Goal: Task Accomplishment & Management: Manage account settings

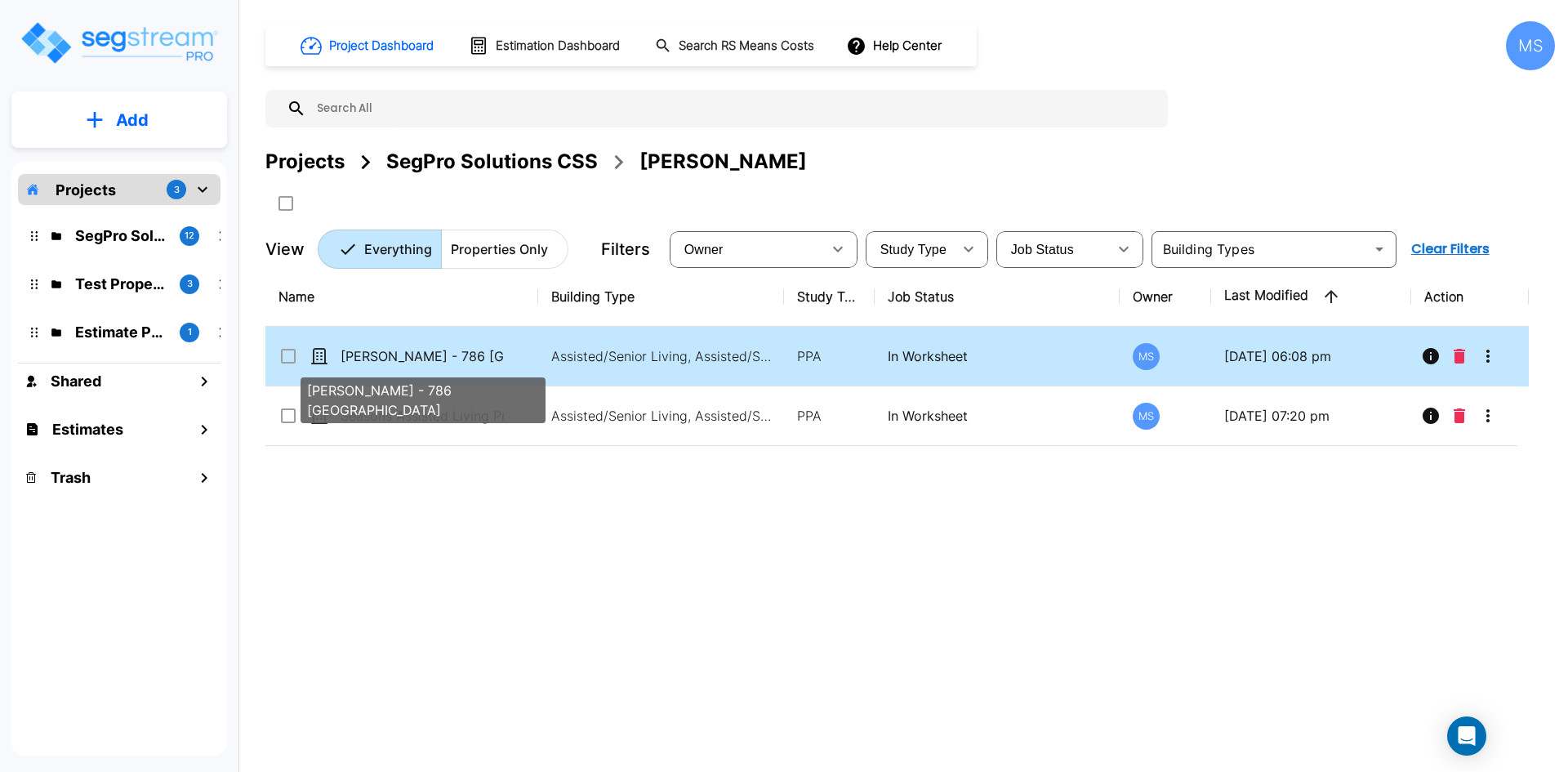
click at [428, 357] on p "Chase Lindsey - 786 East 2100 North" at bounding box center [422, 357] width 163 height 20
checkbox input "true"
click at [428, 357] on p "Chase Lindsey - 786 East 2100 North" at bounding box center [422, 357] width 163 height 20
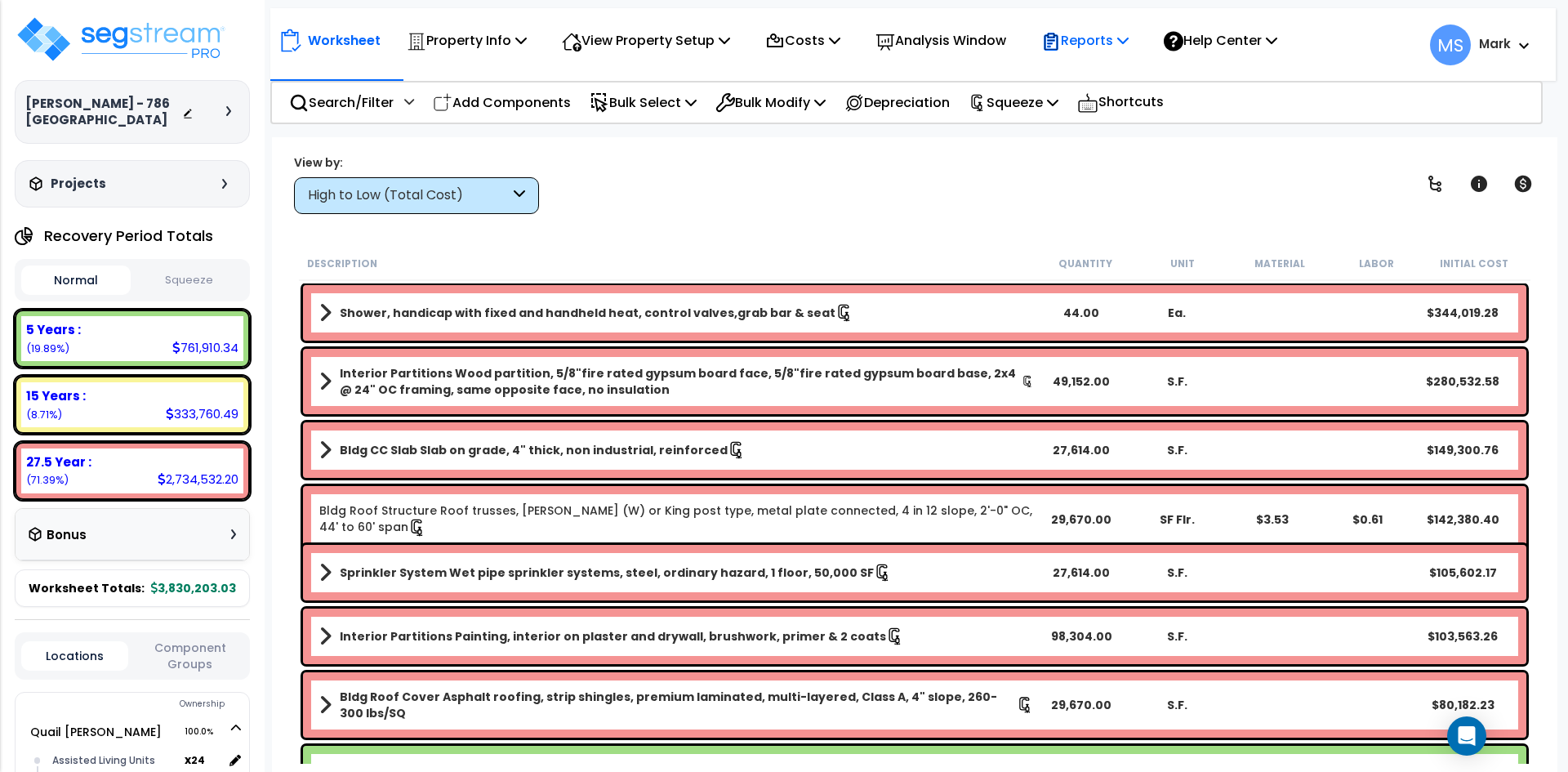
click at [1100, 41] on p "Reports" at bounding box center [1085, 41] width 88 height 22
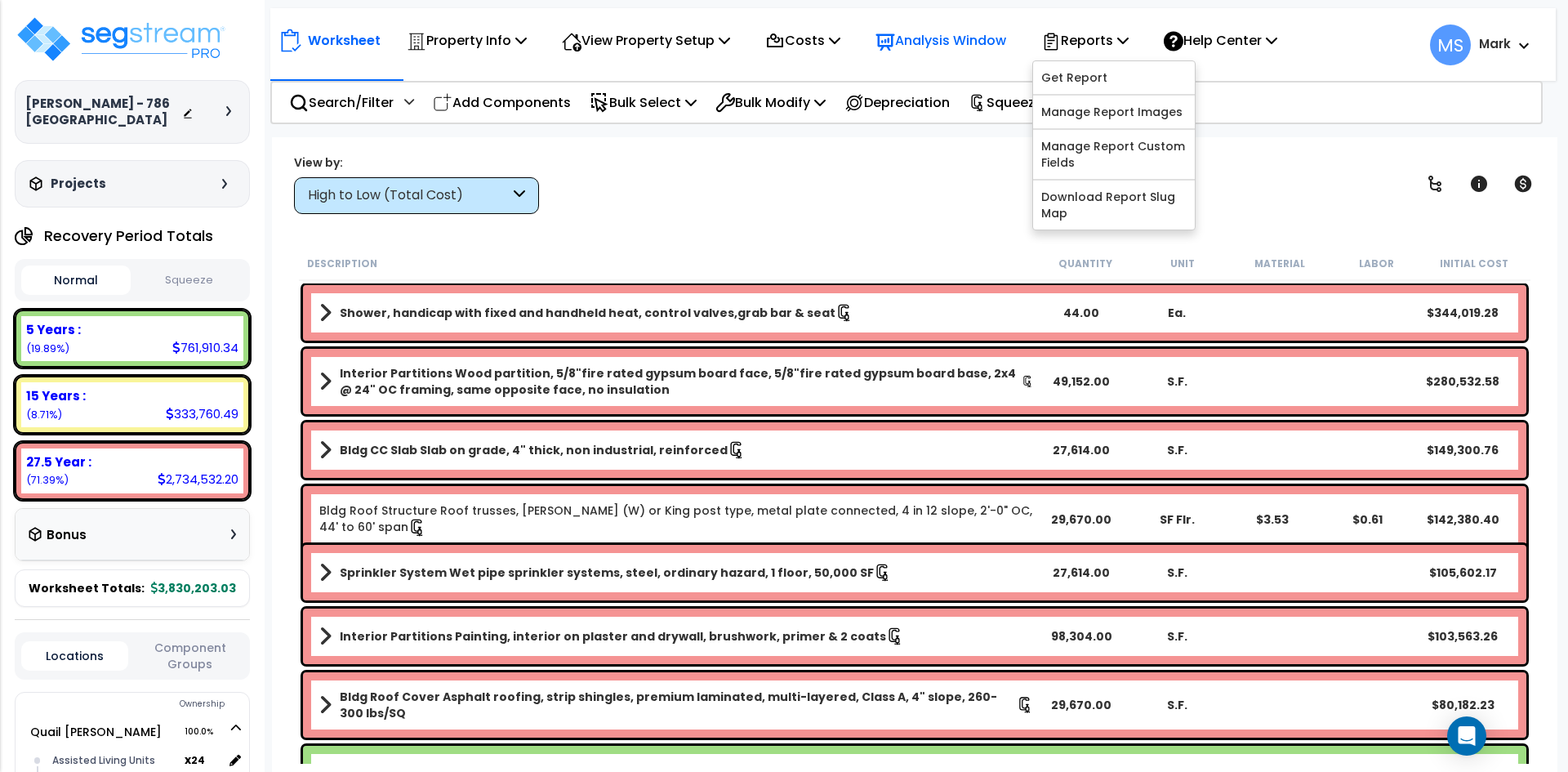
click at [992, 43] on p "Analysis Window" at bounding box center [941, 41] width 131 height 22
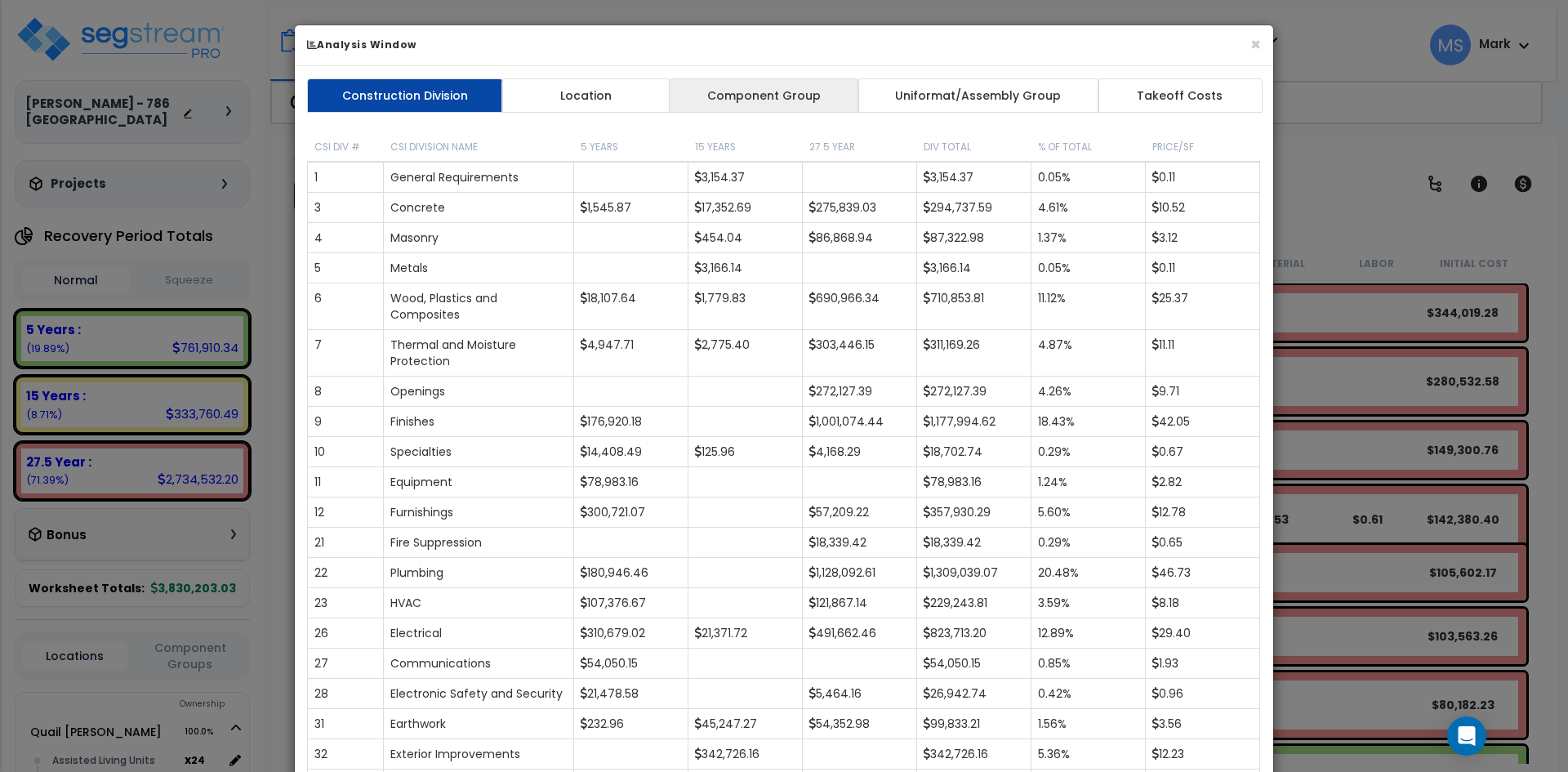
click at [804, 94] on link "Component Group" at bounding box center [763, 95] width 189 height 34
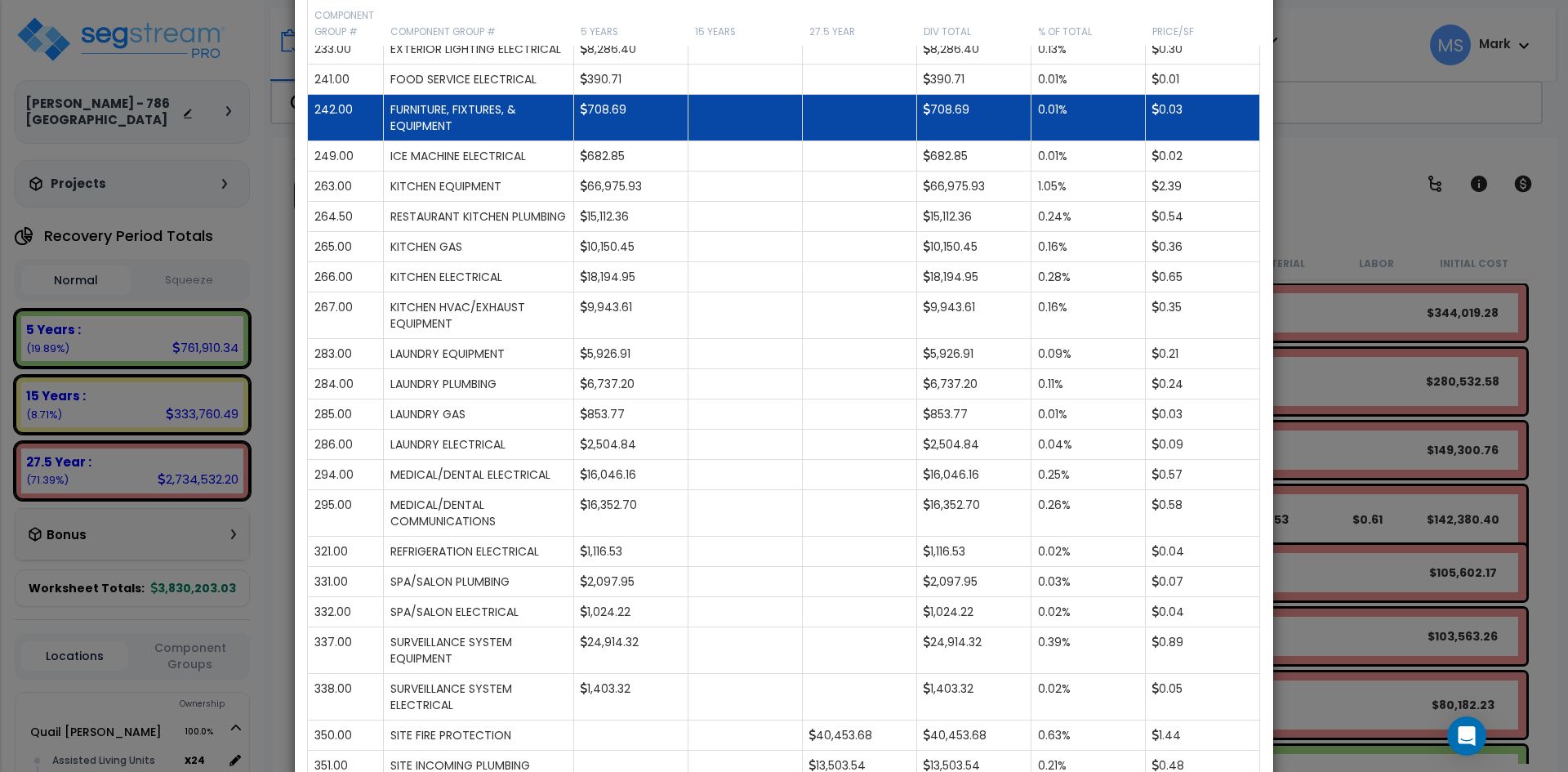
scroll to position [2777, 0]
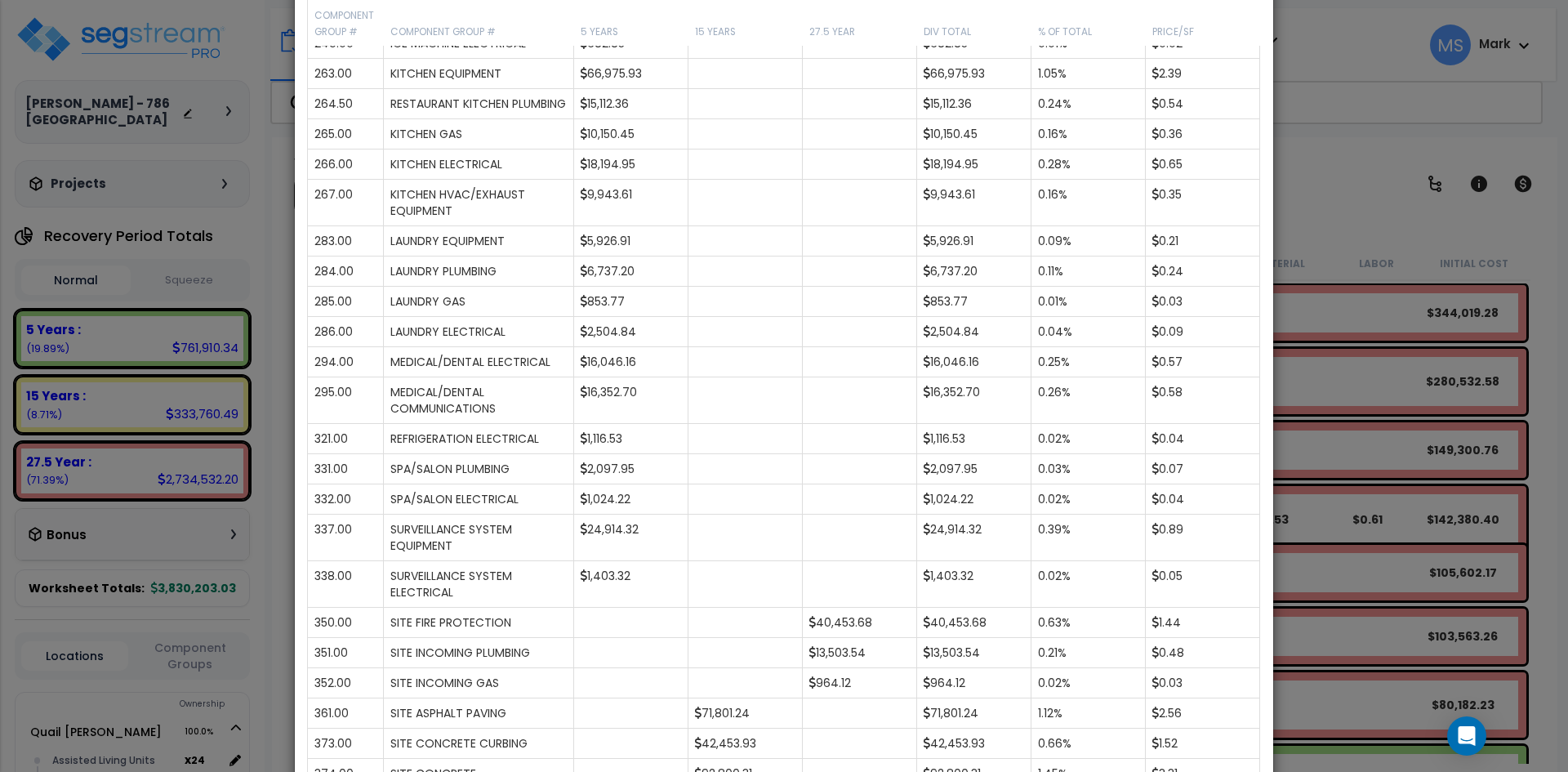
click at [1374, 175] on div "× Analysis Window Construction Division Location Component Group Uniformat/Asse…" at bounding box center [784, 386] width 1568 height 772
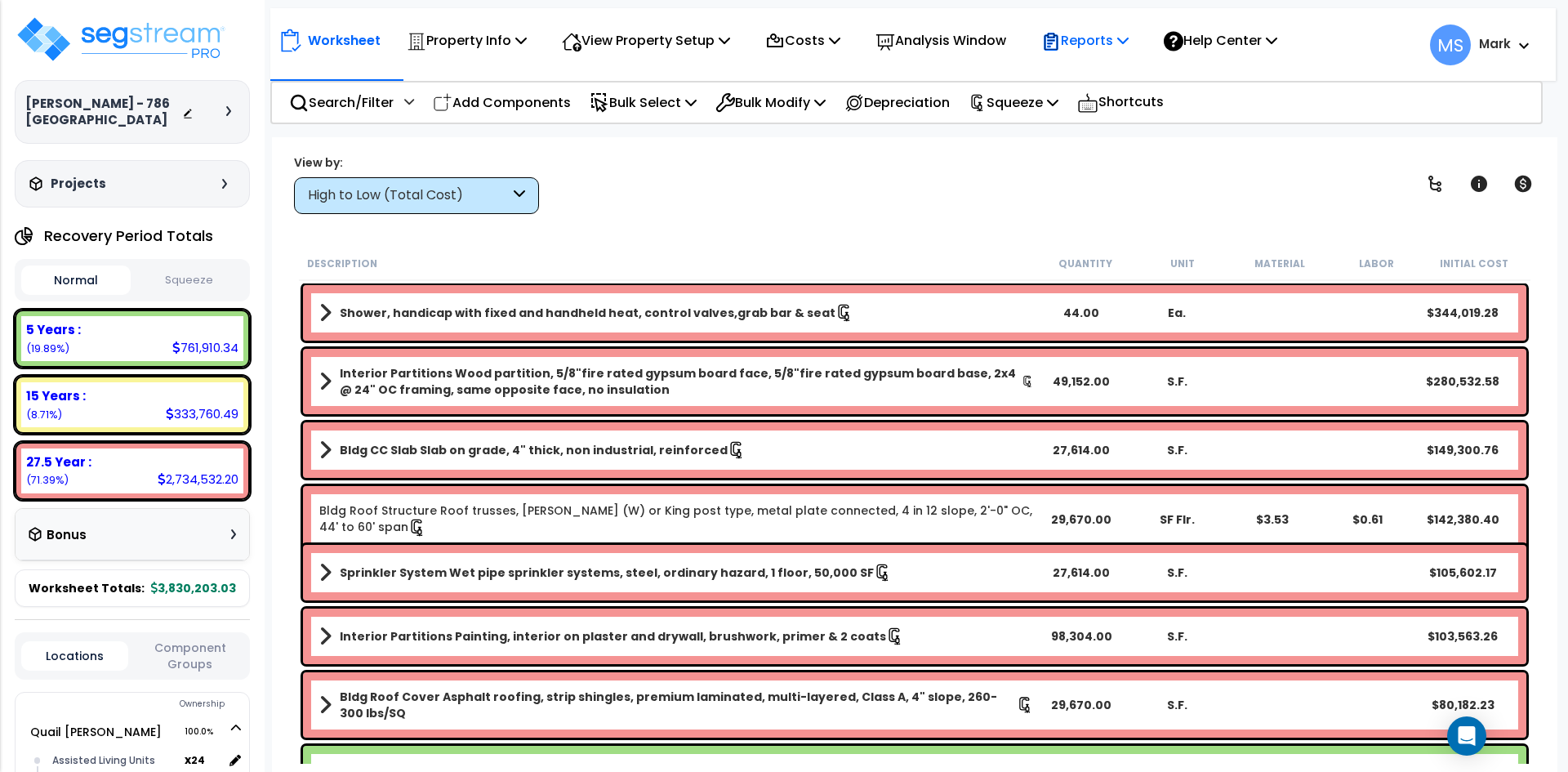
click at [1099, 48] on p "Reports" at bounding box center [1085, 41] width 88 height 22
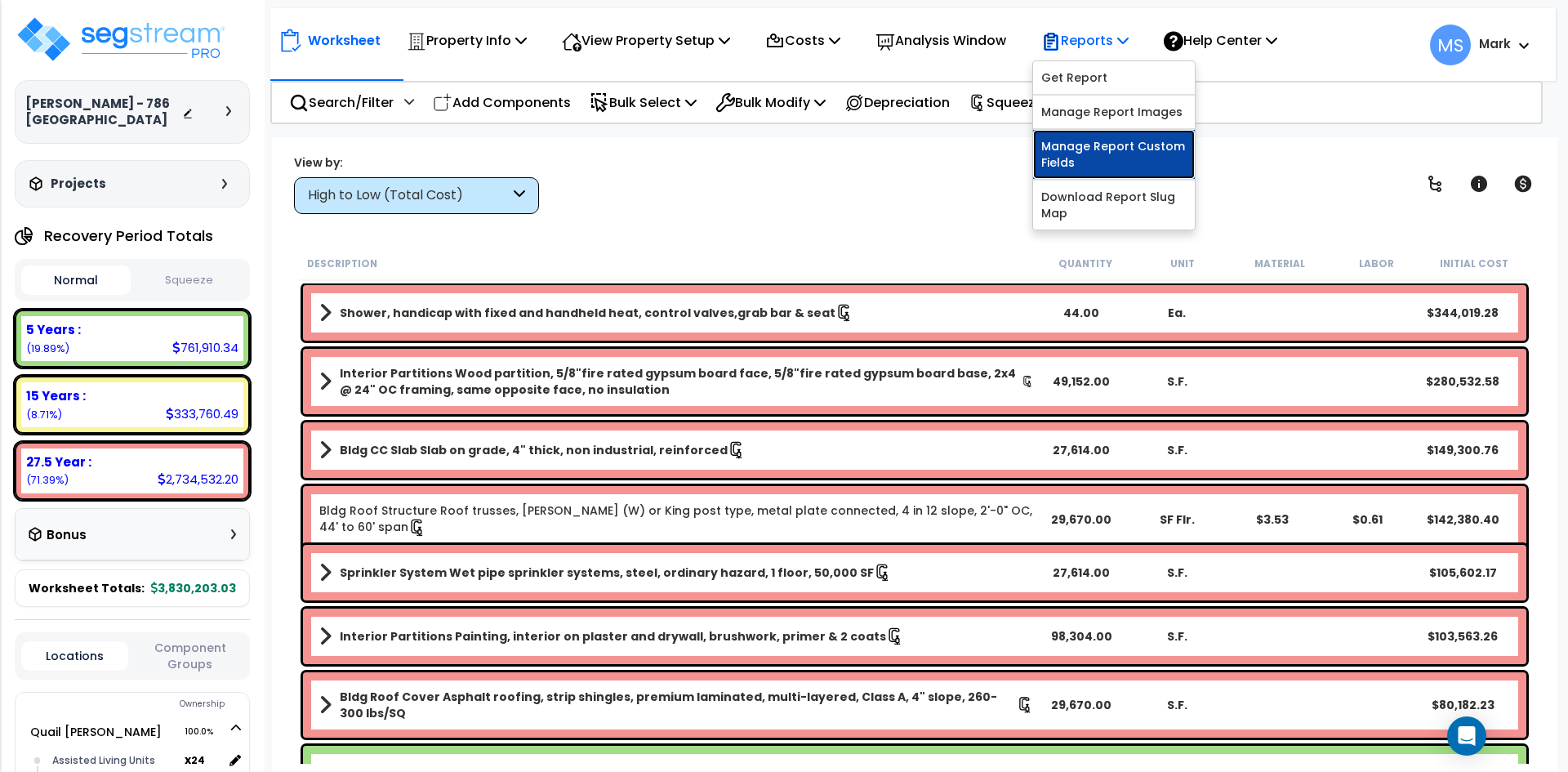
click at [1103, 166] on link "Manage Report Custom Fields" at bounding box center [1114, 154] width 161 height 49
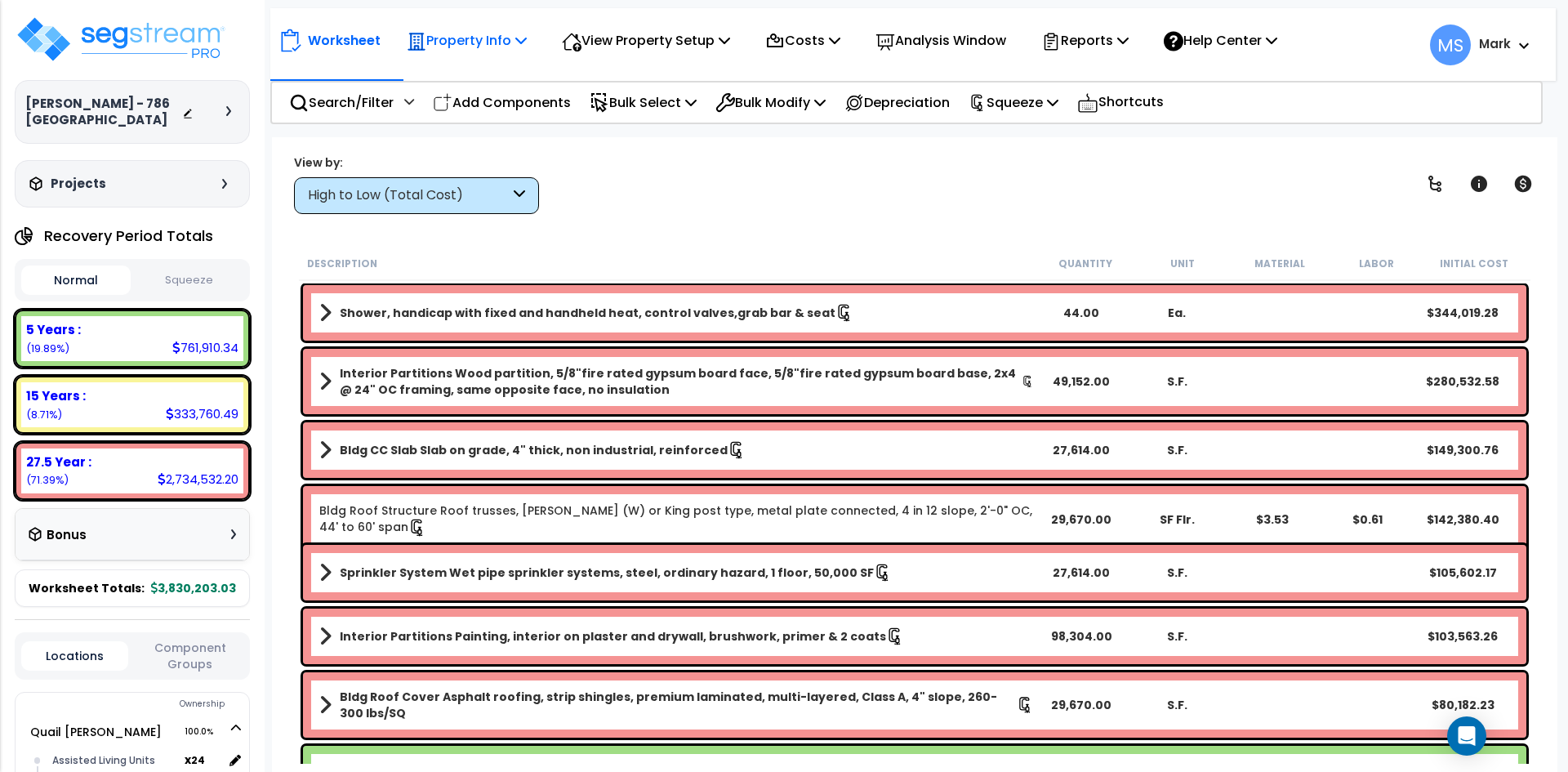
click at [503, 52] on div "Property Info" at bounding box center [467, 41] width 120 height 38
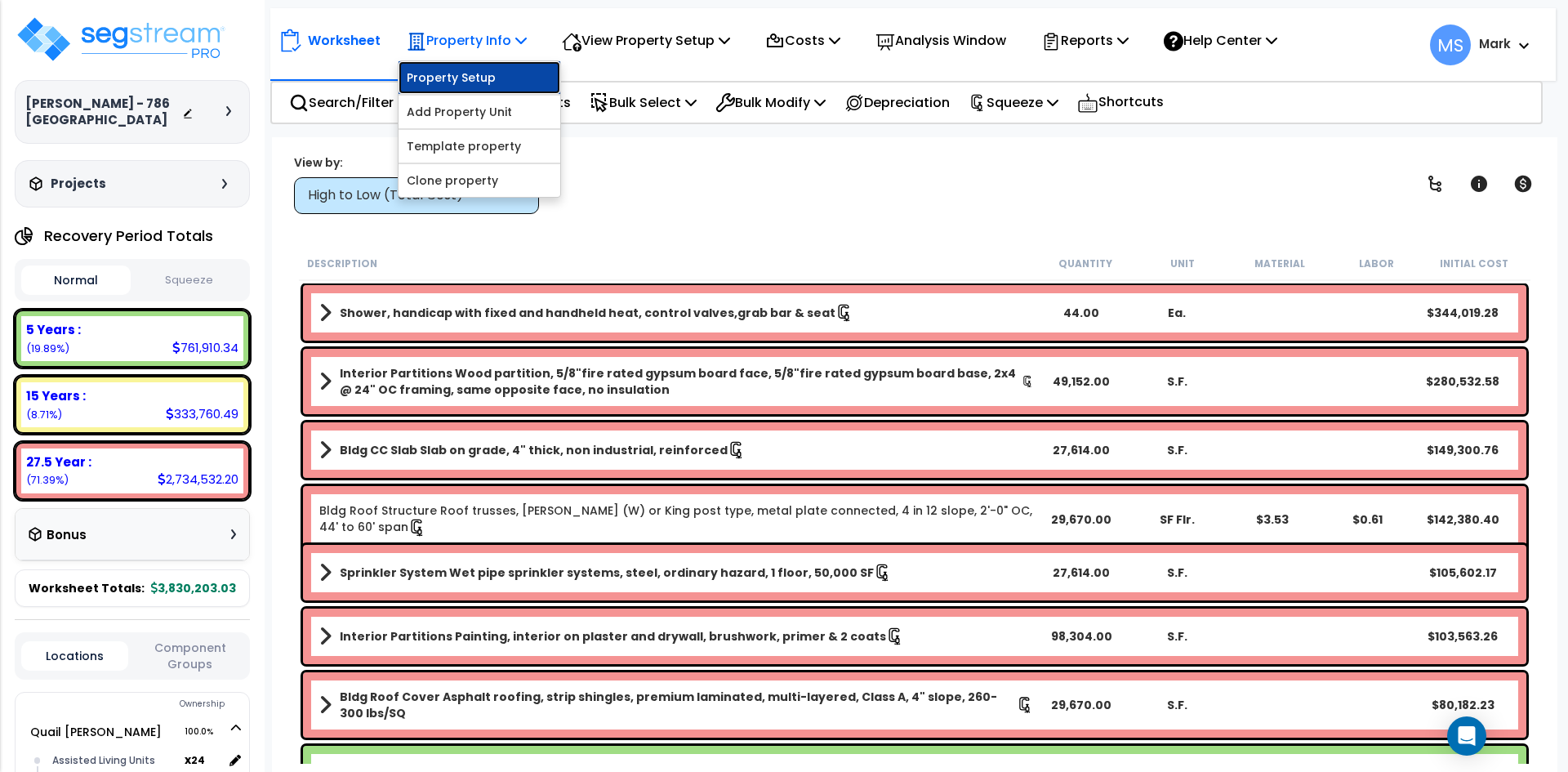
click at [504, 74] on link "Property Setup" at bounding box center [479, 77] width 161 height 32
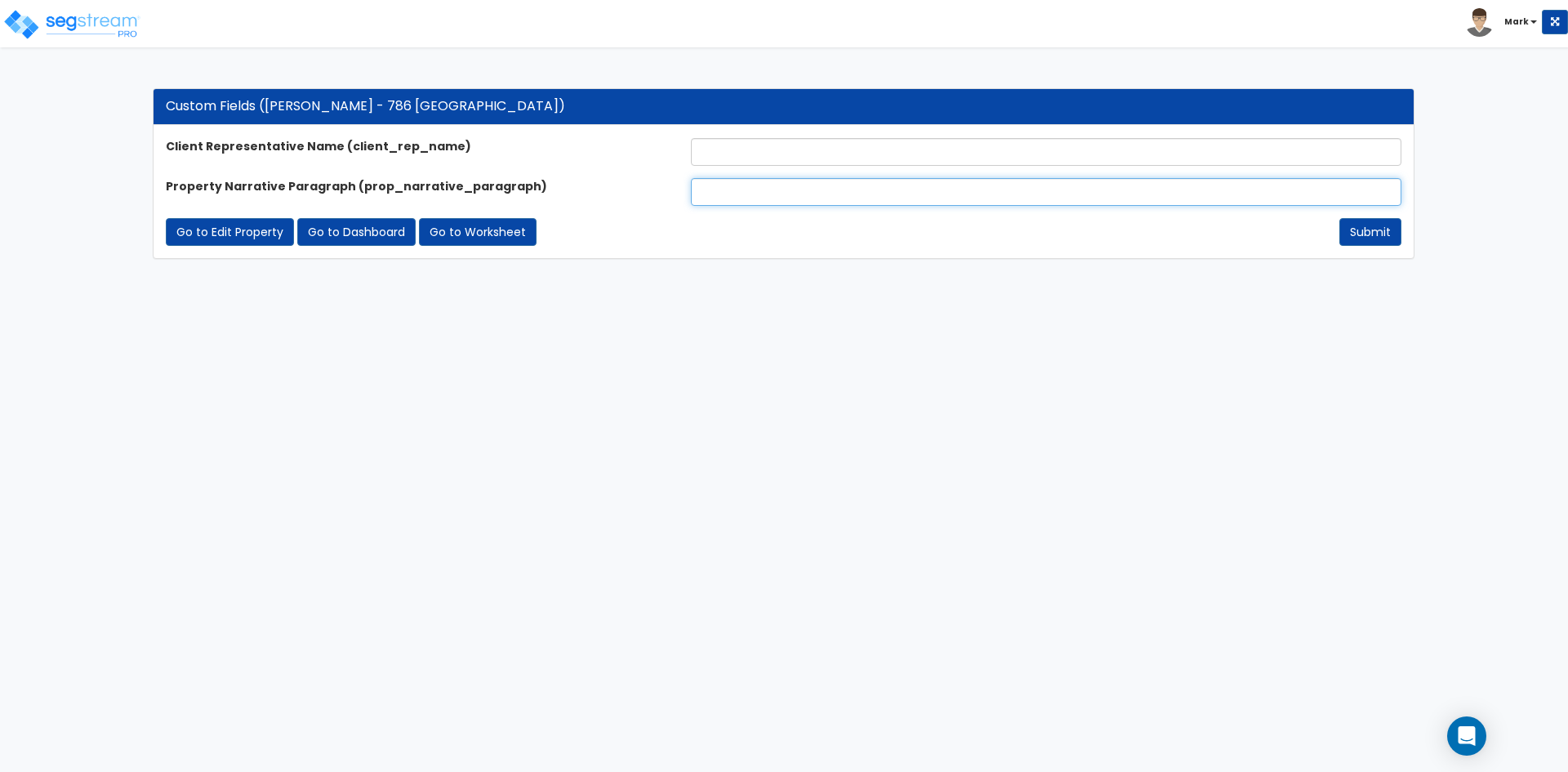
click at [820, 199] on input "text" at bounding box center [1046, 192] width 711 height 28
paste input "Quail [PERSON_NAME] Assisted Living & Memory Care , located in [GEOGRAPHIC_DATA…"
type input "Quail Meadows Assisted Living & Memory Care , located in North Ogden, Utah , is…"
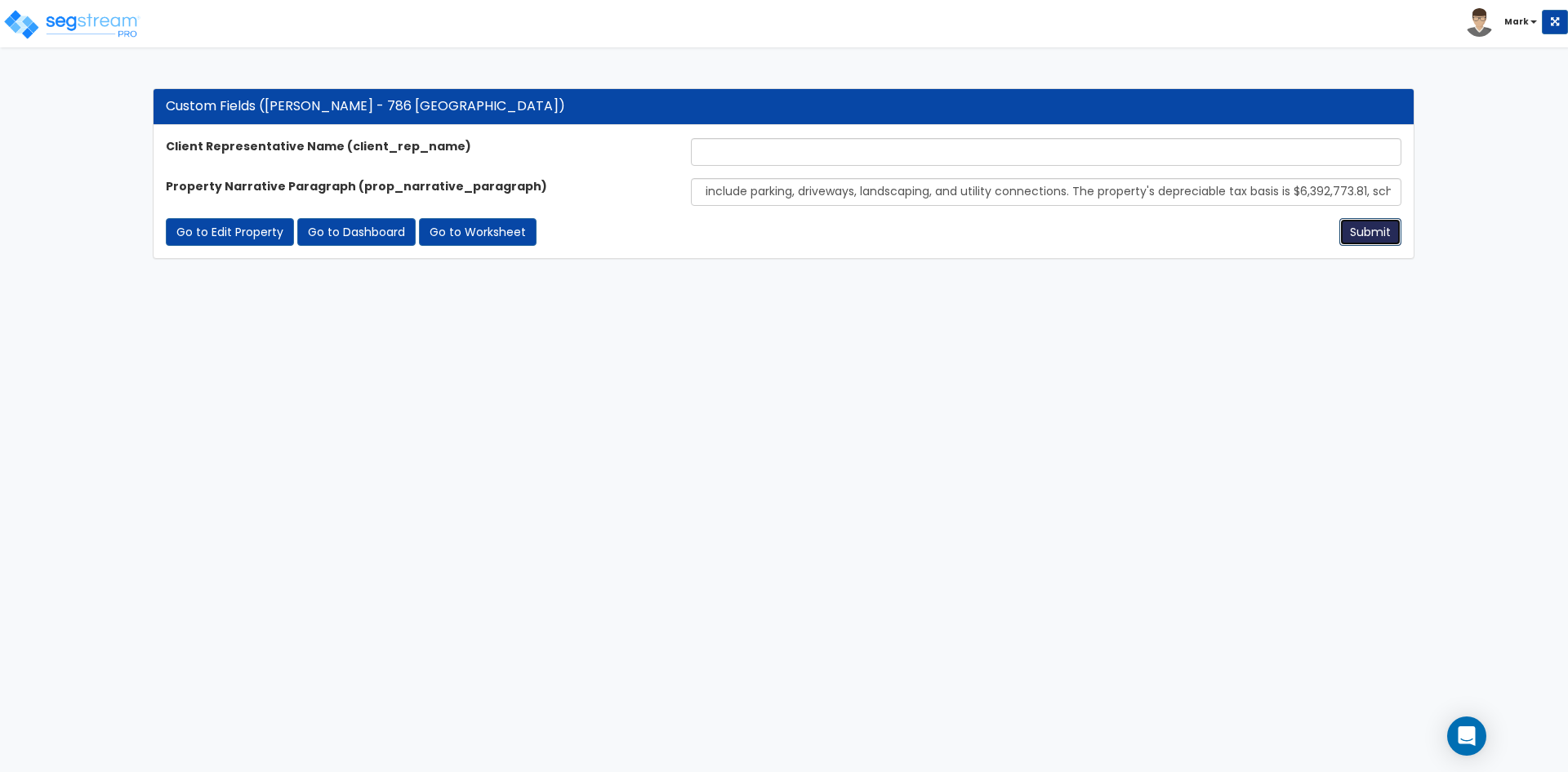
scroll to position [0, 0]
click at [1362, 233] on button "Submit" at bounding box center [1370, 233] width 62 height 28
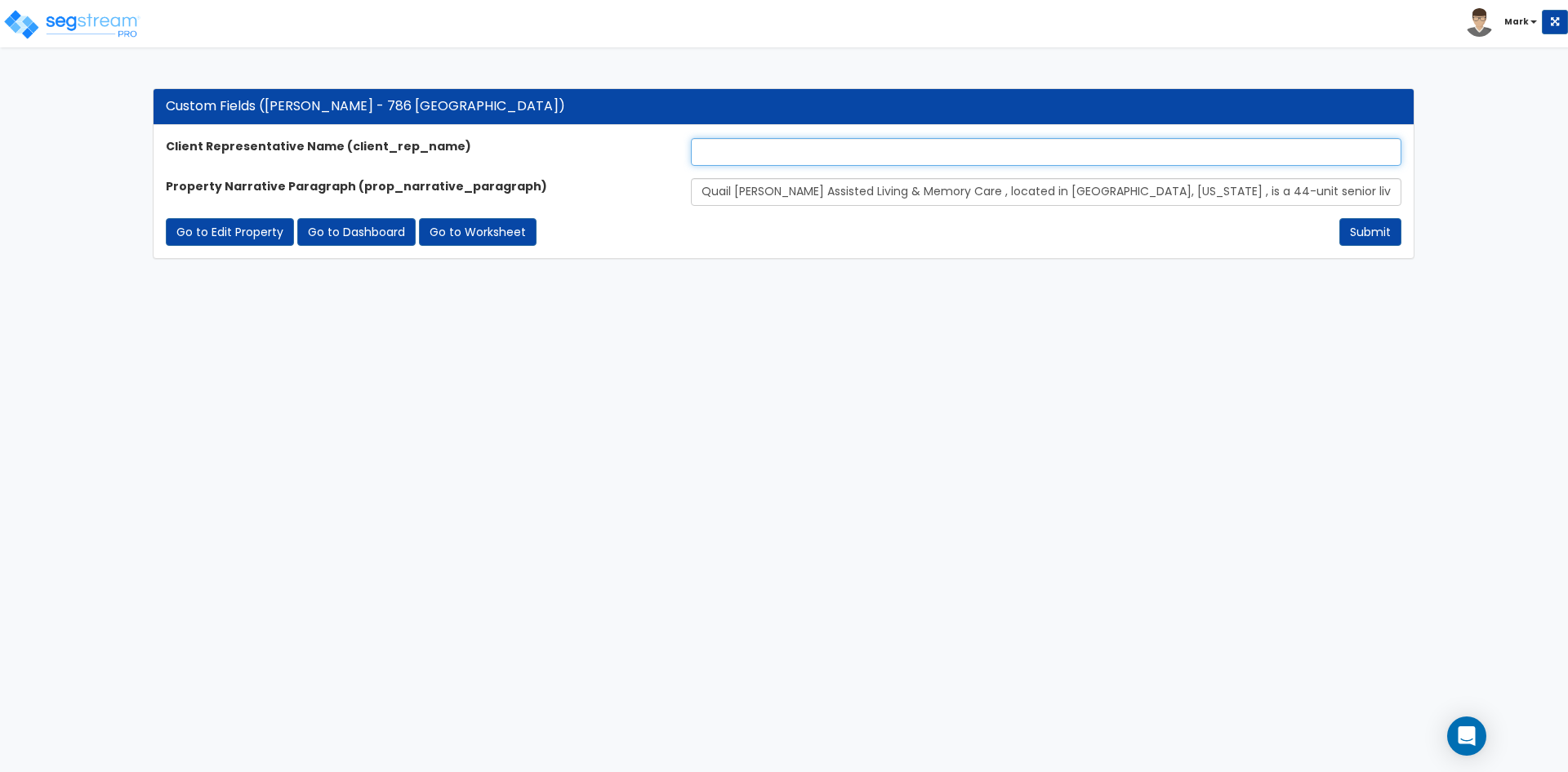
click at [981, 161] on input "text" at bounding box center [1046, 152] width 711 height 28
type input "[PERSON_NAME]"
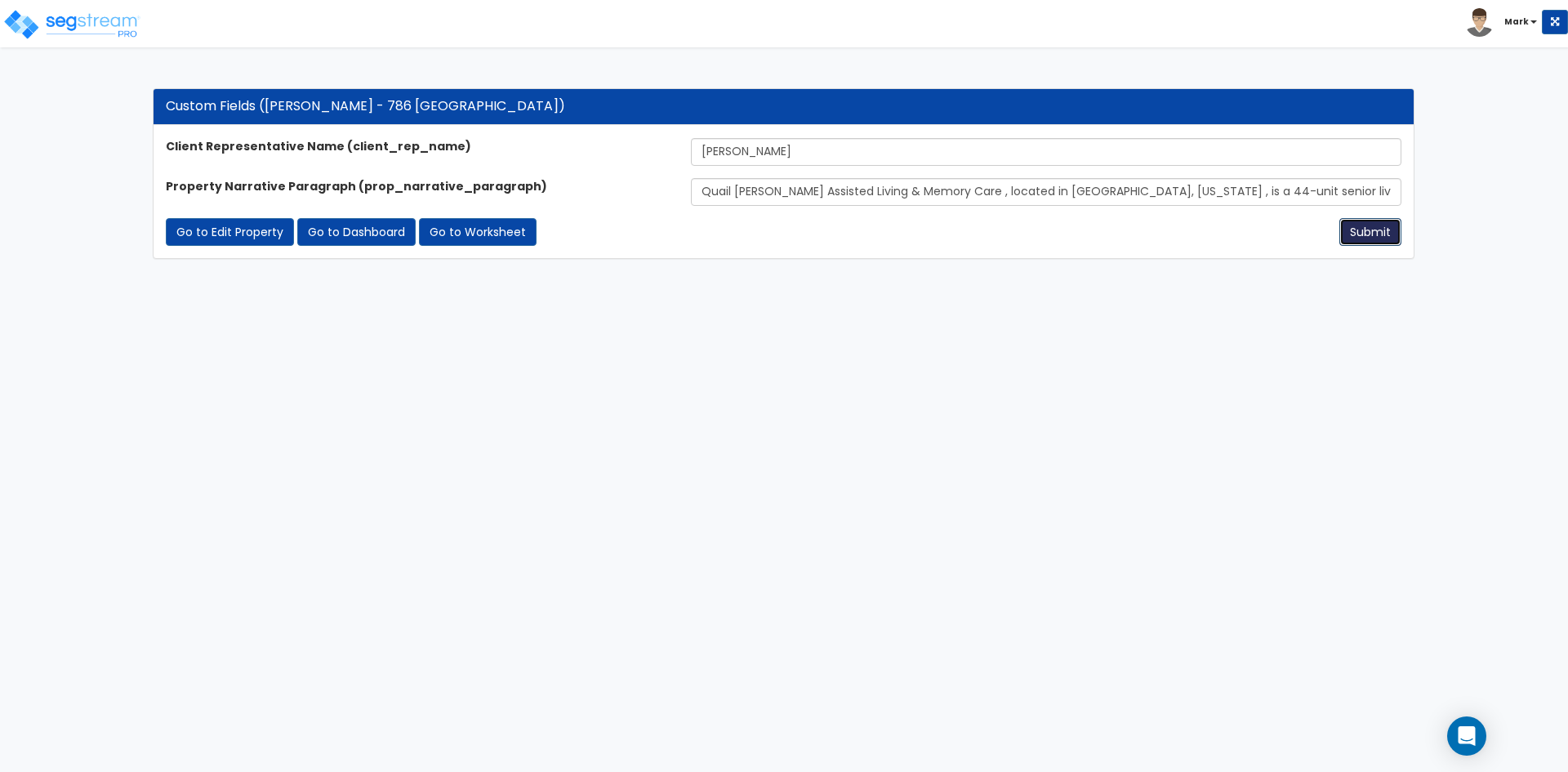
click at [1395, 233] on button "Submit" at bounding box center [1370, 233] width 62 height 28
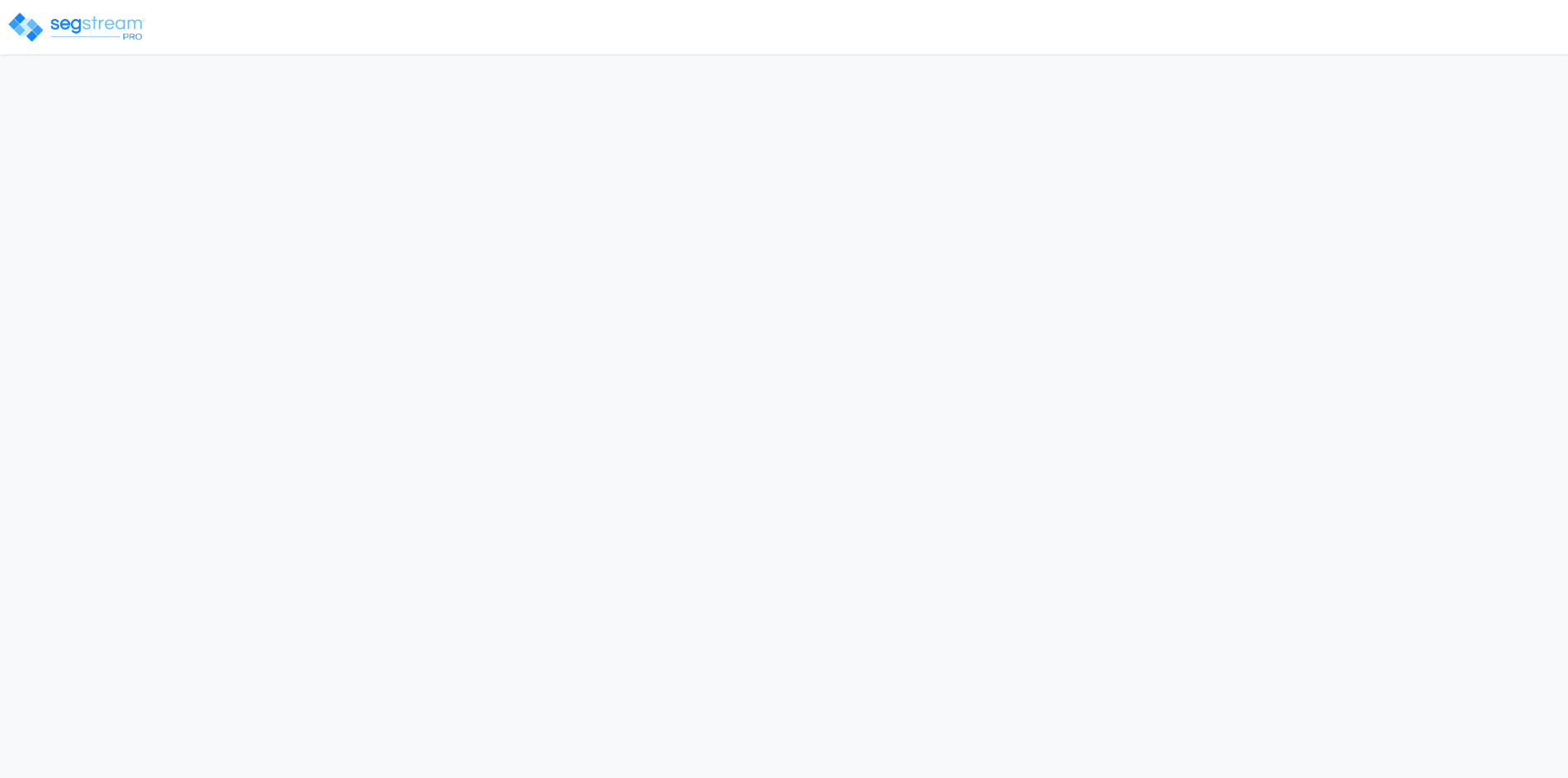
select select "2025"
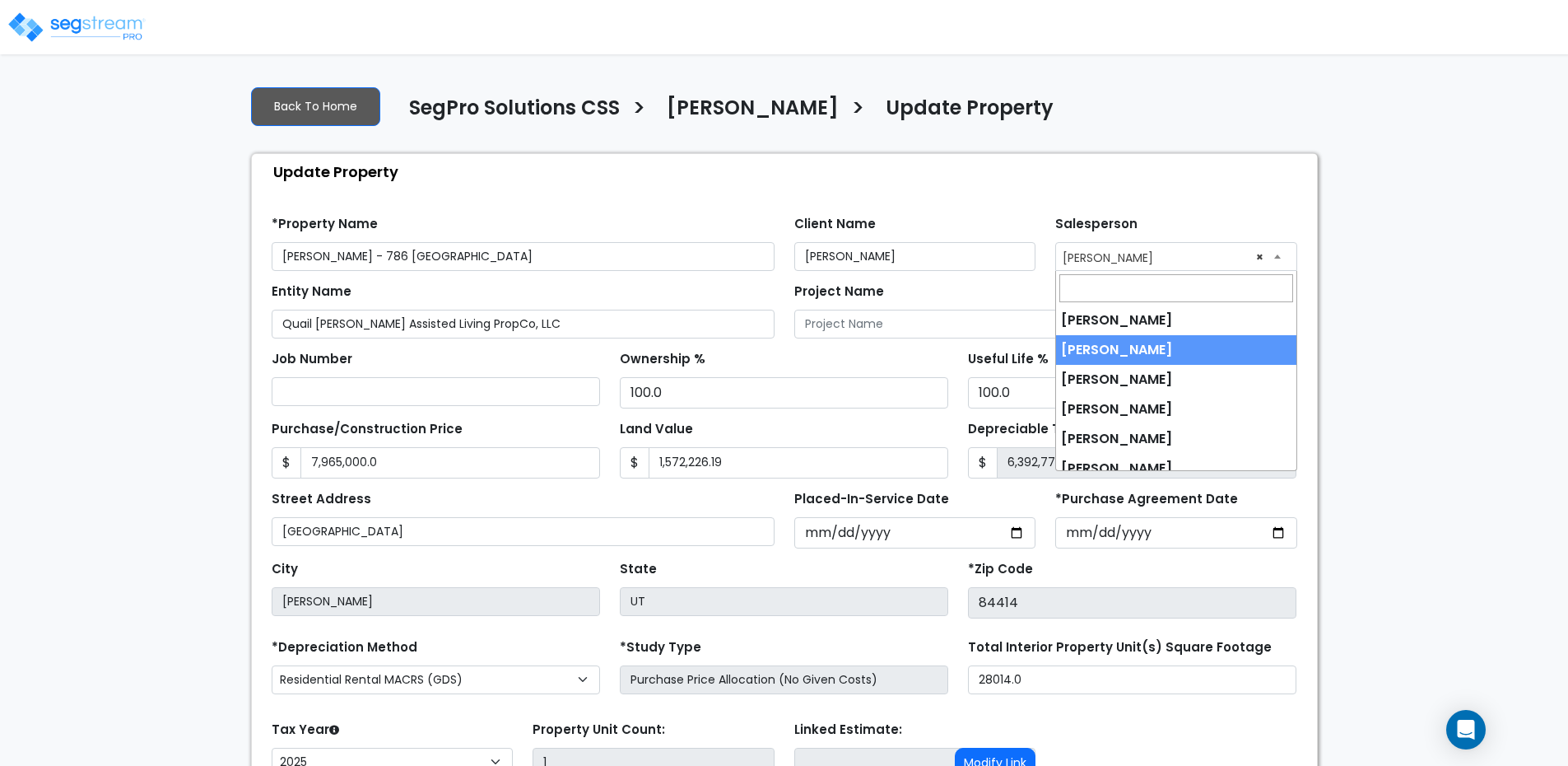
drag, startPoint x: 1154, startPoint y: 258, endPoint x: 1105, endPoint y: 258, distance: 49.0
click at [1105, 258] on span "× Mark Santiago" at bounding box center [1176, 256] width 240 height 27
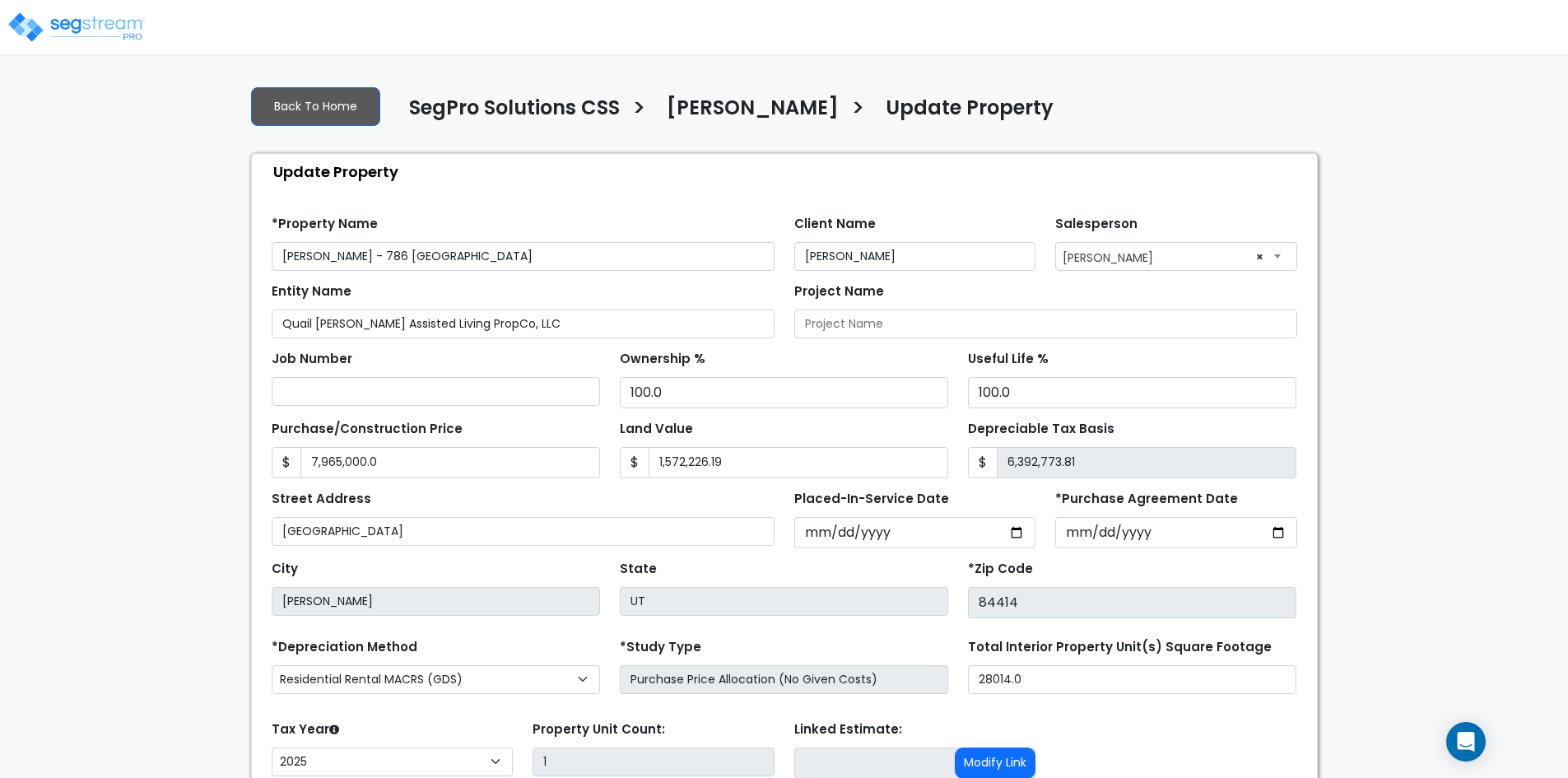
scroll to position [83, 0]
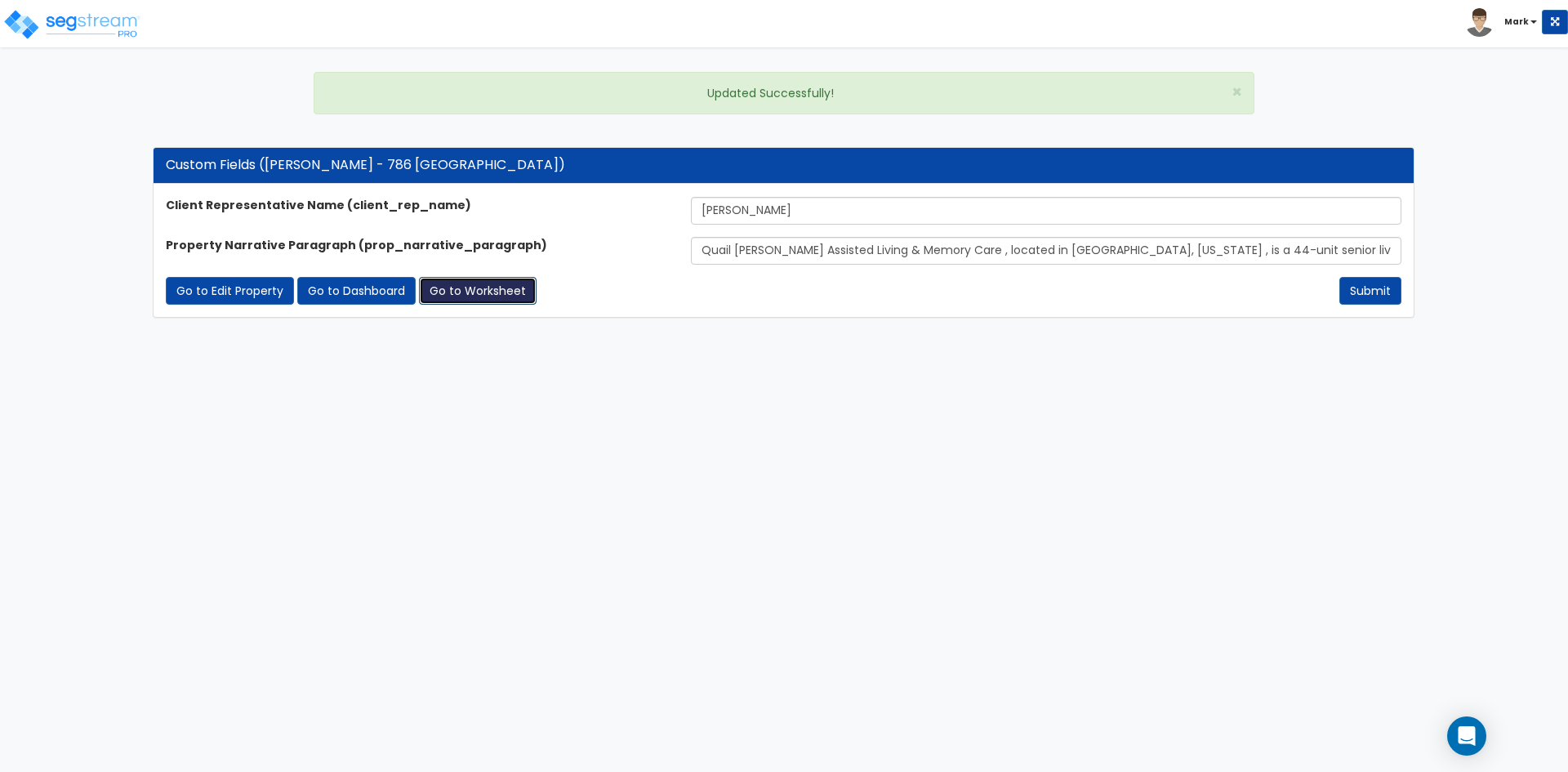
click at [468, 295] on link "Go to Worksheet" at bounding box center [477, 291] width 117 height 28
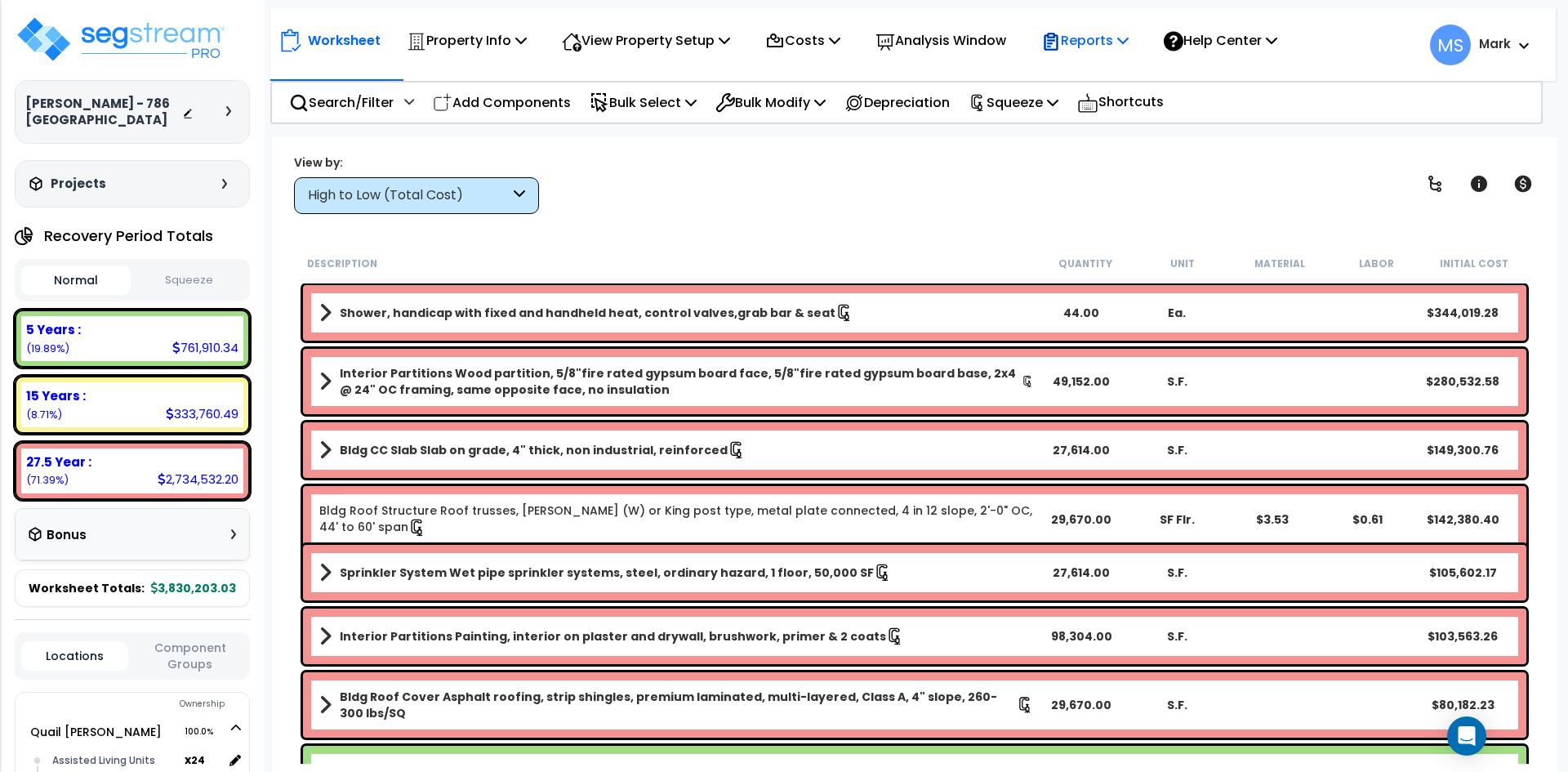
click at [1094, 41] on p "Reports" at bounding box center [1085, 41] width 88 height 22
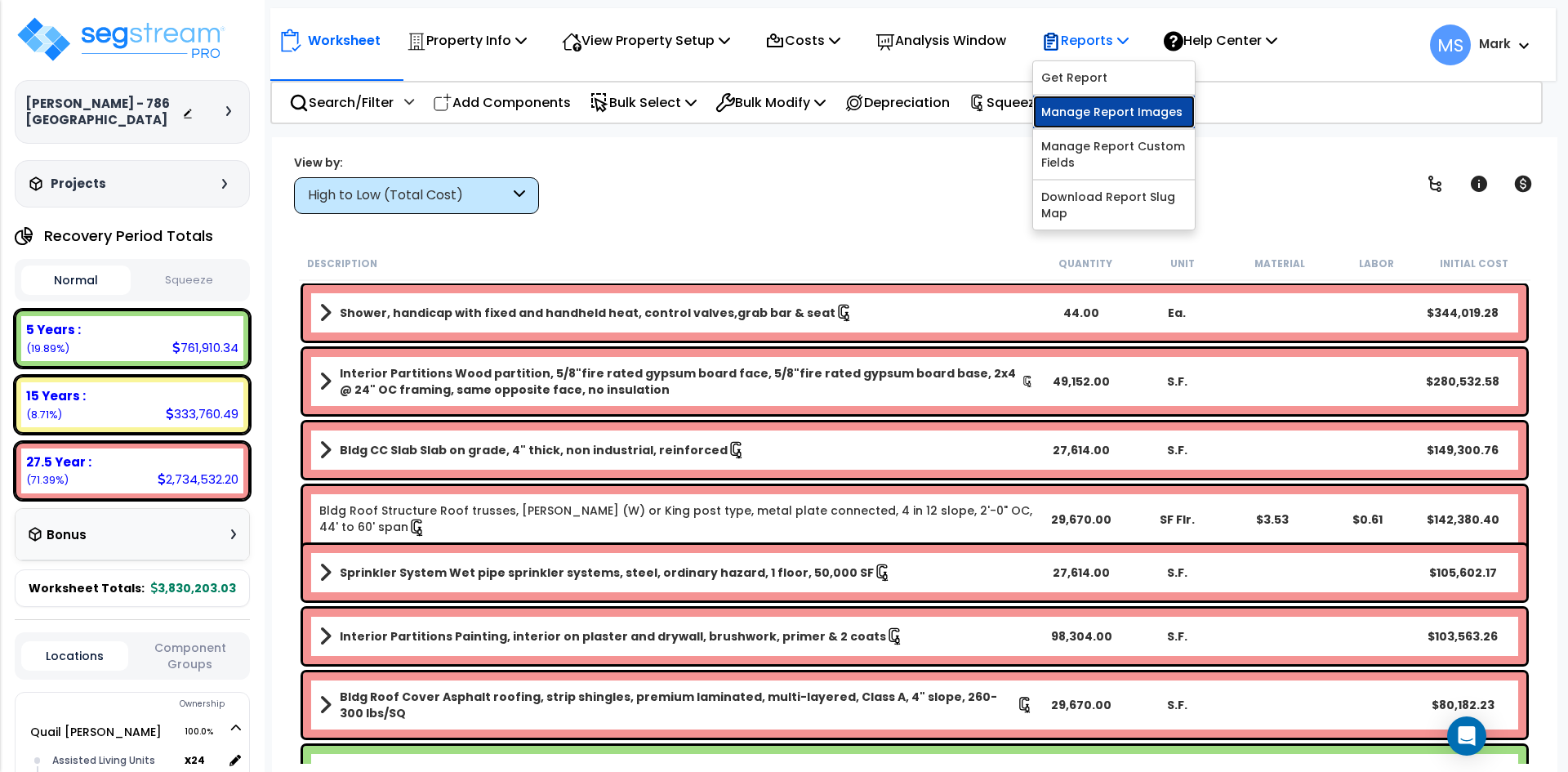
click at [1115, 107] on link "Manage Report Images" at bounding box center [1114, 111] width 161 height 32
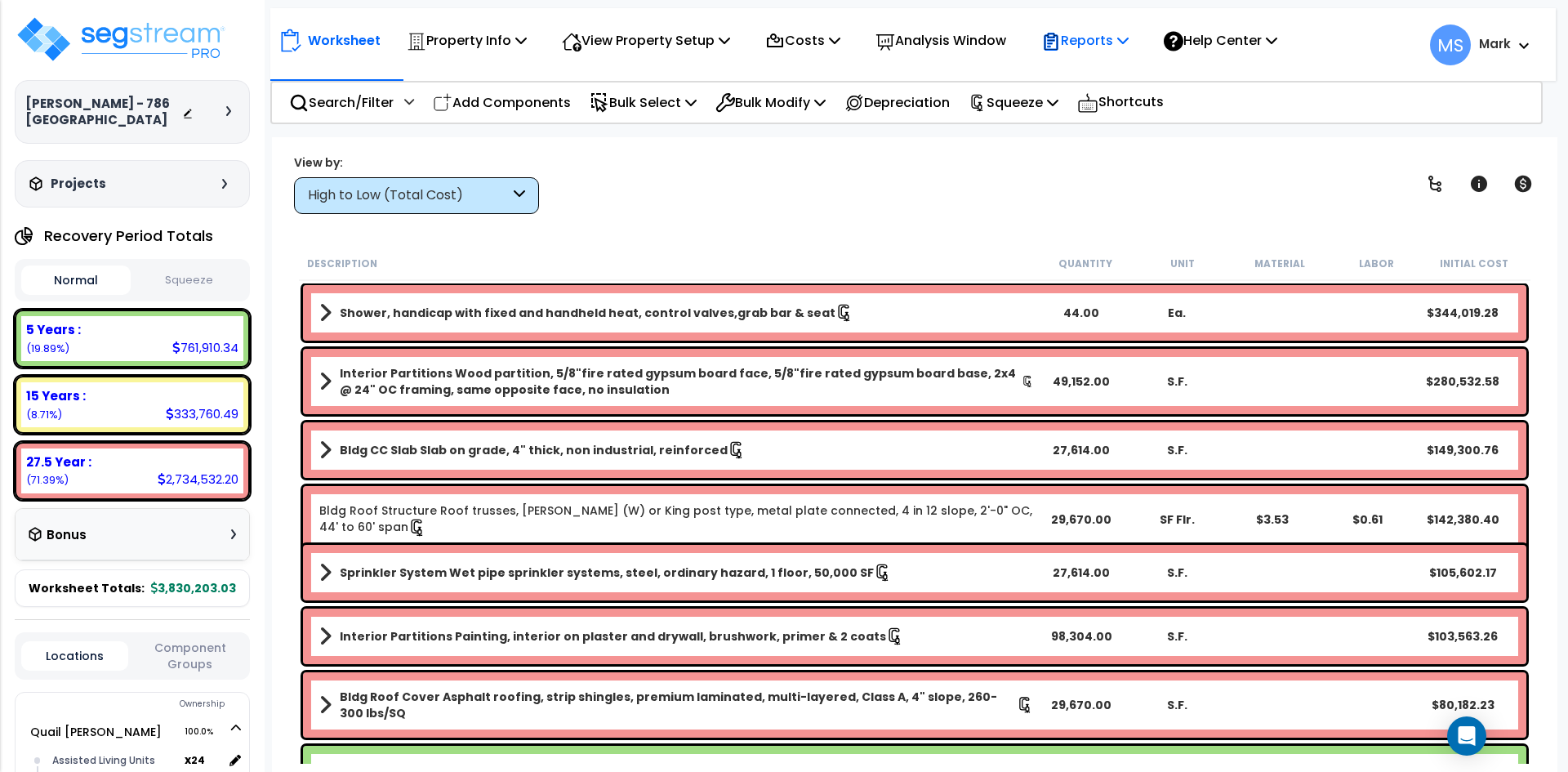
click at [1091, 41] on p "Reports" at bounding box center [1085, 41] width 88 height 22
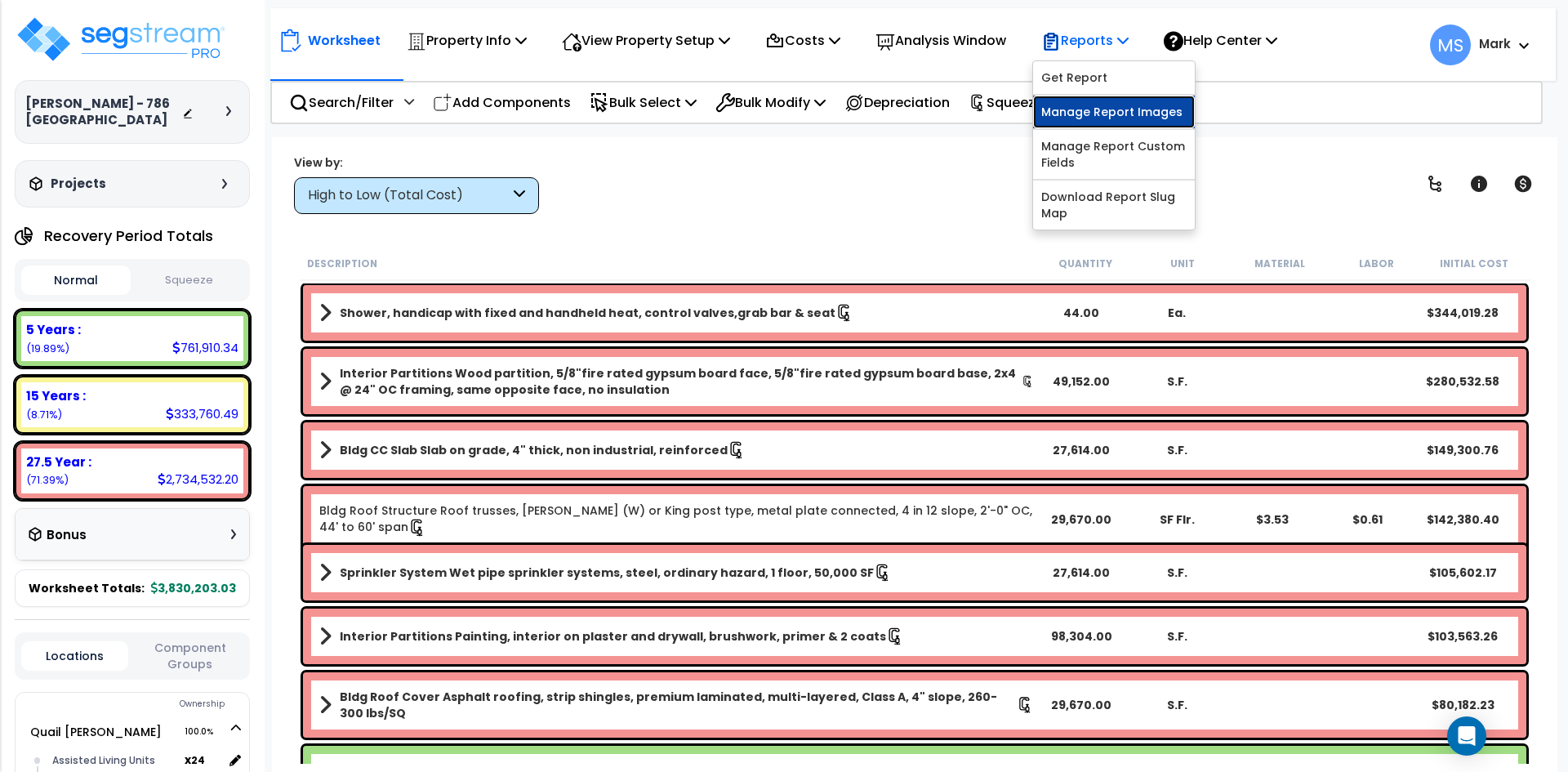
click at [1108, 110] on link "Manage Report Images" at bounding box center [1114, 111] width 161 height 32
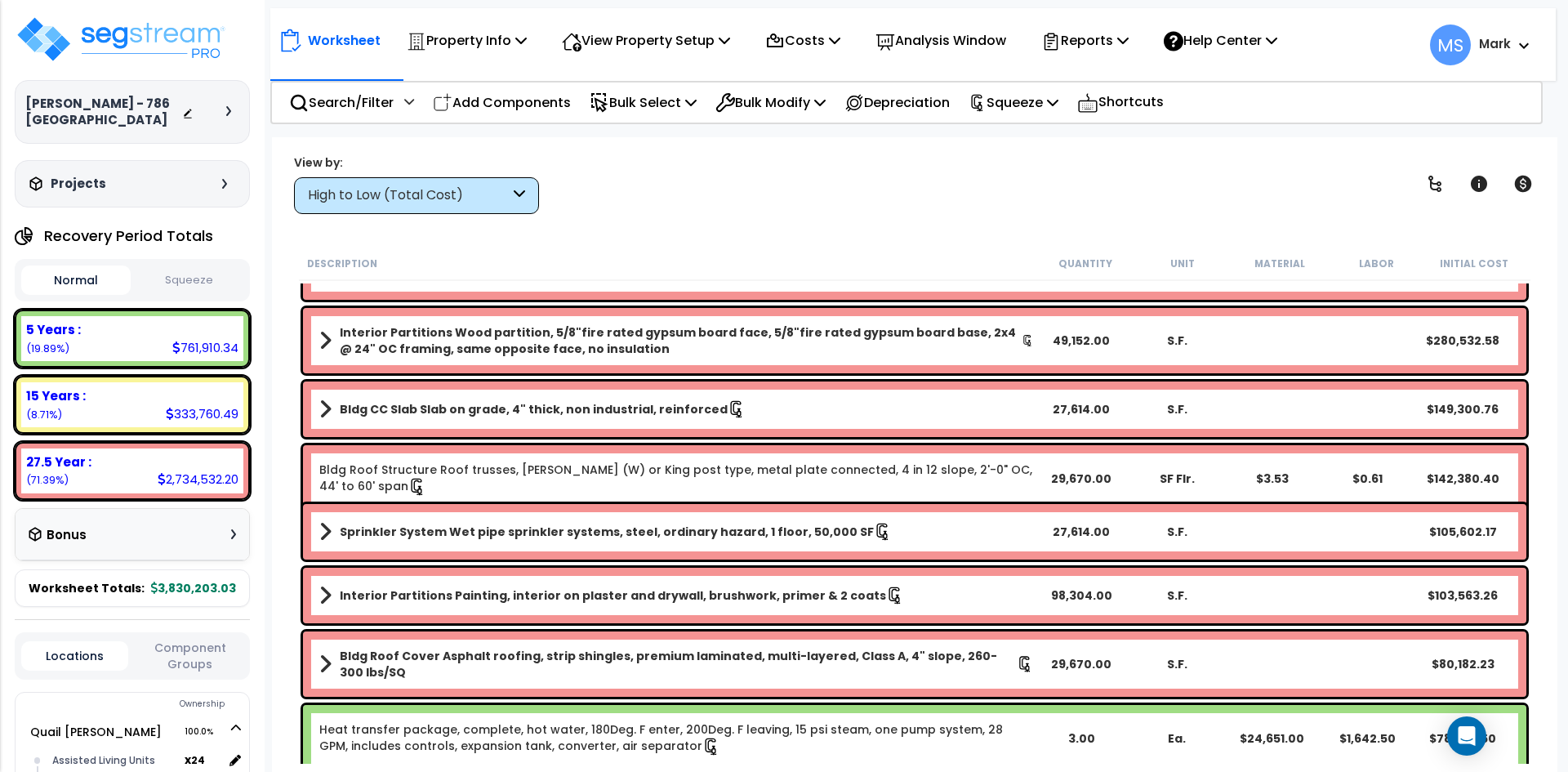
scroll to position [82, 0]
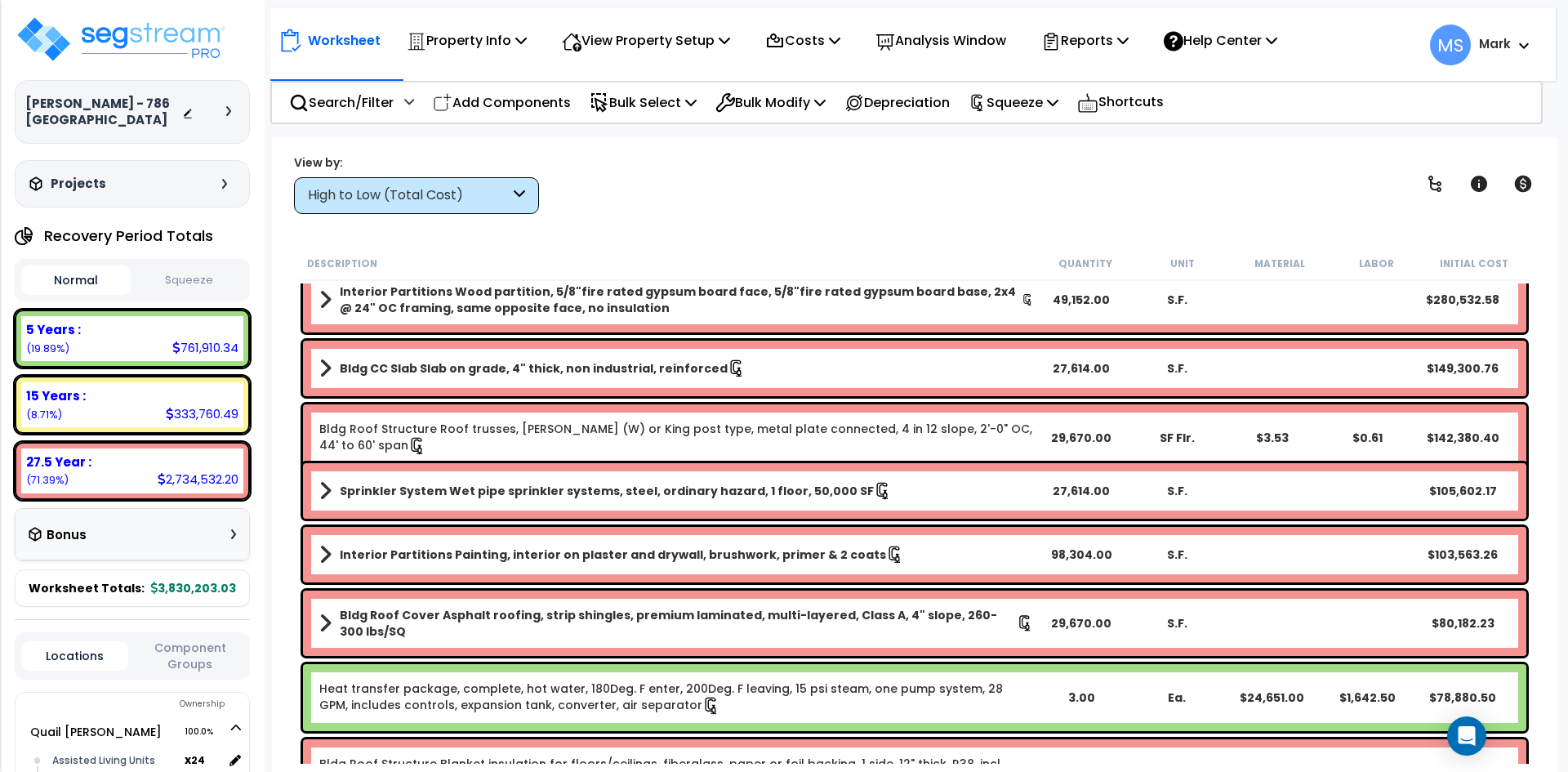
click at [515, 205] on div "High to Low (Total Cost)" at bounding box center [416, 195] width 245 height 36
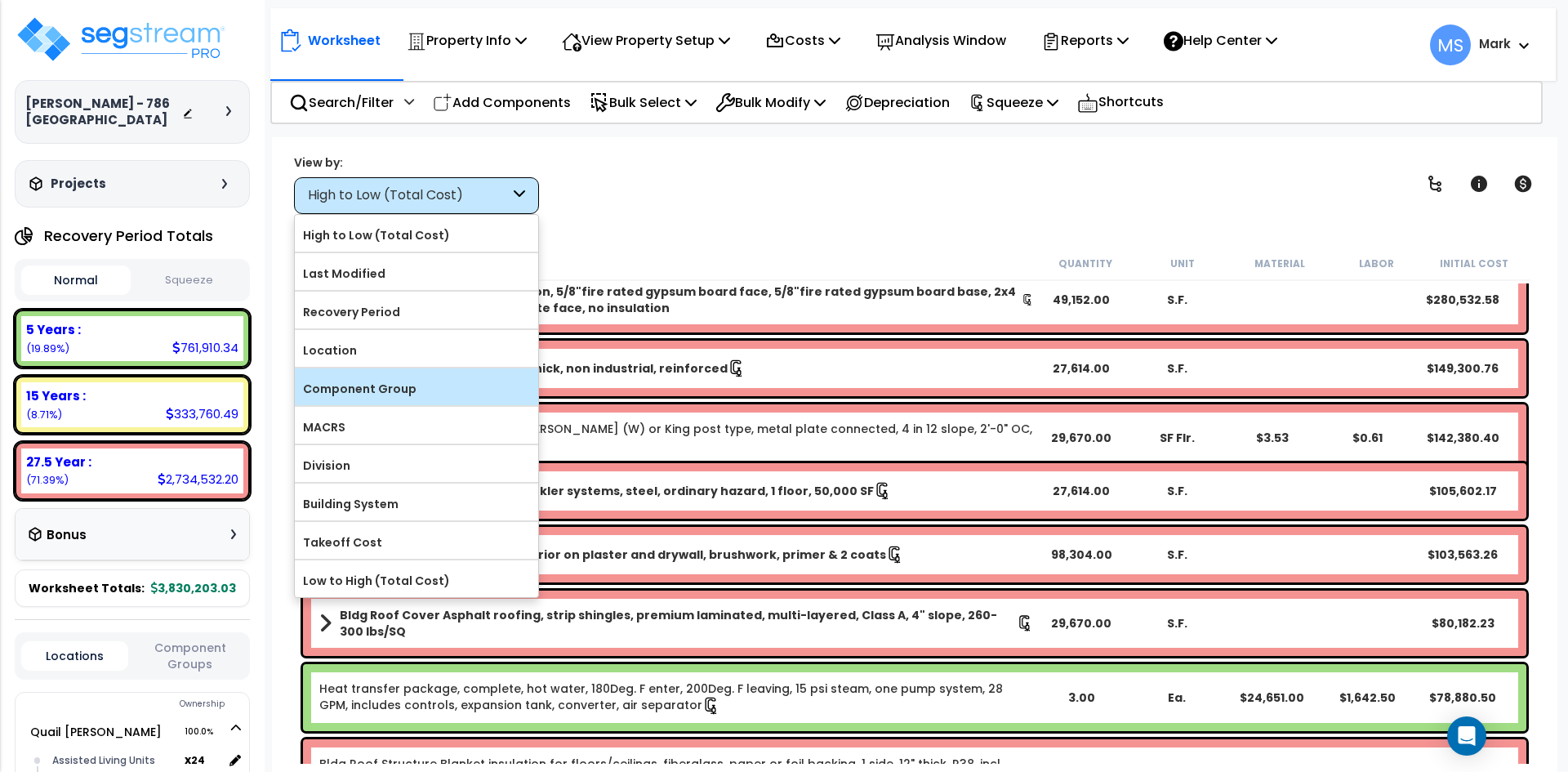
click at [350, 392] on label "Component Group" at bounding box center [416, 389] width 243 height 25
click at [0, 0] on input "Component Group" at bounding box center [0, 0] width 0 height 0
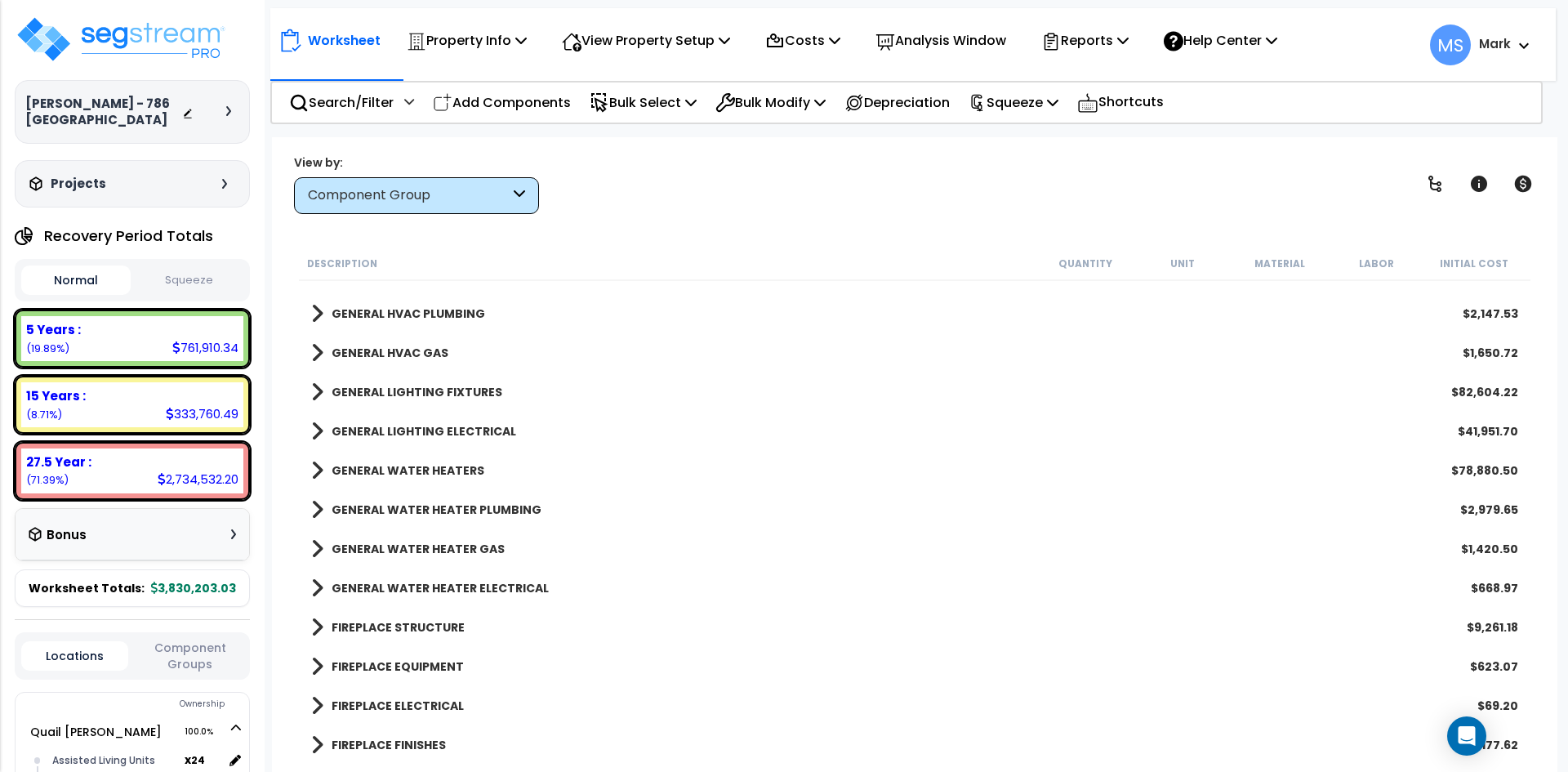
scroll to position [3022, 0]
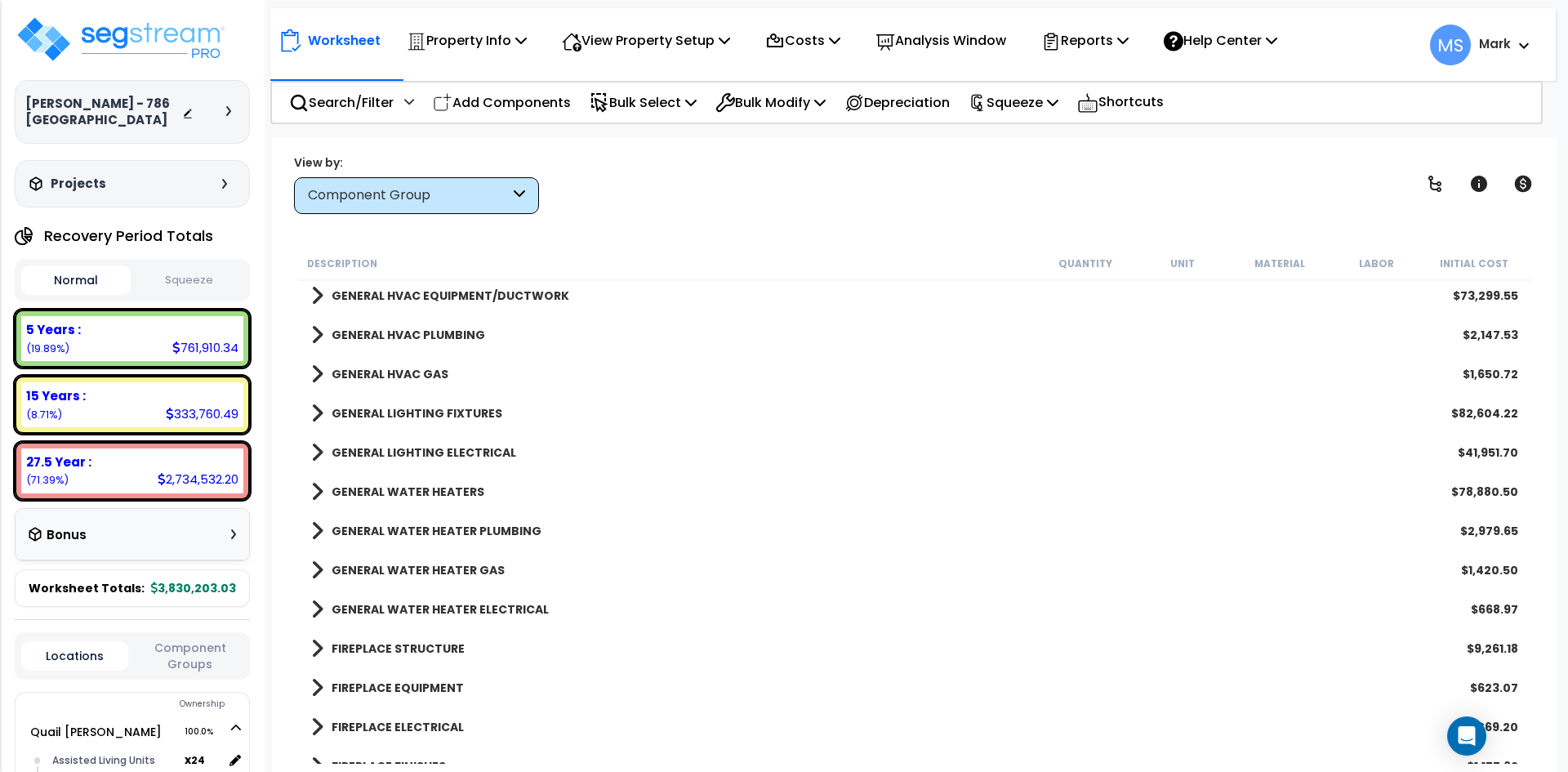
click at [436, 419] on b "GENERAL LIGHTING FIXTURES" at bounding box center [417, 414] width 170 height 17
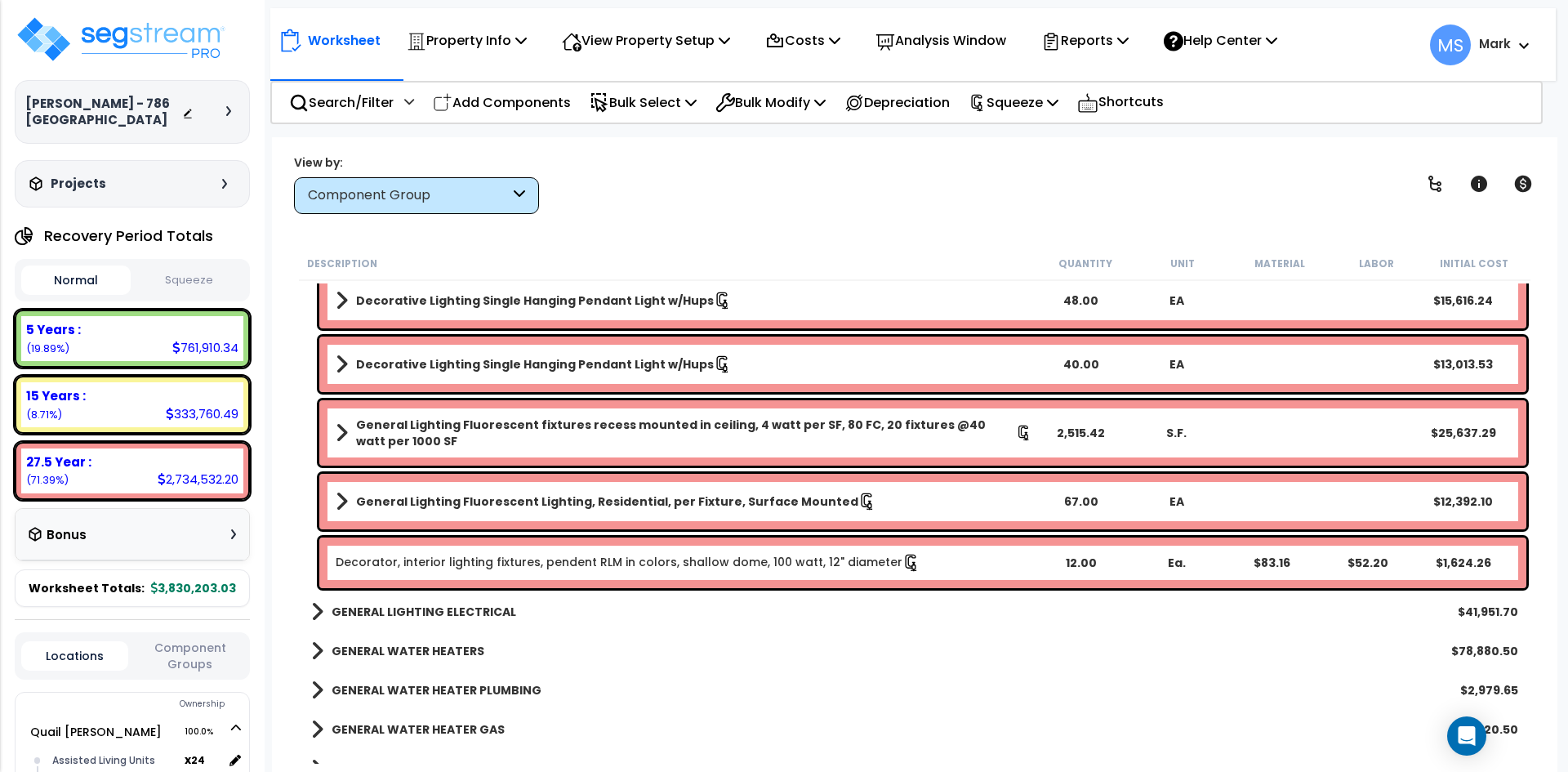
scroll to position [3267, 0]
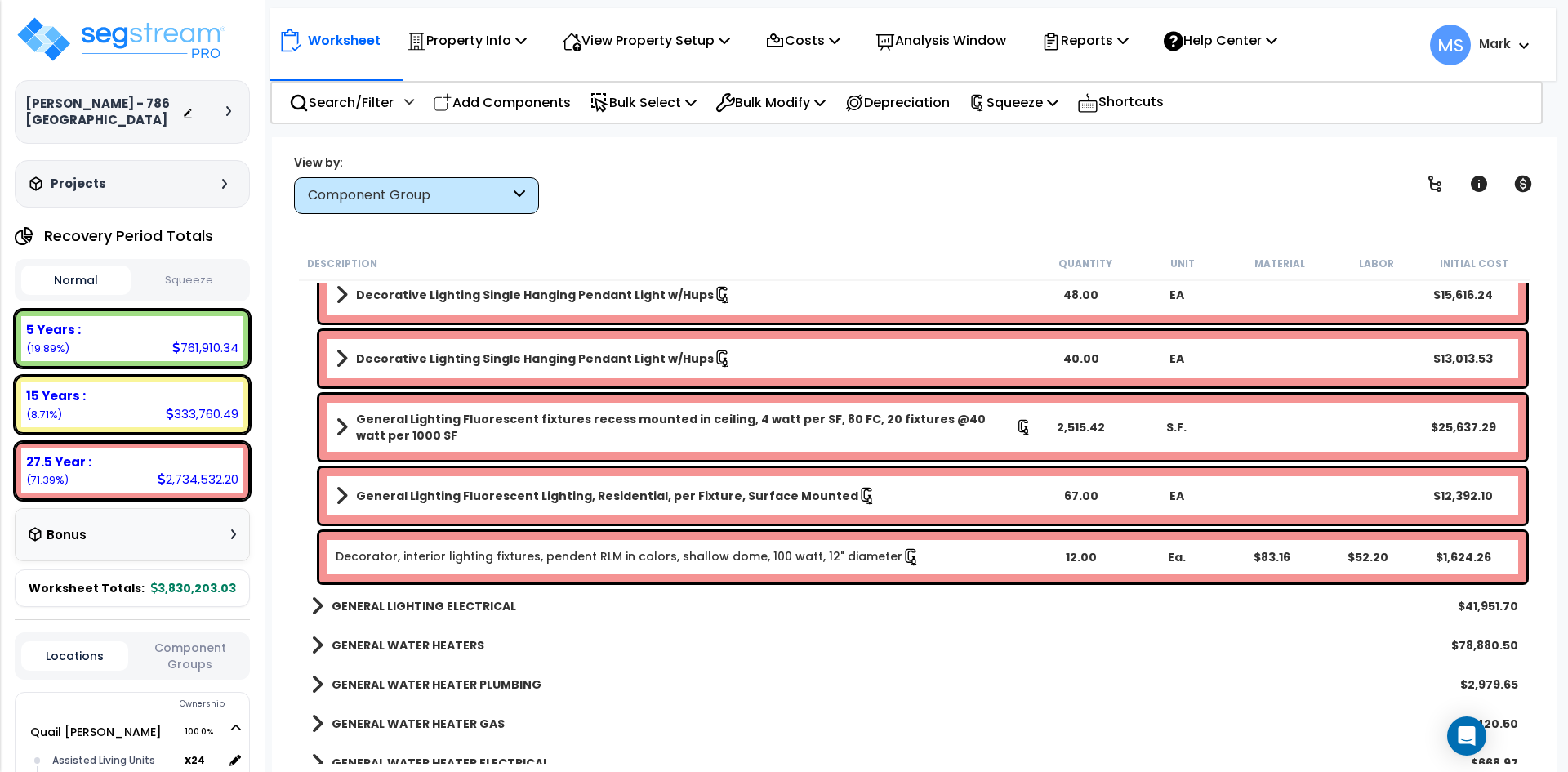
click at [669, 559] on link "Decorator, interior lighting fixtures, pendent RLM in colors, shallow dome, 100…" at bounding box center [628, 557] width 585 height 18
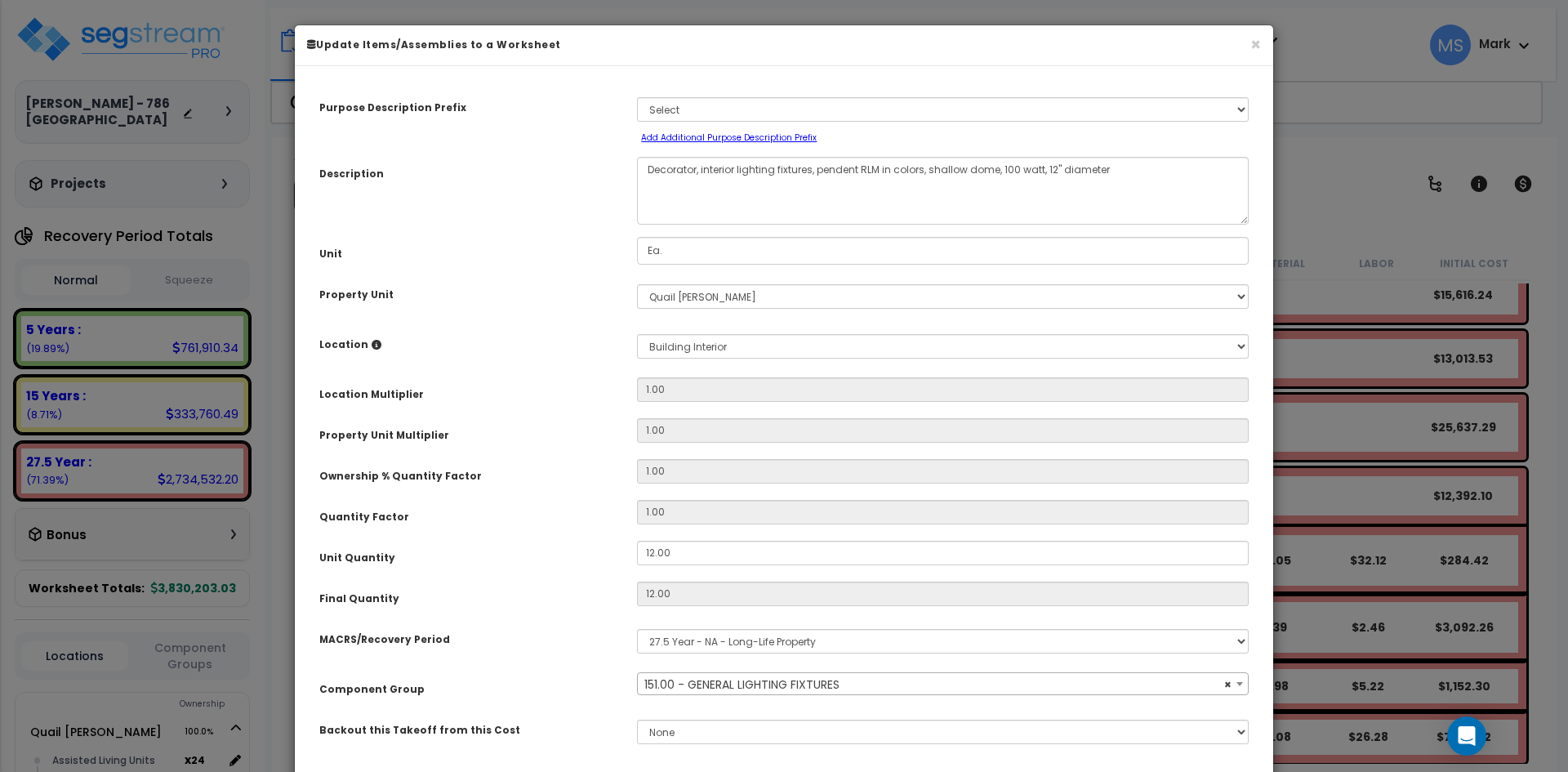
select select "45970"
click at [656, 551] on input "12.00" at bounding box center [942, 553] width 611 height 25
type input "1.00"
type input "12"
type input "$1,624.32"
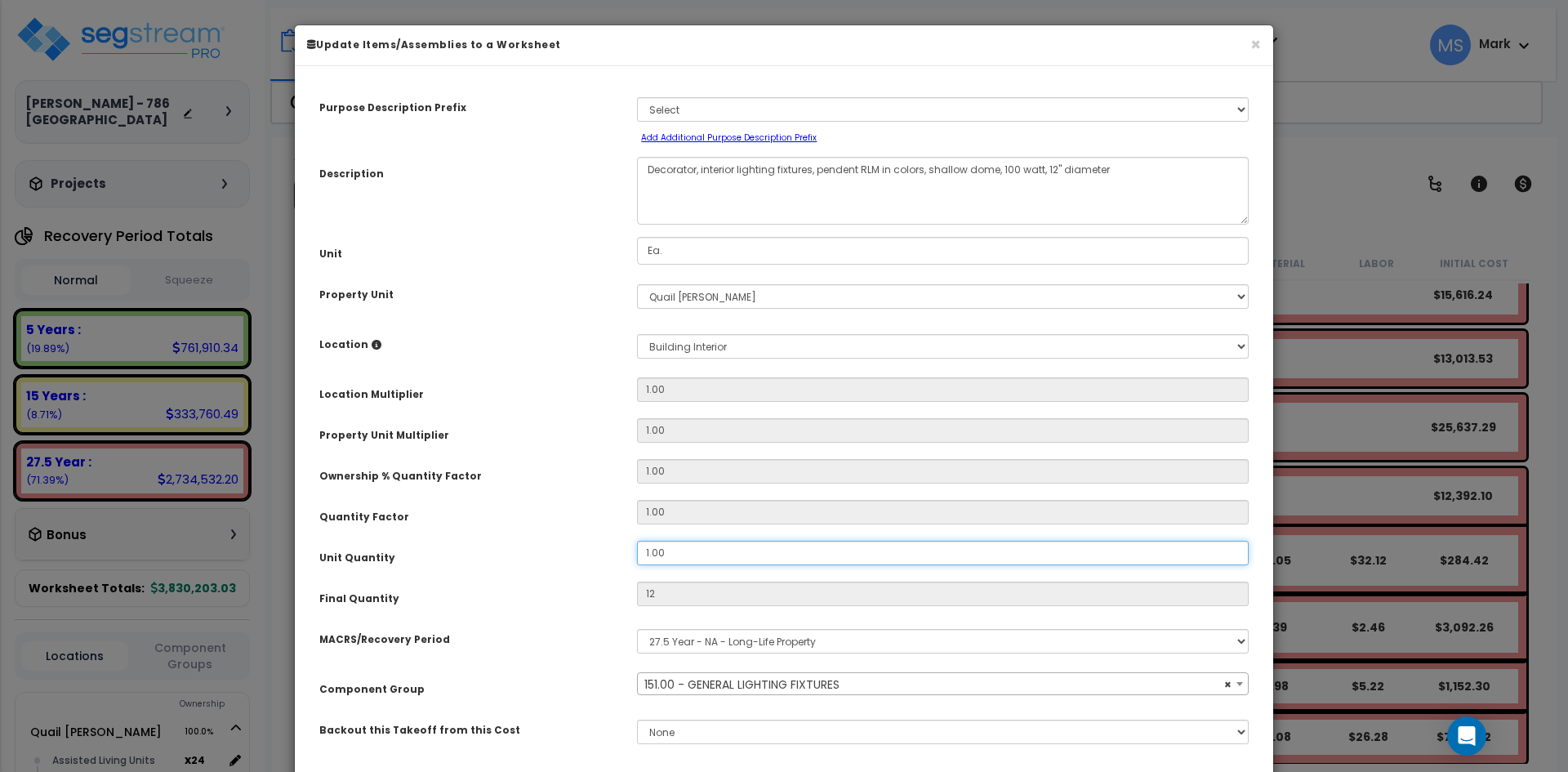
type input "1"
type input "$135.36"
type input "16.00"
type input "16"
type input "$2,165.76"
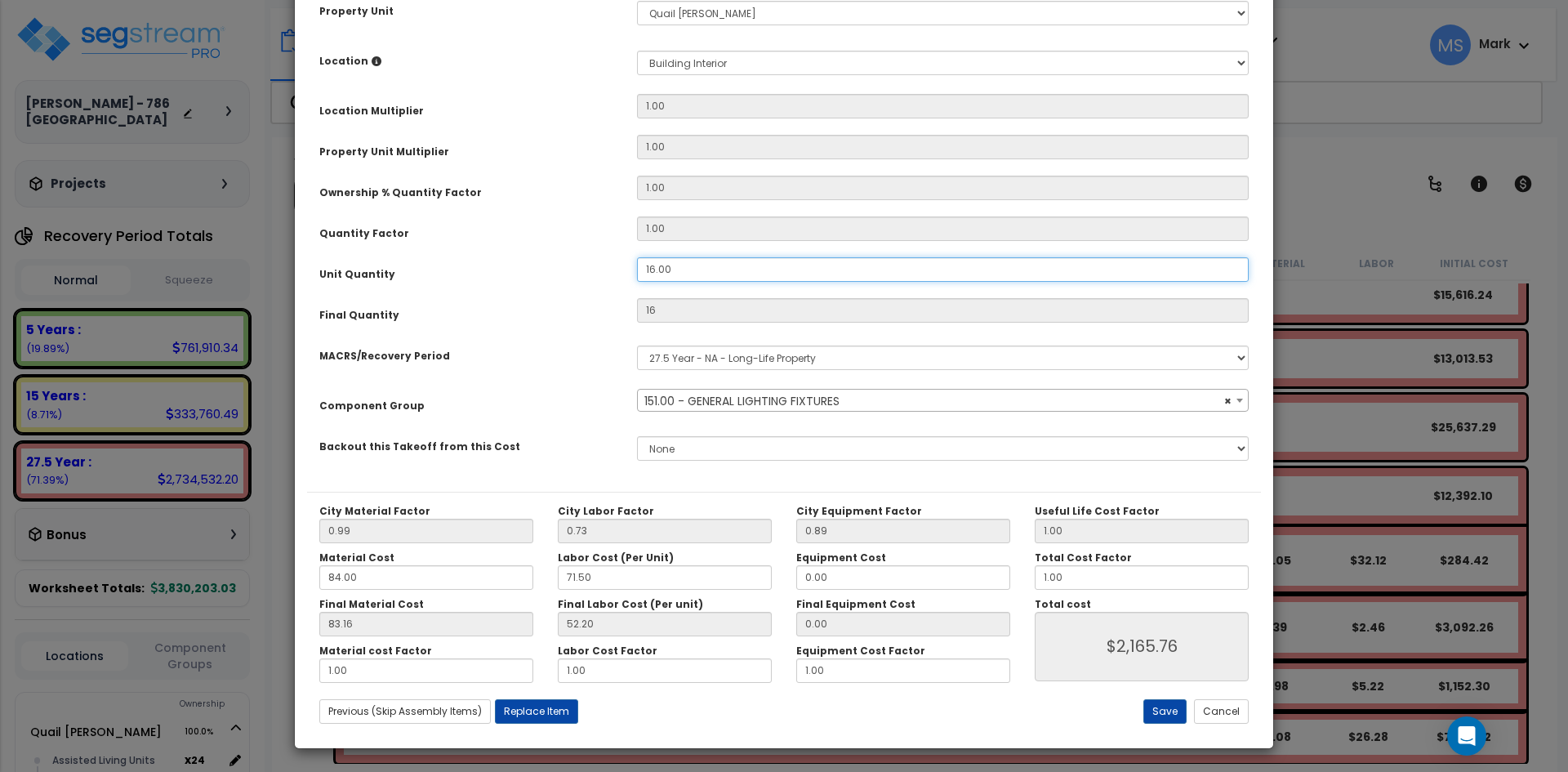
scroll to position [285, 0]
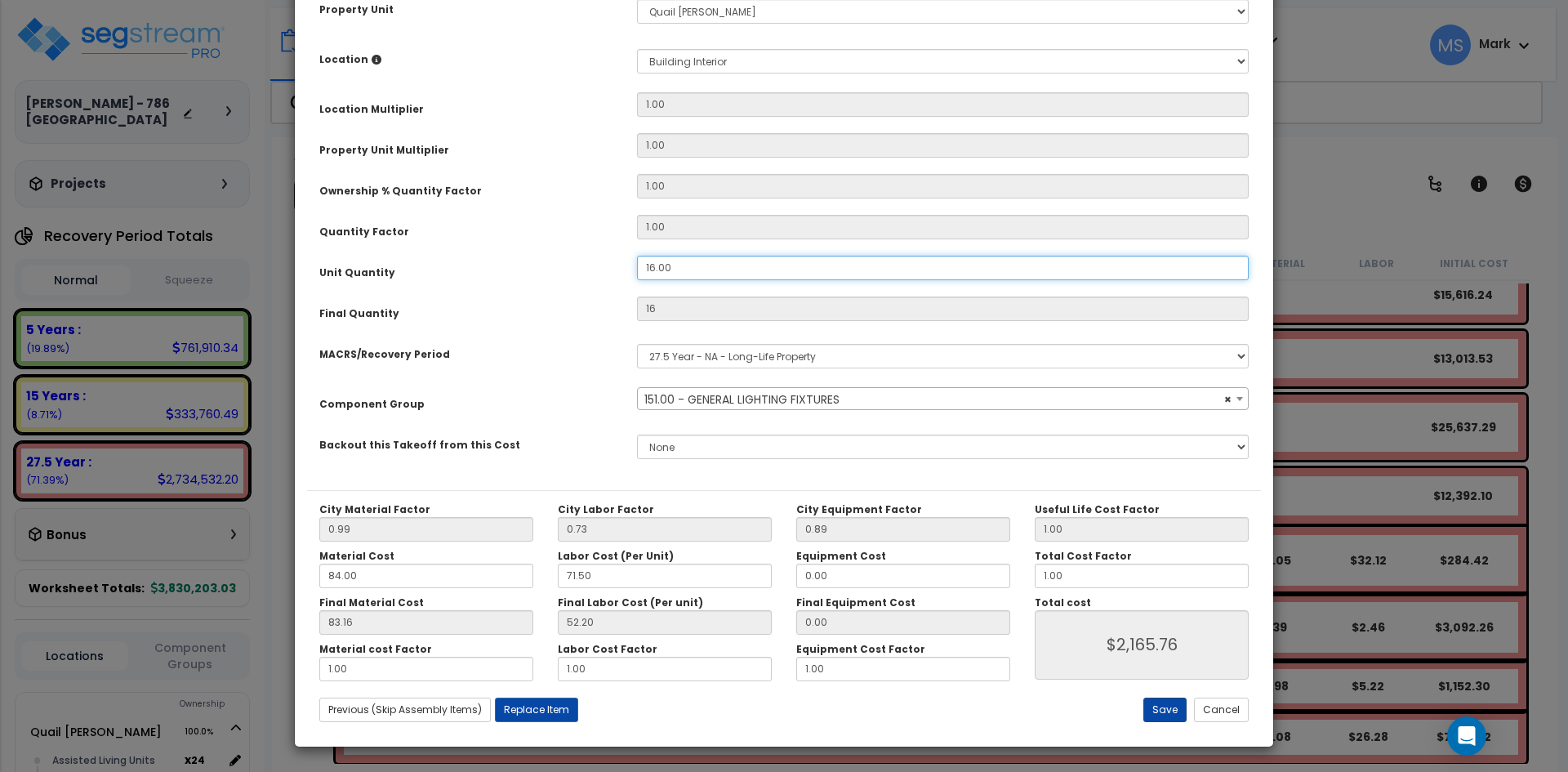
type input "16.00"
click at [1158, 709] on button "Save" at bounding box center [1165, 710] width 43 height 25
type input "16.00"
type input "2165.76"
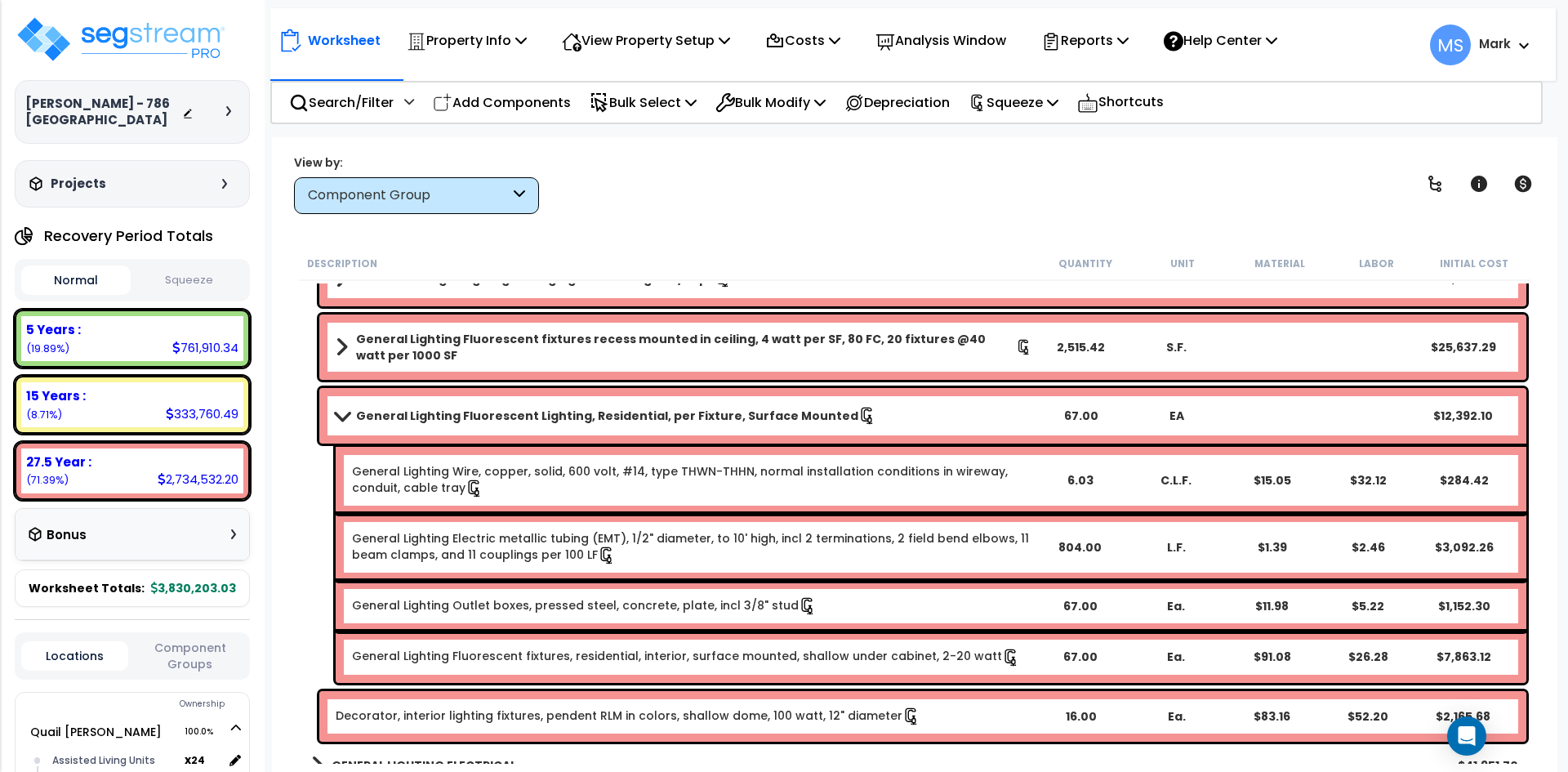
scroll to position [3349, 0]
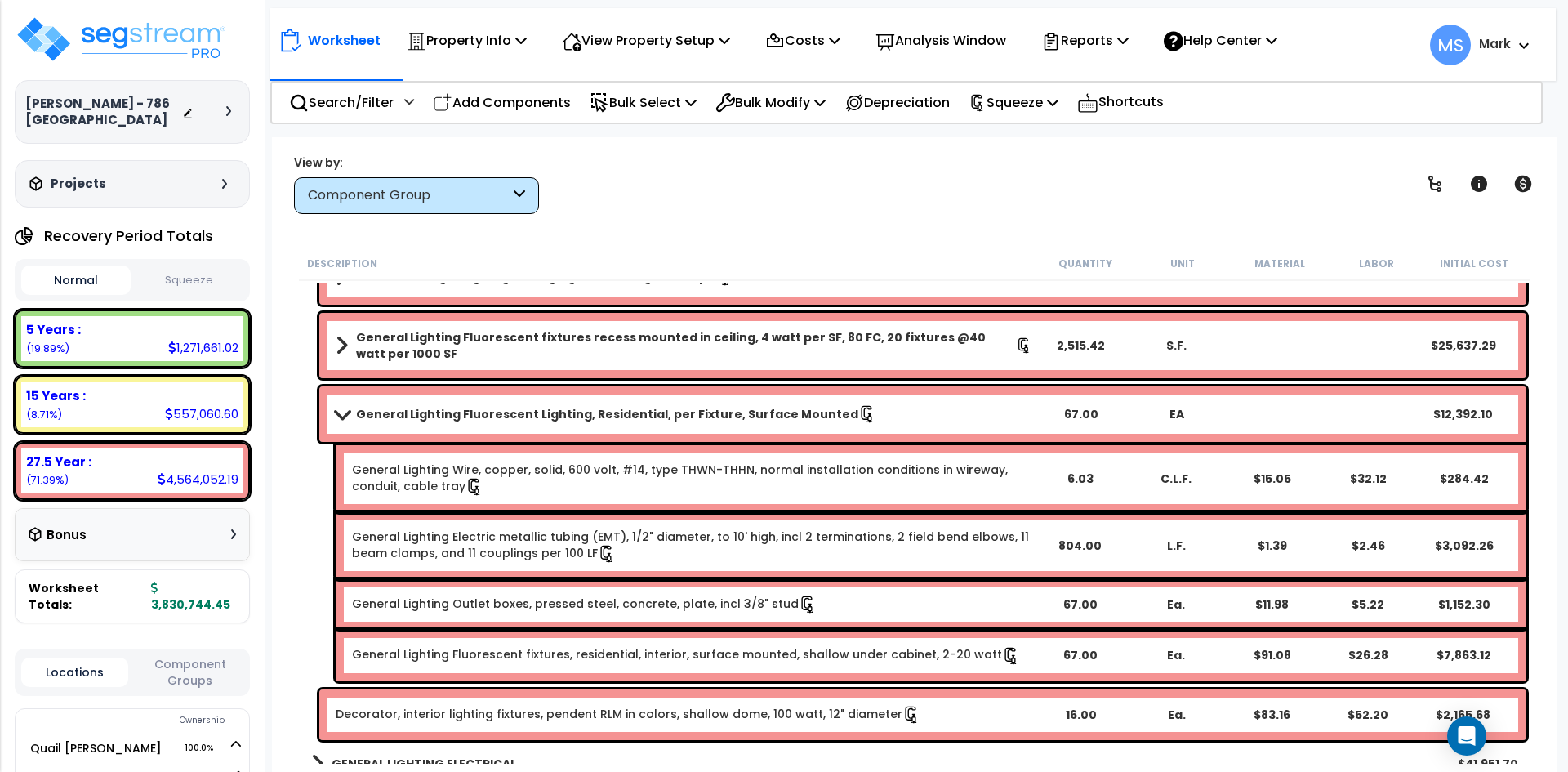
click at [354, 419] on link "General Lighting Fluorescent Lighting, Residential, per Fixture, Surface Mounted" at bounding box center [684, 415] width 697 height 23
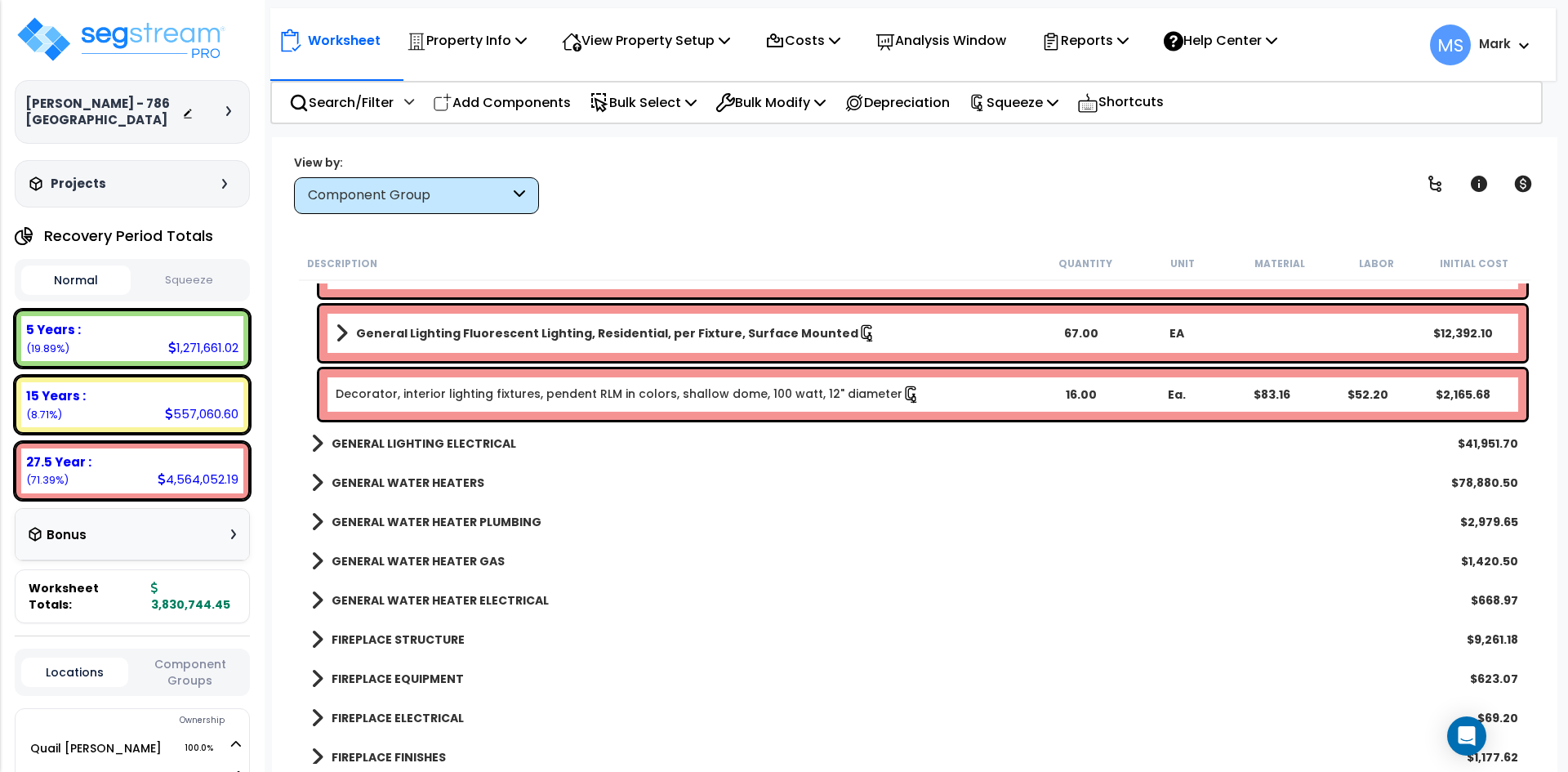
scroll to position [3431, 0]
click at [463, 450] on b "GENERAL LIGHTING ELECTRICAL" at bounding box center [424, 443] width 185 height 17
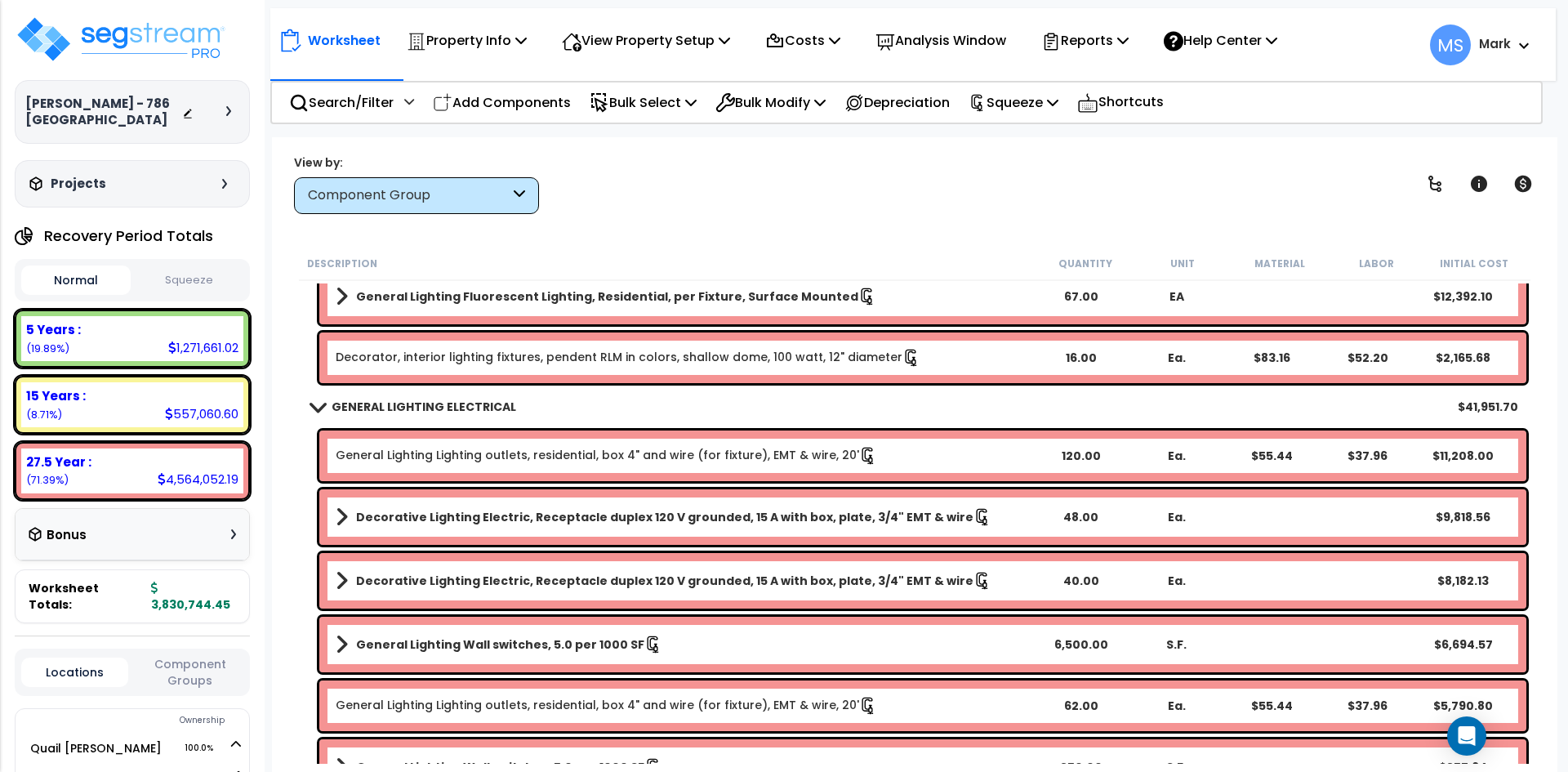
scroll to position [3512, 0]
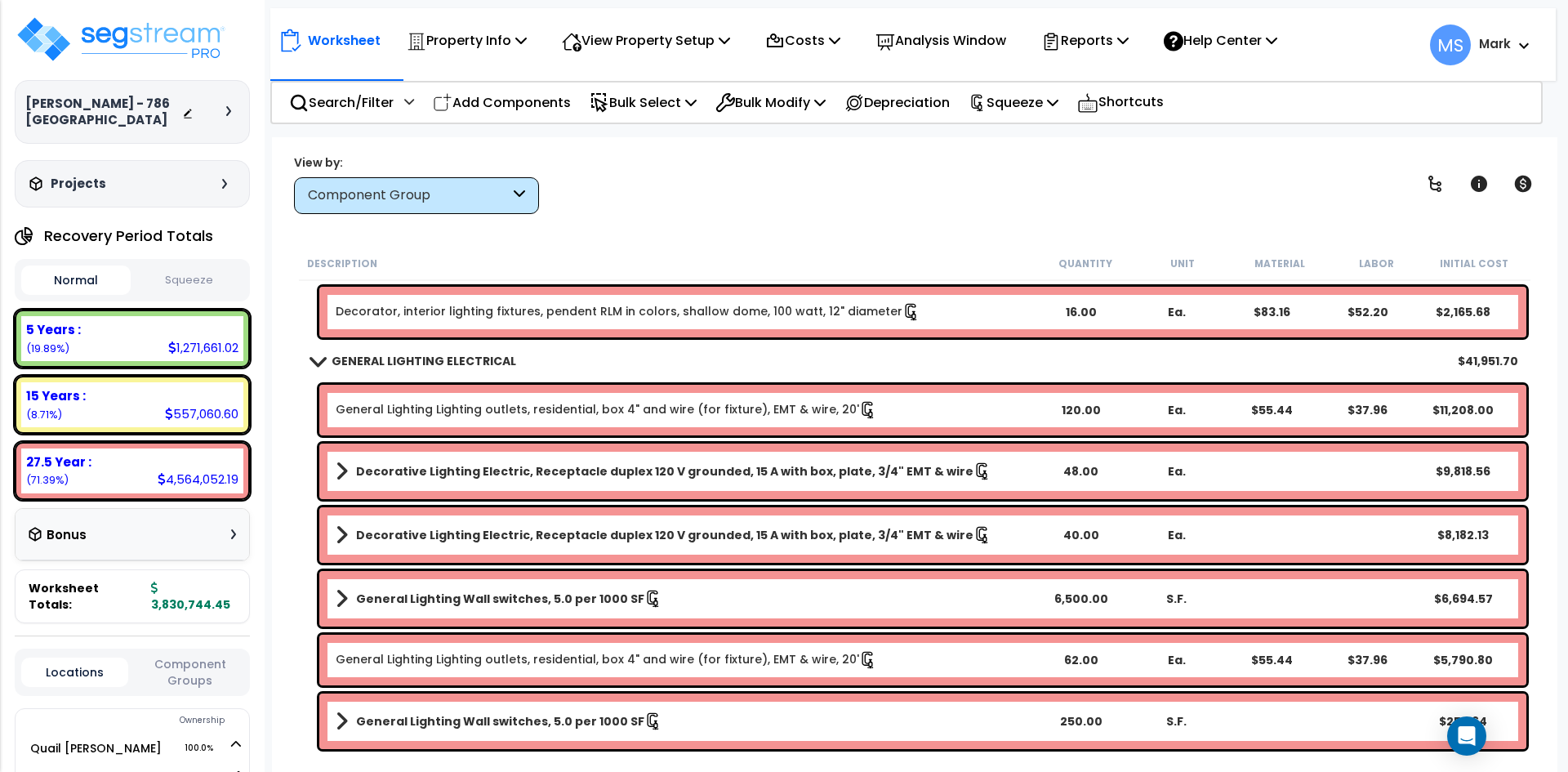
click at [813, 664] on link "General Lighting Lighting outlets, residential, box 4" and wire (for fixture), …" at bounding box center [607, 660] width 541 height 18
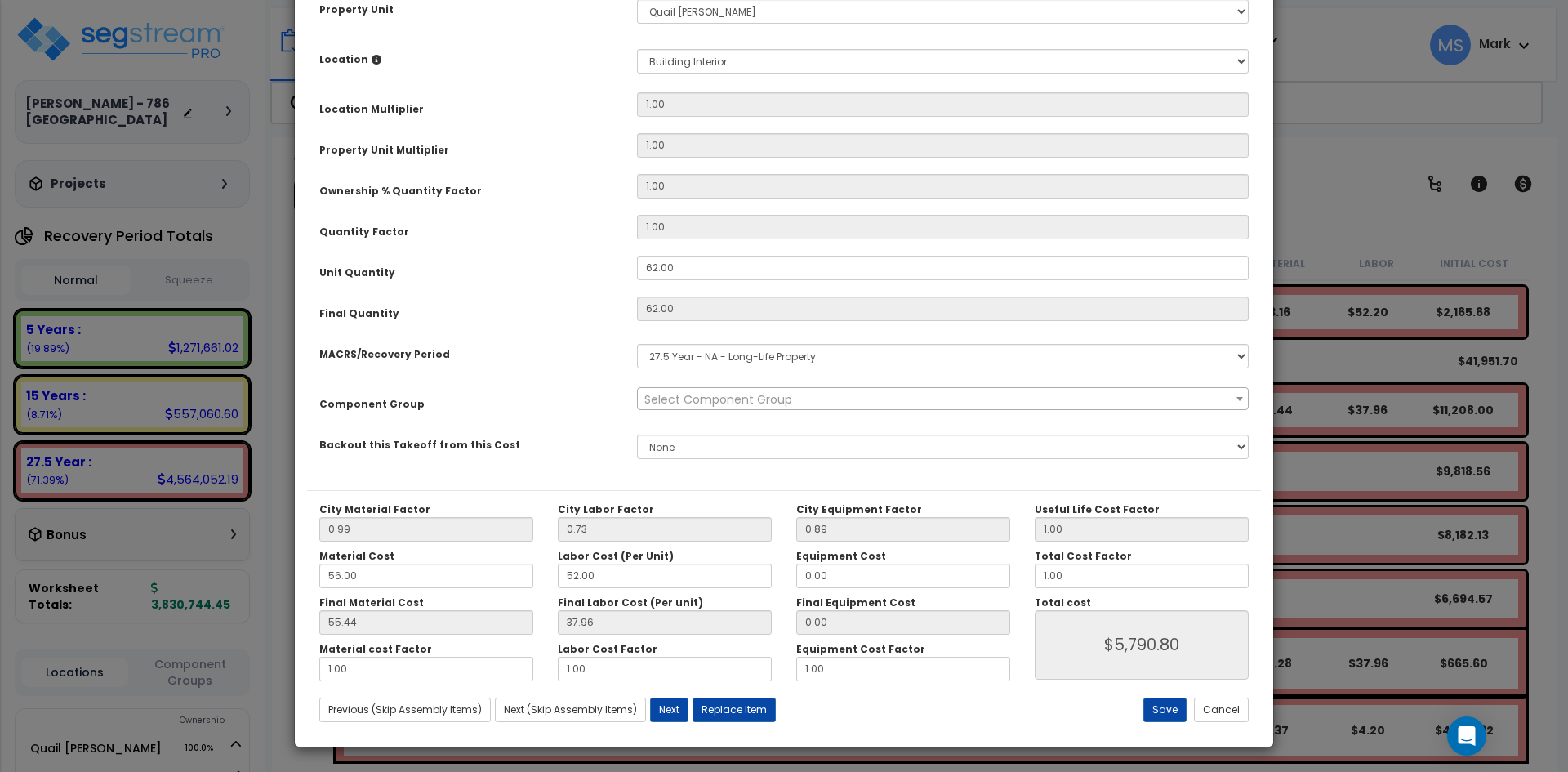
scroll to position [0, 0]
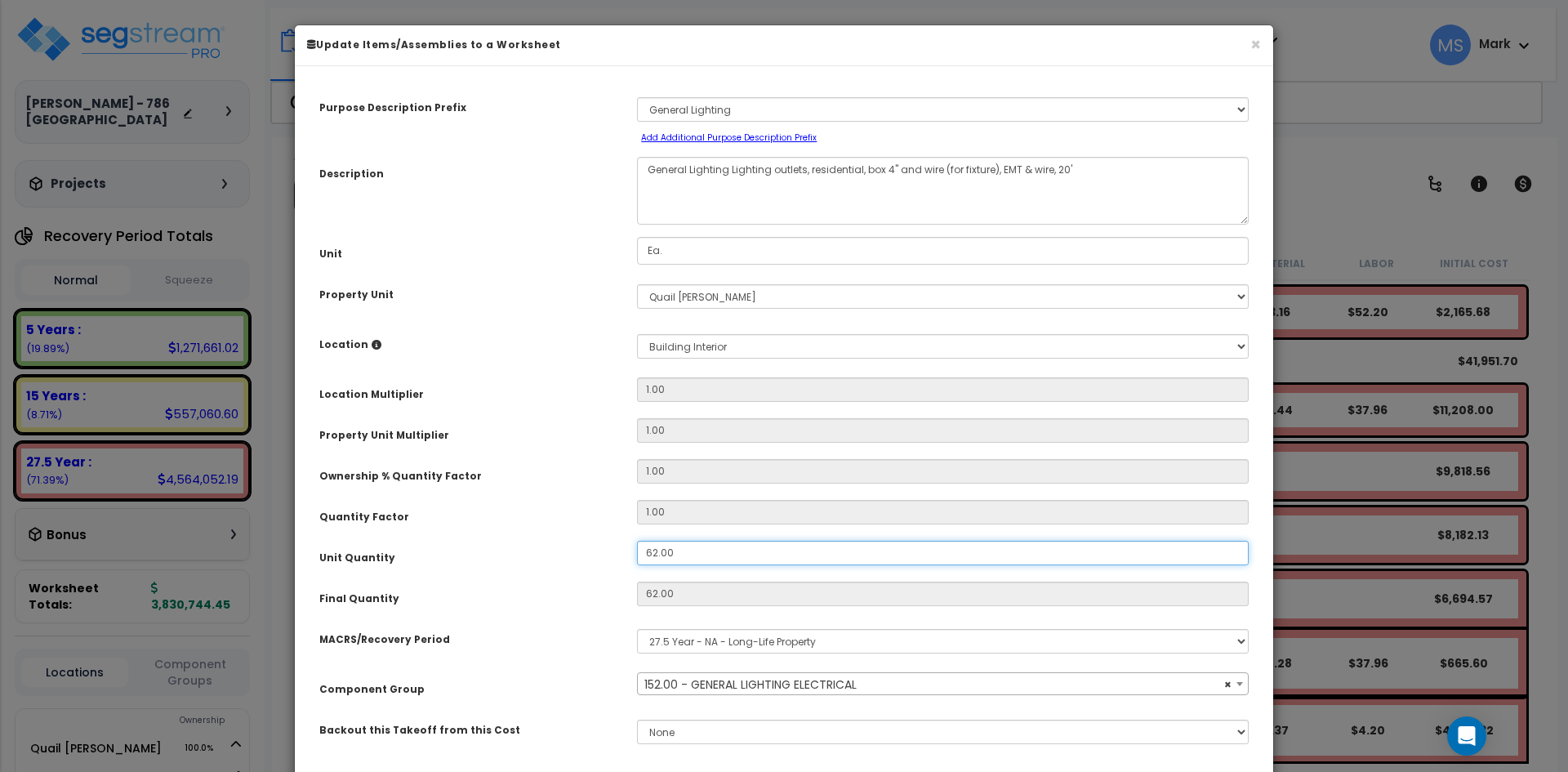
click at [658, 553] on input "62.00" at bounding box center [942, 553] width 611 height 25
select select "45971"
type input "6.00"
type input "62"
type input "$5,790.80"
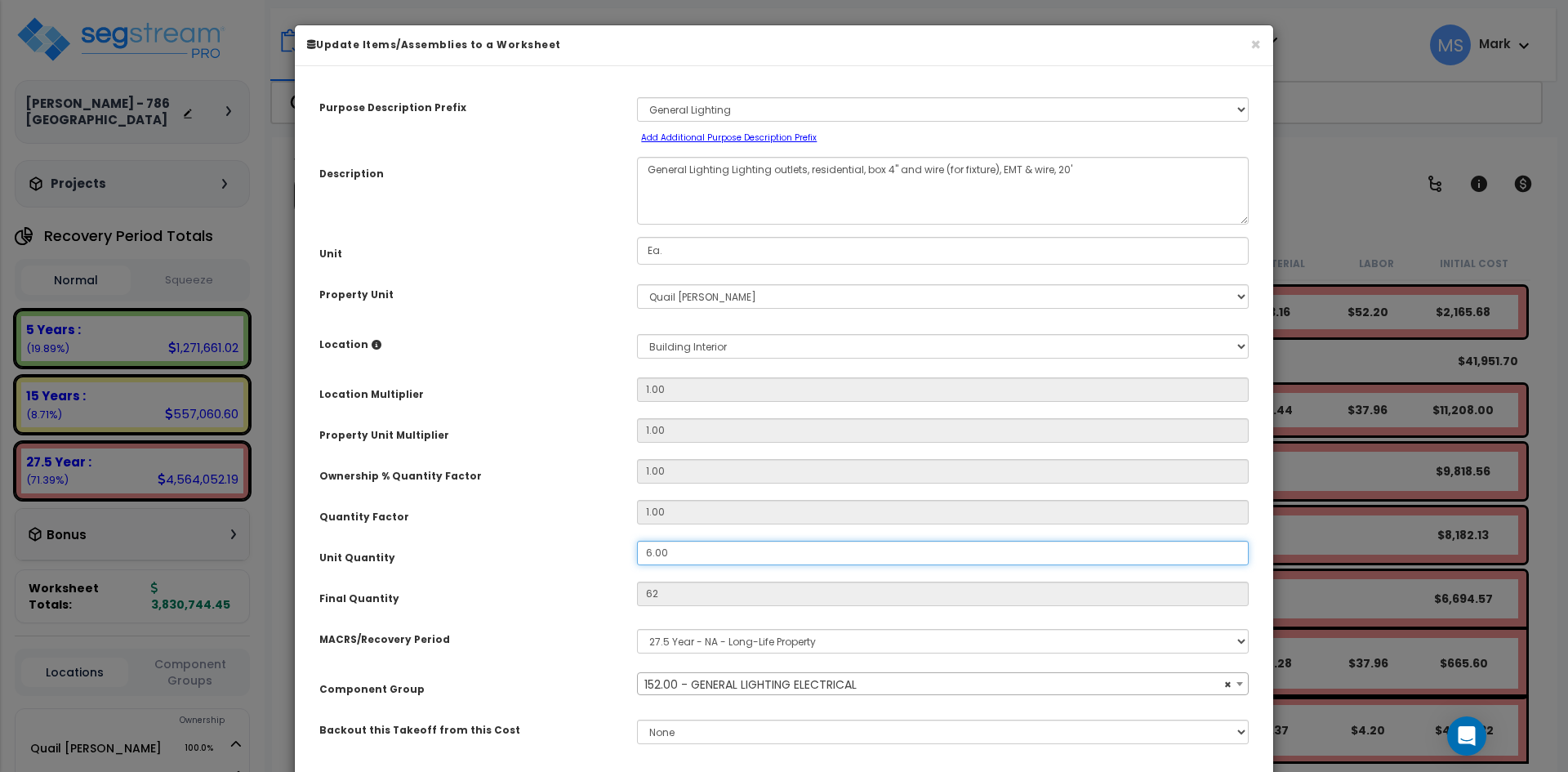
type input "6"
type input "$560.40"
type input ".00"
type input "0"
type input "$0.00"
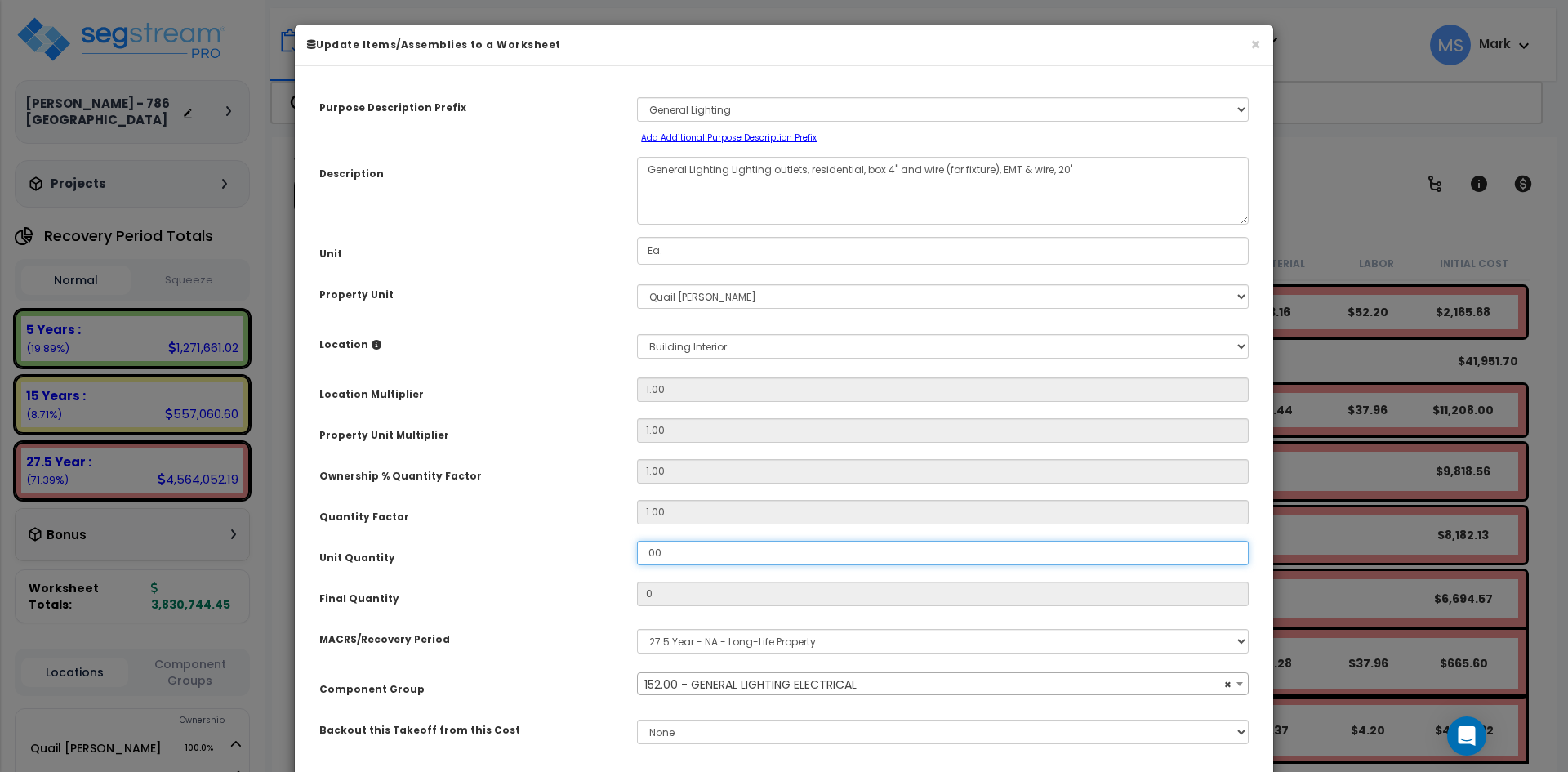
type input "7.00"
type input "7"
type input "$653.80"
type input "78.00"
type input "78"
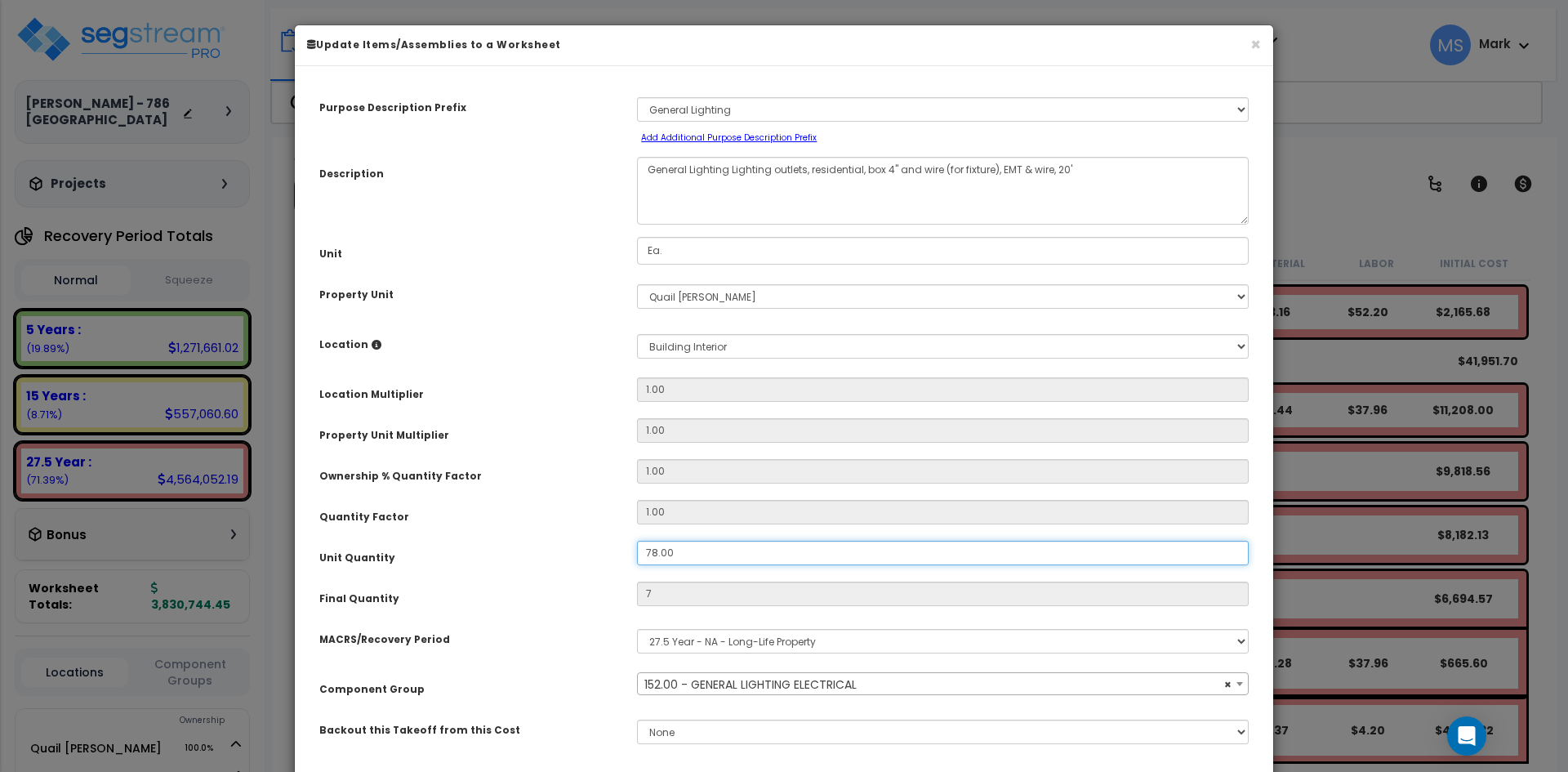
type input "$7,285.20"
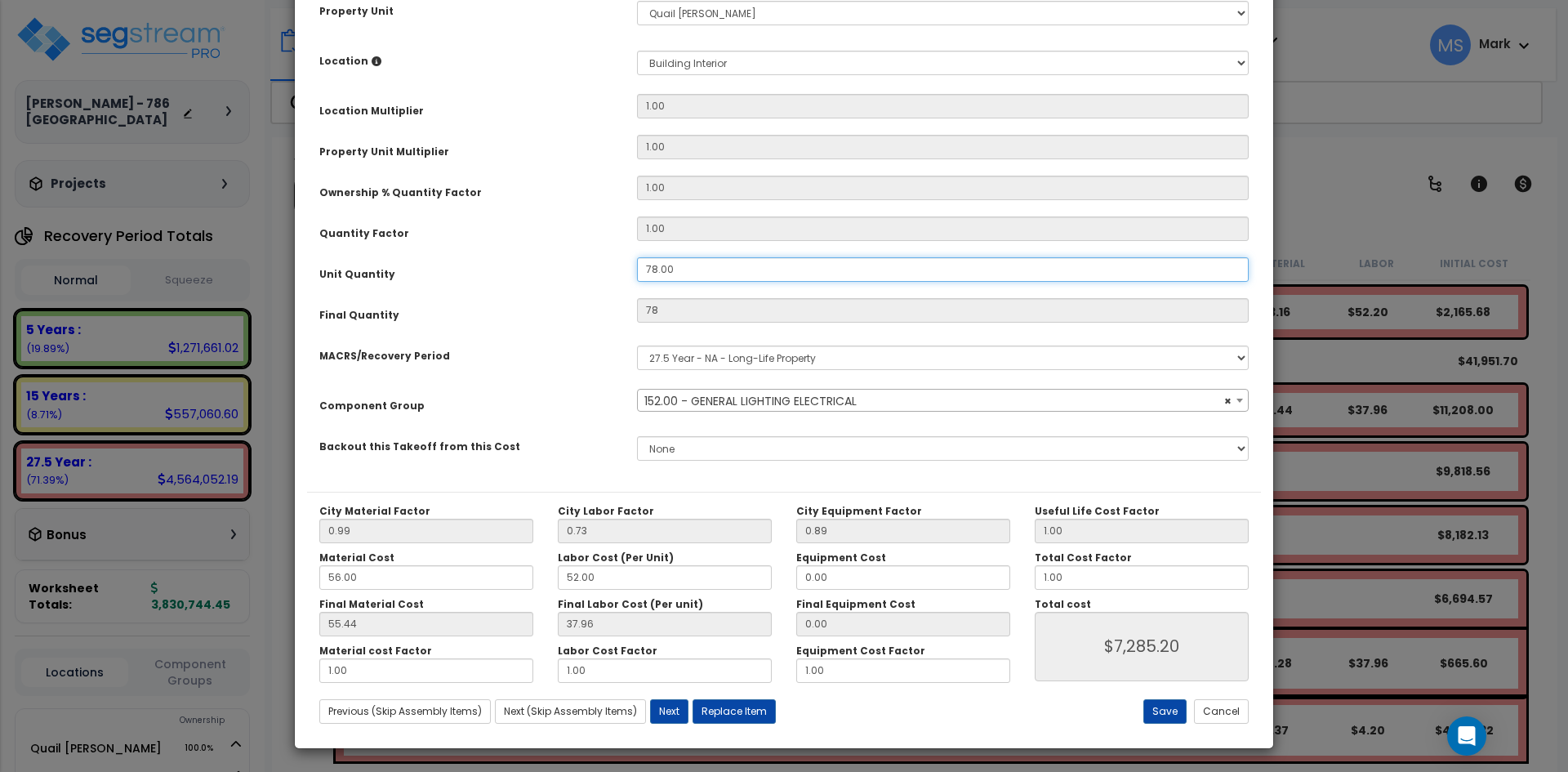
scroll to position [285, 0]
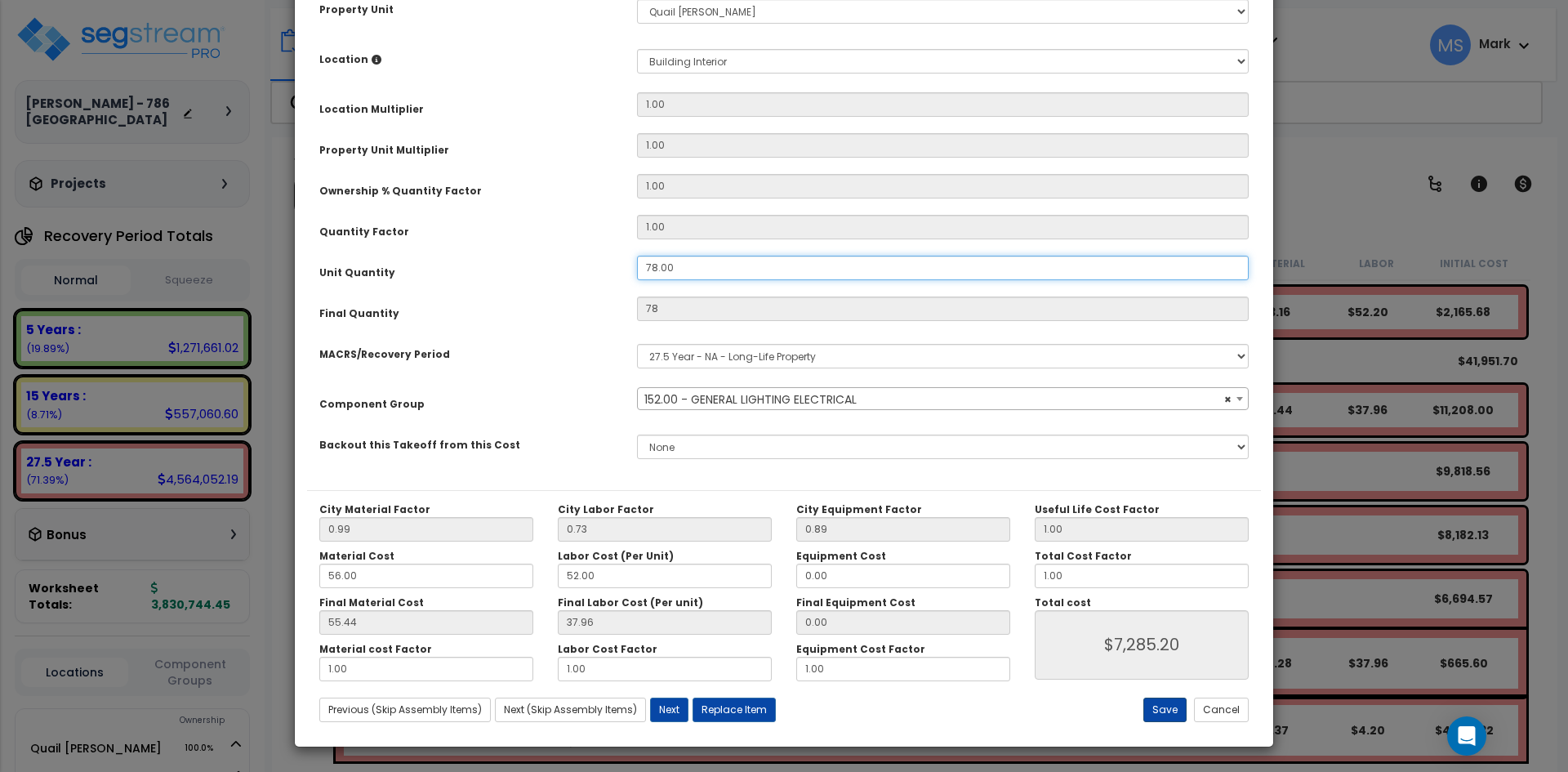
type input "78.00"
click at [1163, 722] on button "Save" at bounding box center [1165, 710] width 43 height 25
type input "78.00"
type input "7285.20"
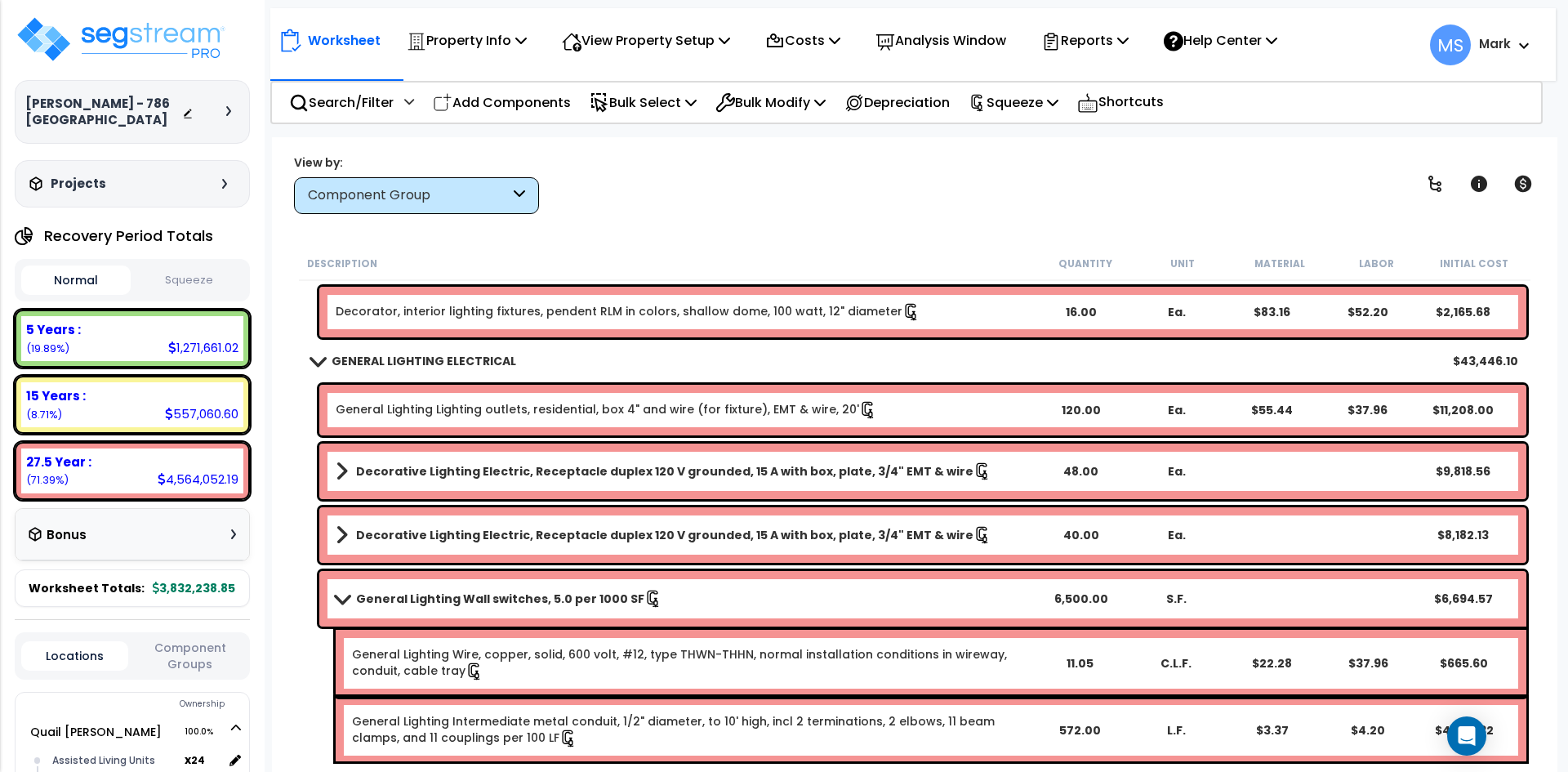
click at [210, 285] on button "Squeeze" at bounding box center [189, 281] width 109 height 29
click at [1058, 101] on p "Squeeze" at bounding box center [1014, 103] width 90 height 22
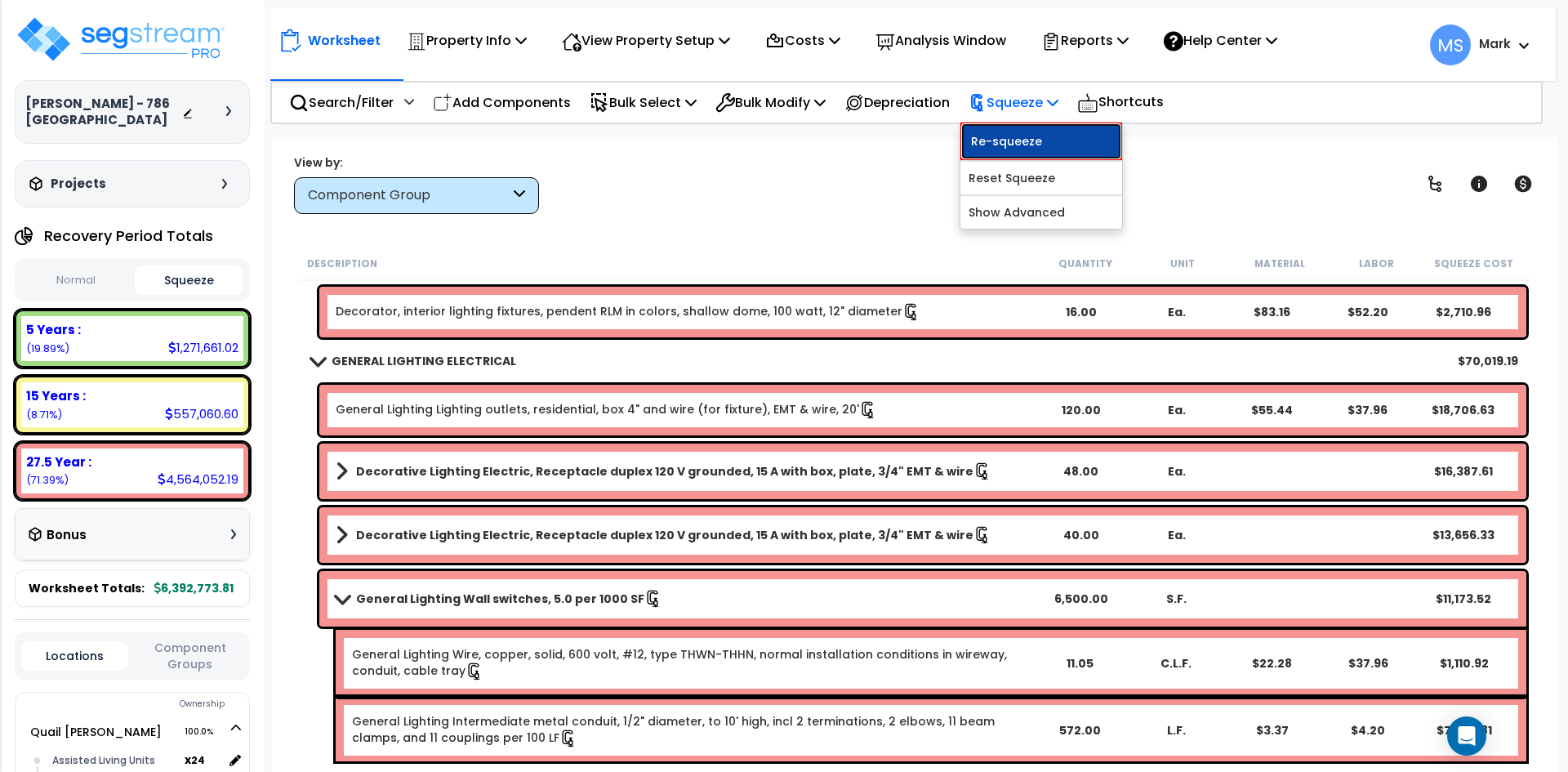
click at [1065, 135] on link "Re-squeeze" at bounding box center [1041, 141] width 161 height 37
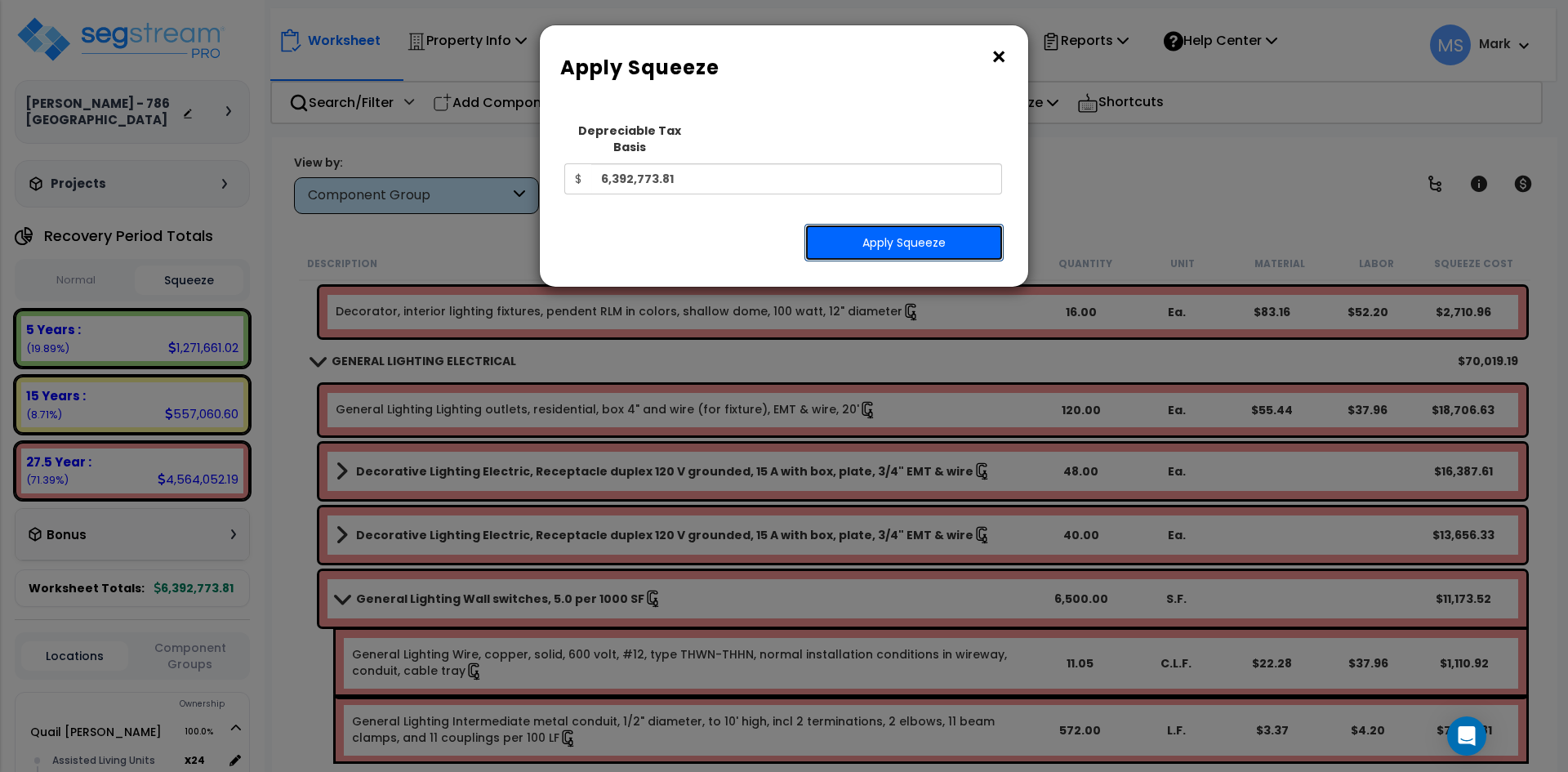
click at [940, 223] on button "Apply Squeeze" at bounding box center [904, 242] width 199 height 37
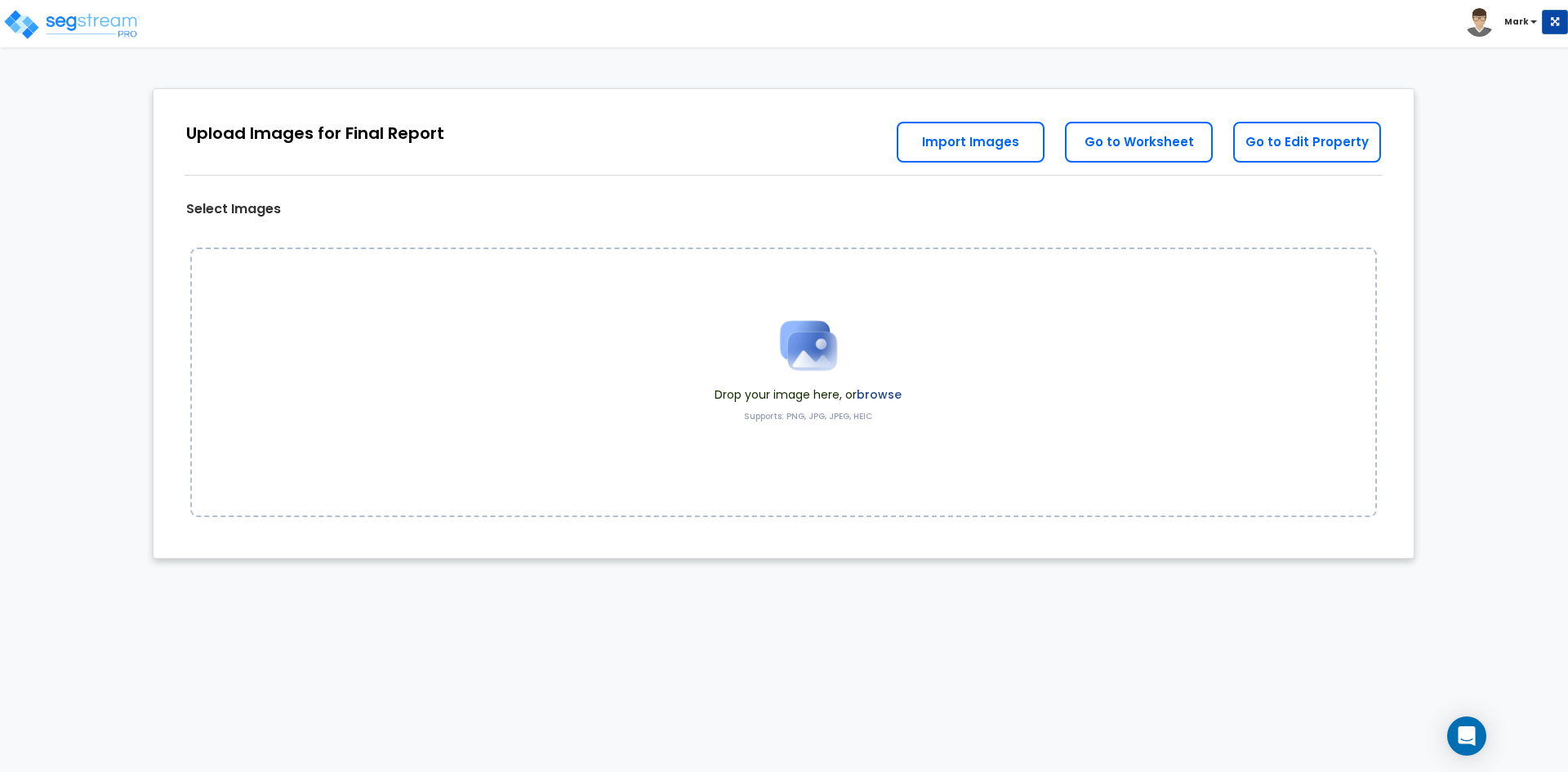
click at [874, 393] on label "browse" at bounding box center [879, 395] width 45 height 17
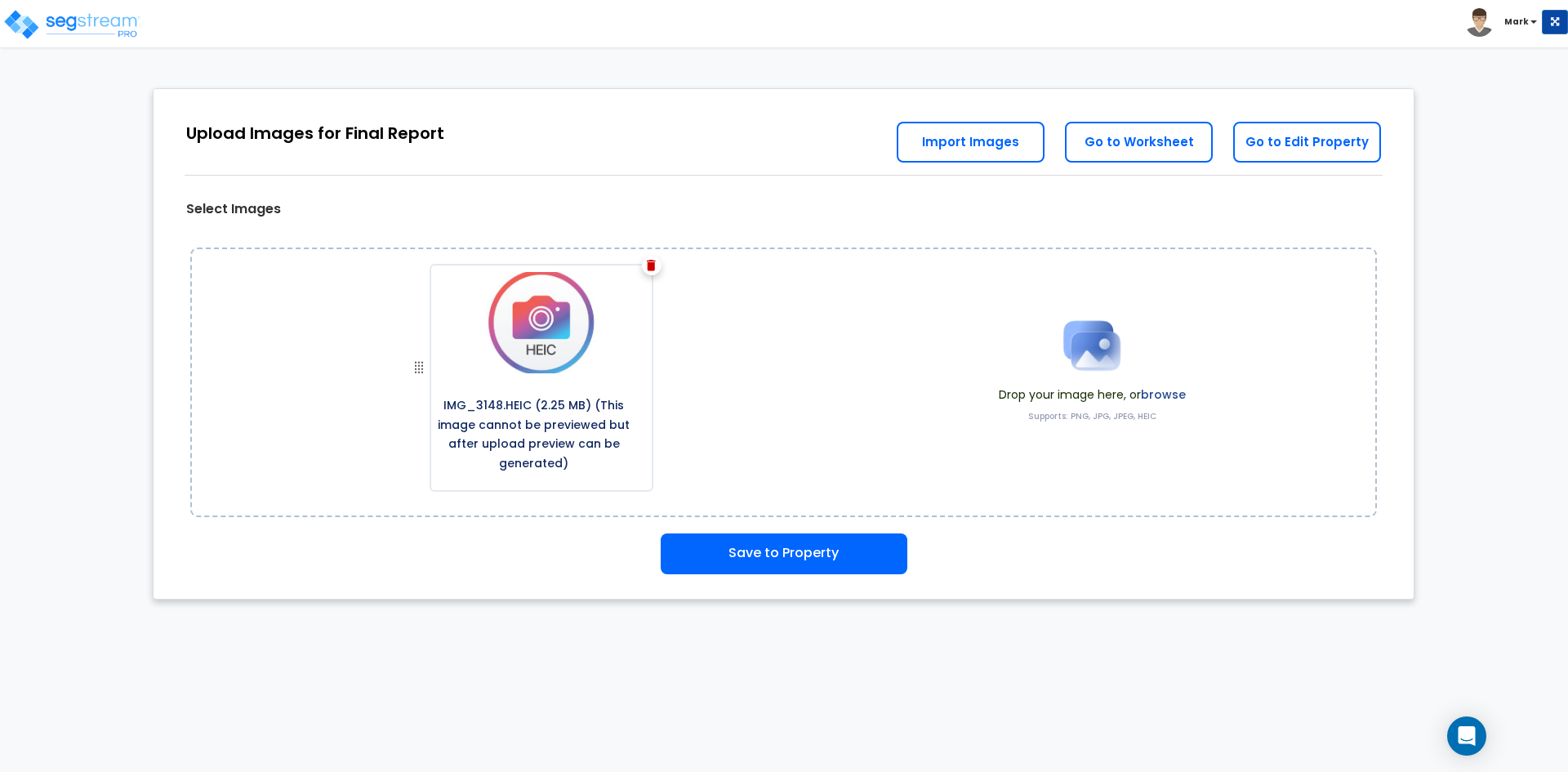
click at [1163, 390] on label "browse" at bounding box center [1163, 395] width 45 height 17
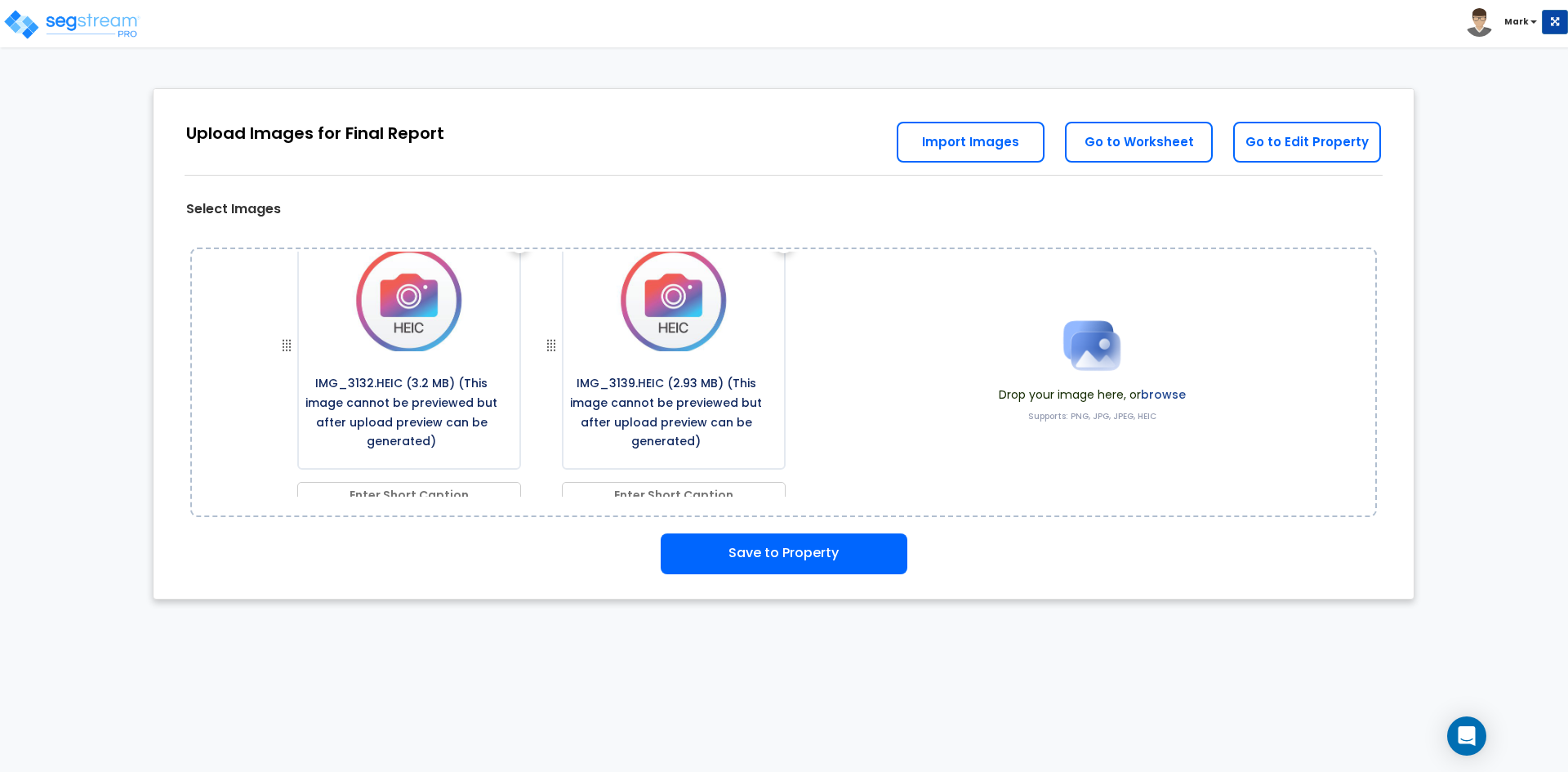
scroll to position [312, 0]
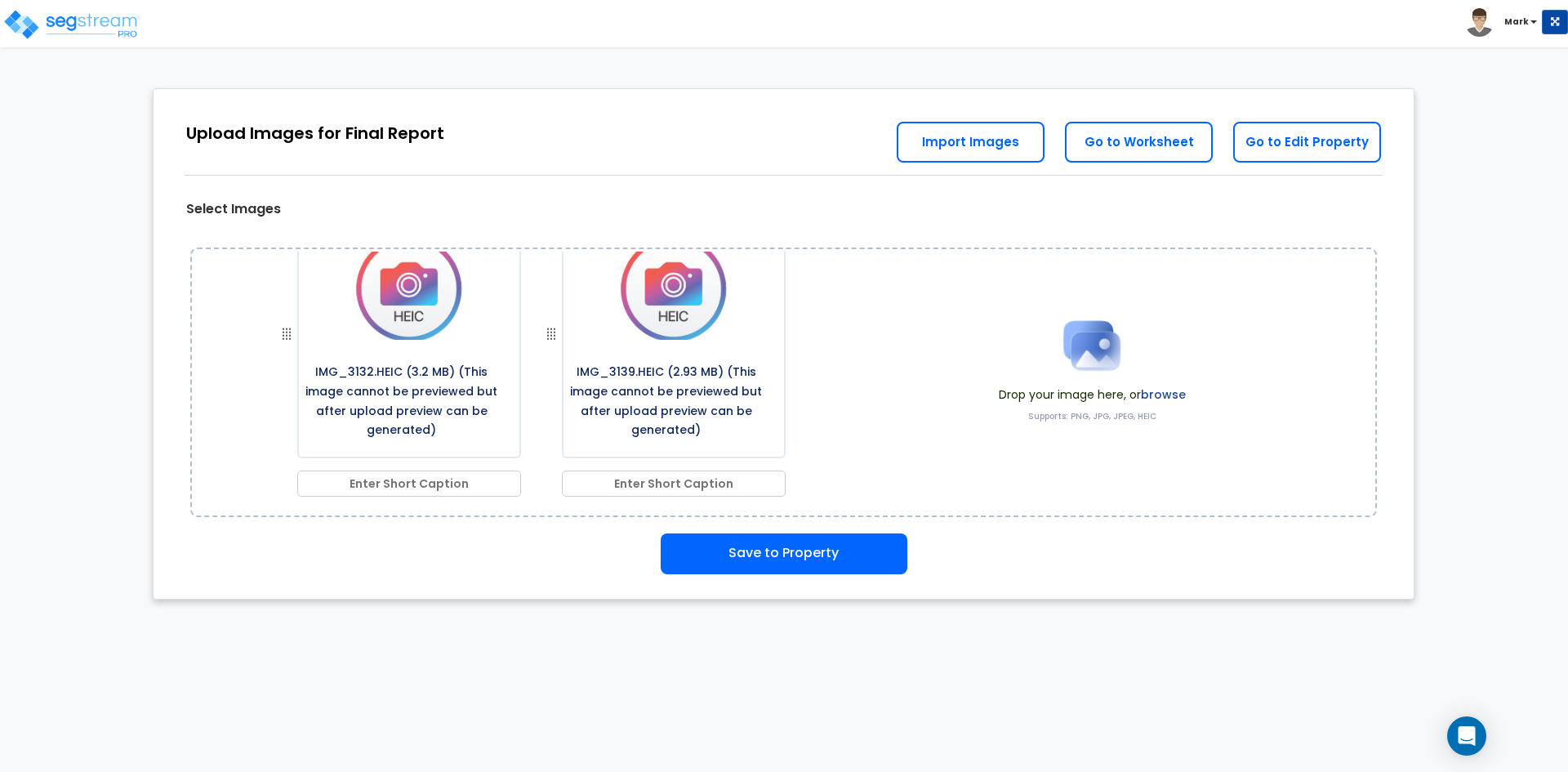
click at [1158, 394] on label "browse" at bounding box center [1163, 395] width 45 height 17
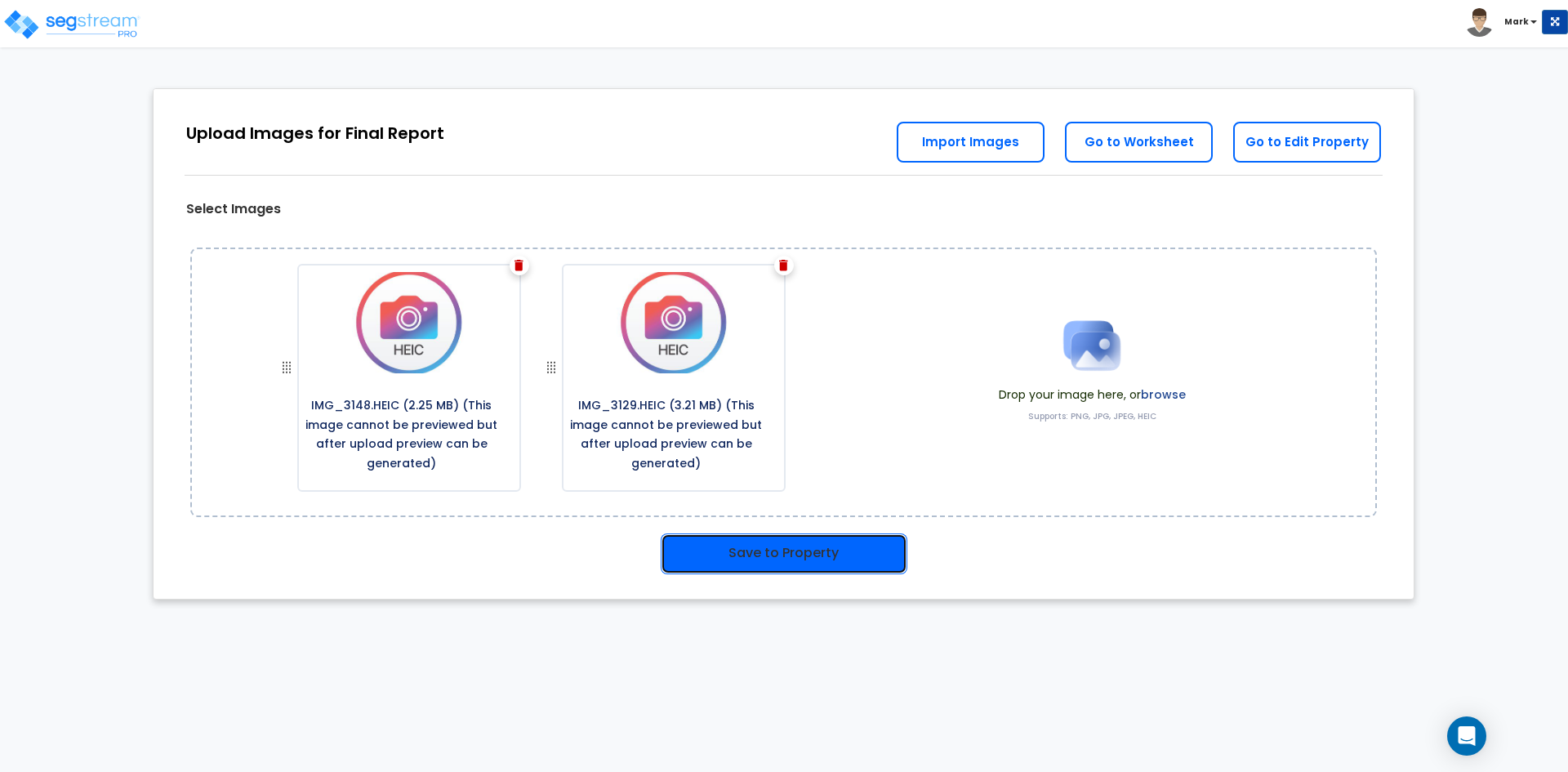
click at [818, 548] on button "Save to Property" at bounding box center [784, 554] width 247 height 41
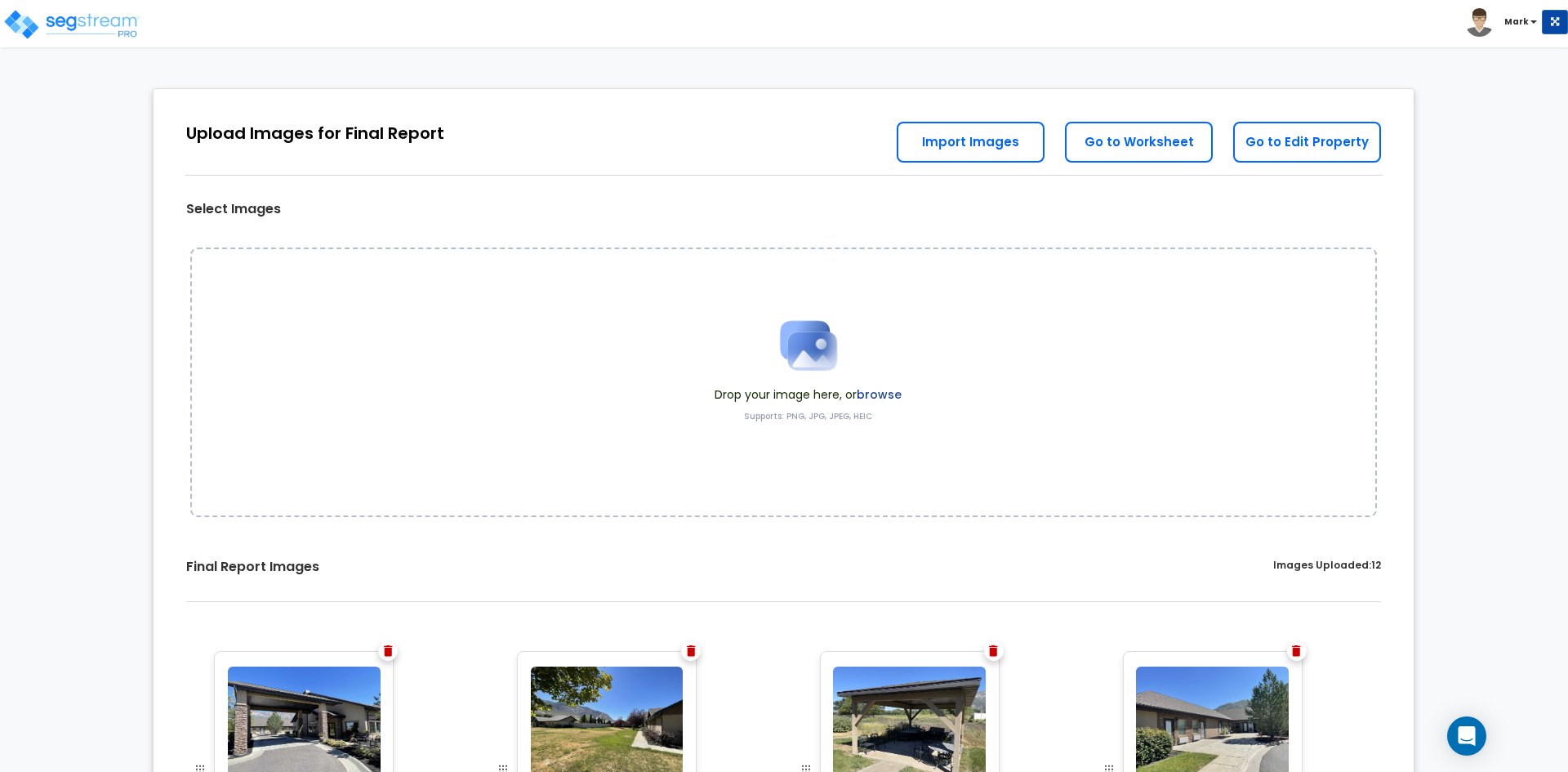
click at [887, 396] on label "browse" at bounding box center [879, 395] width 45 height 17
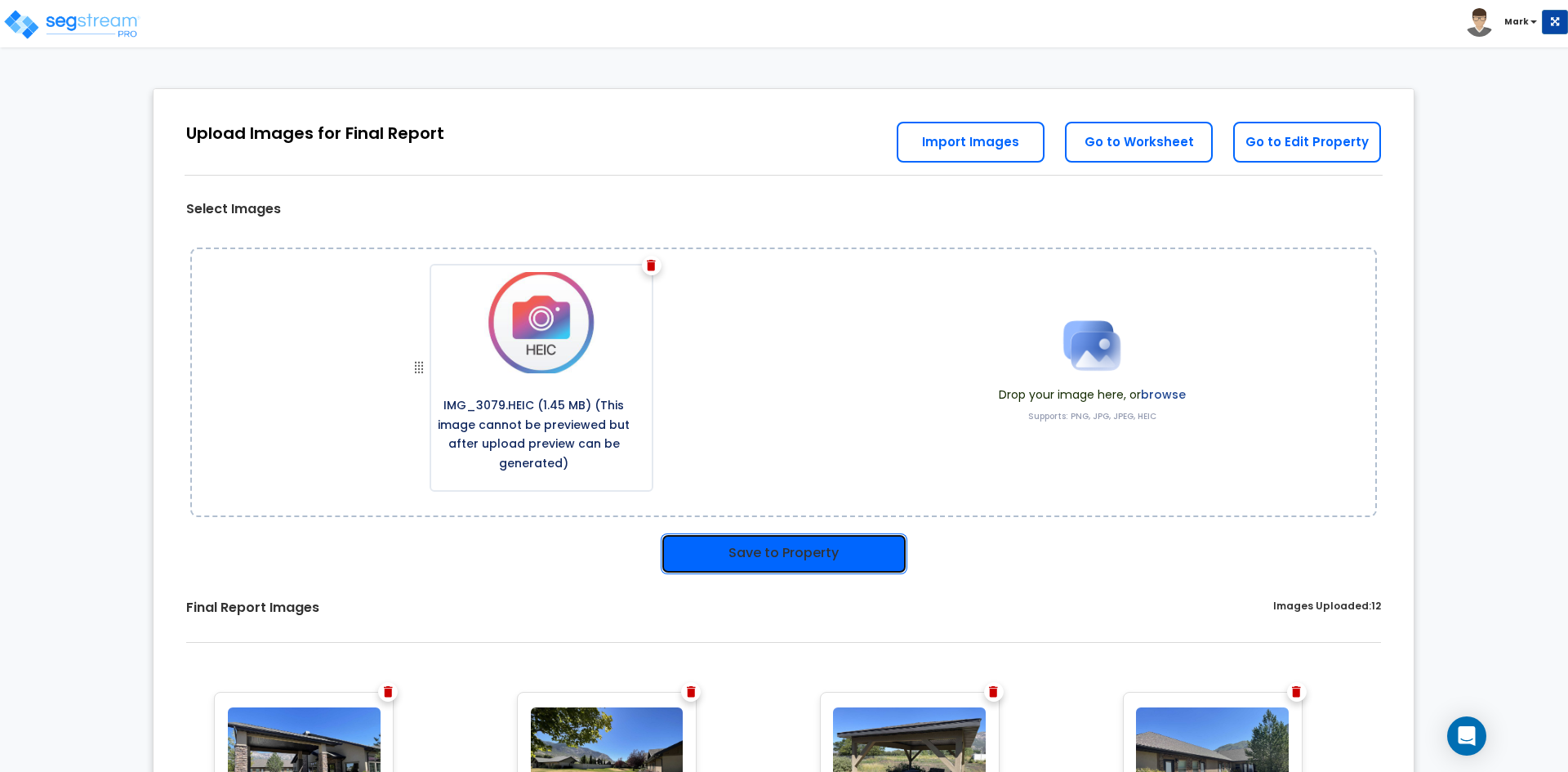
click at [797, 561] on button "Save to Property" at bounding box center [784, 554] width 247 height 41
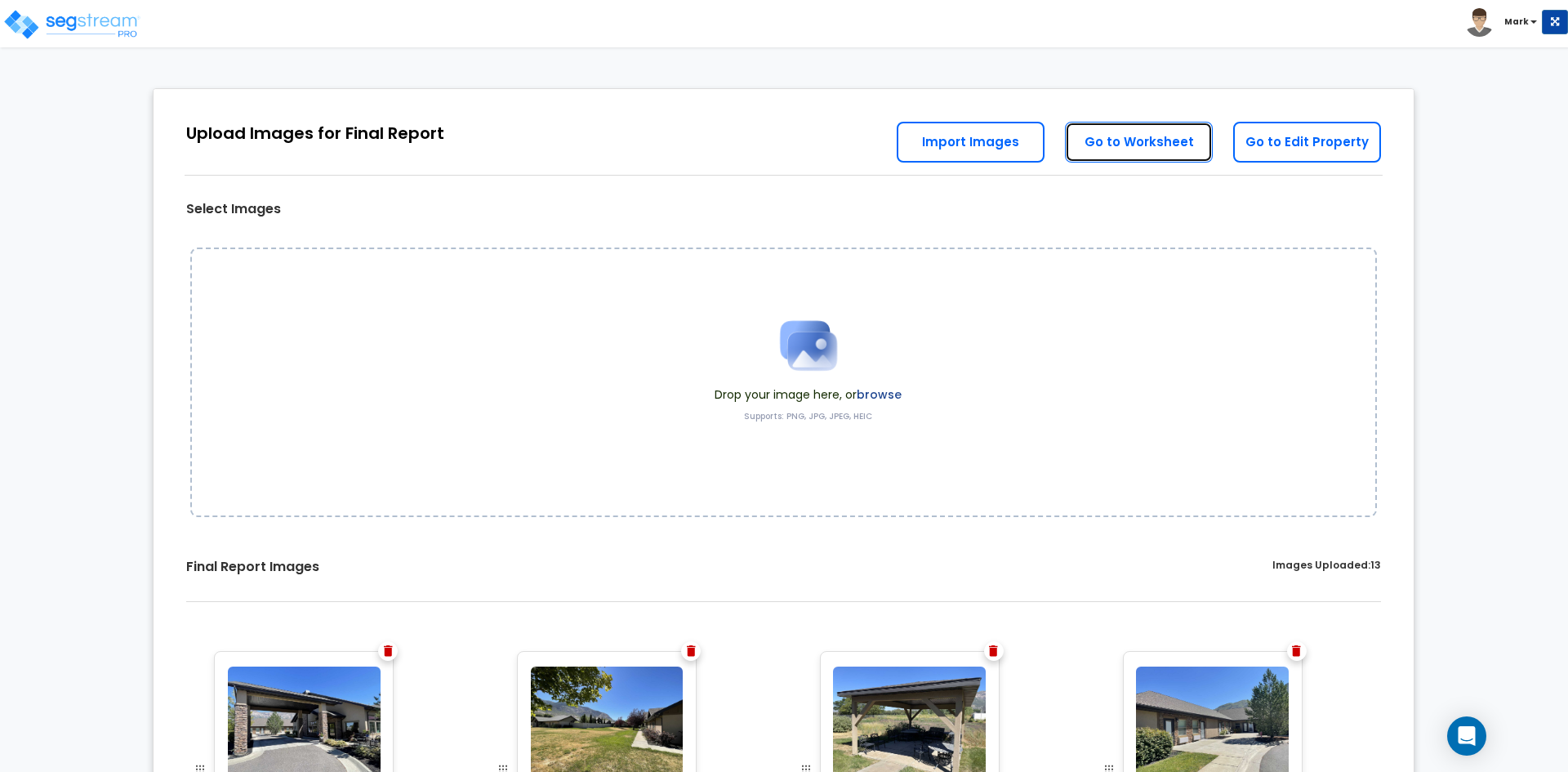
click at [1140, 149] on link "Go to Worksheet" at bounding box center [1139, 141] width 148 height 41
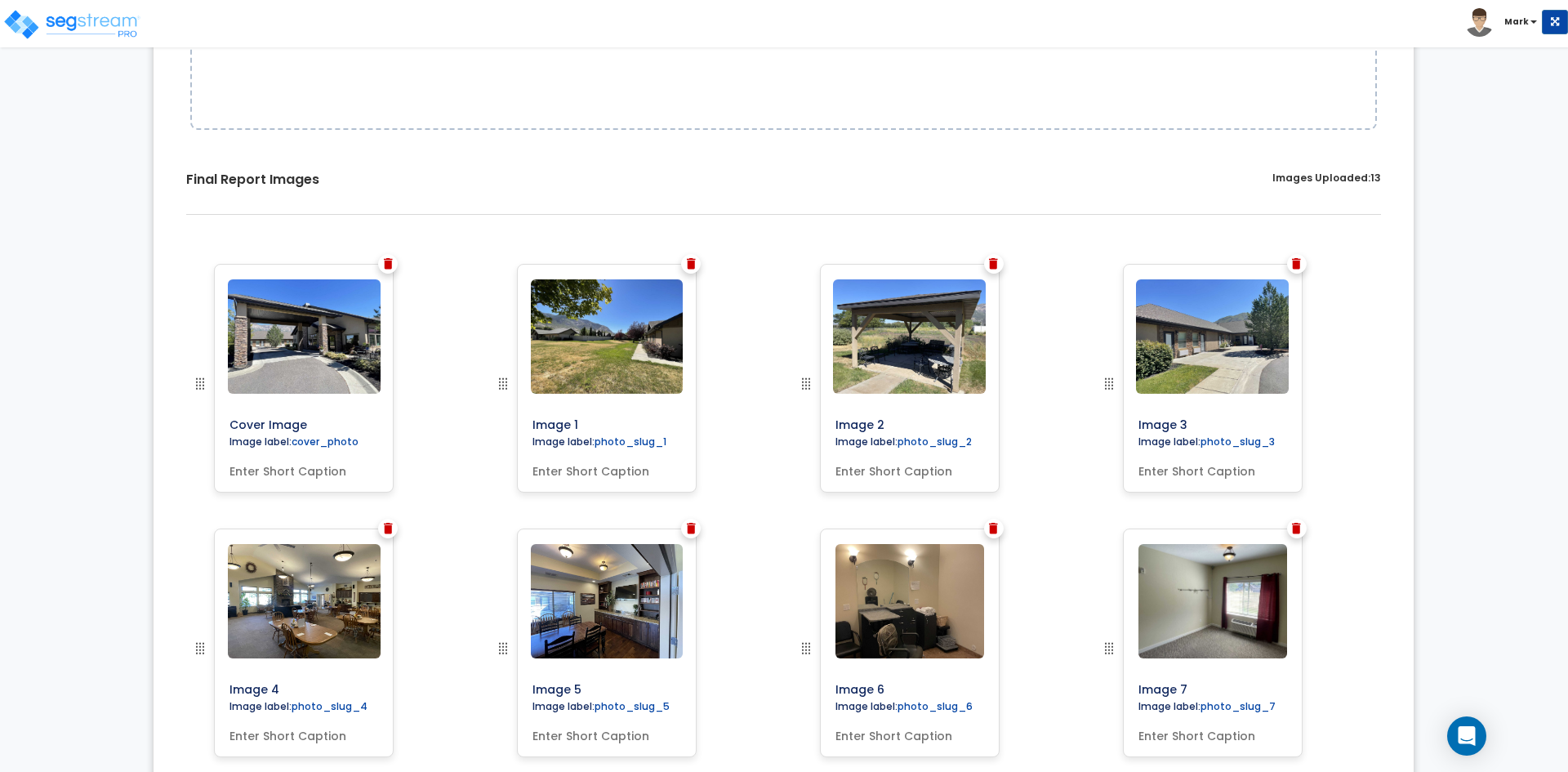
scroll to position [350, 0]
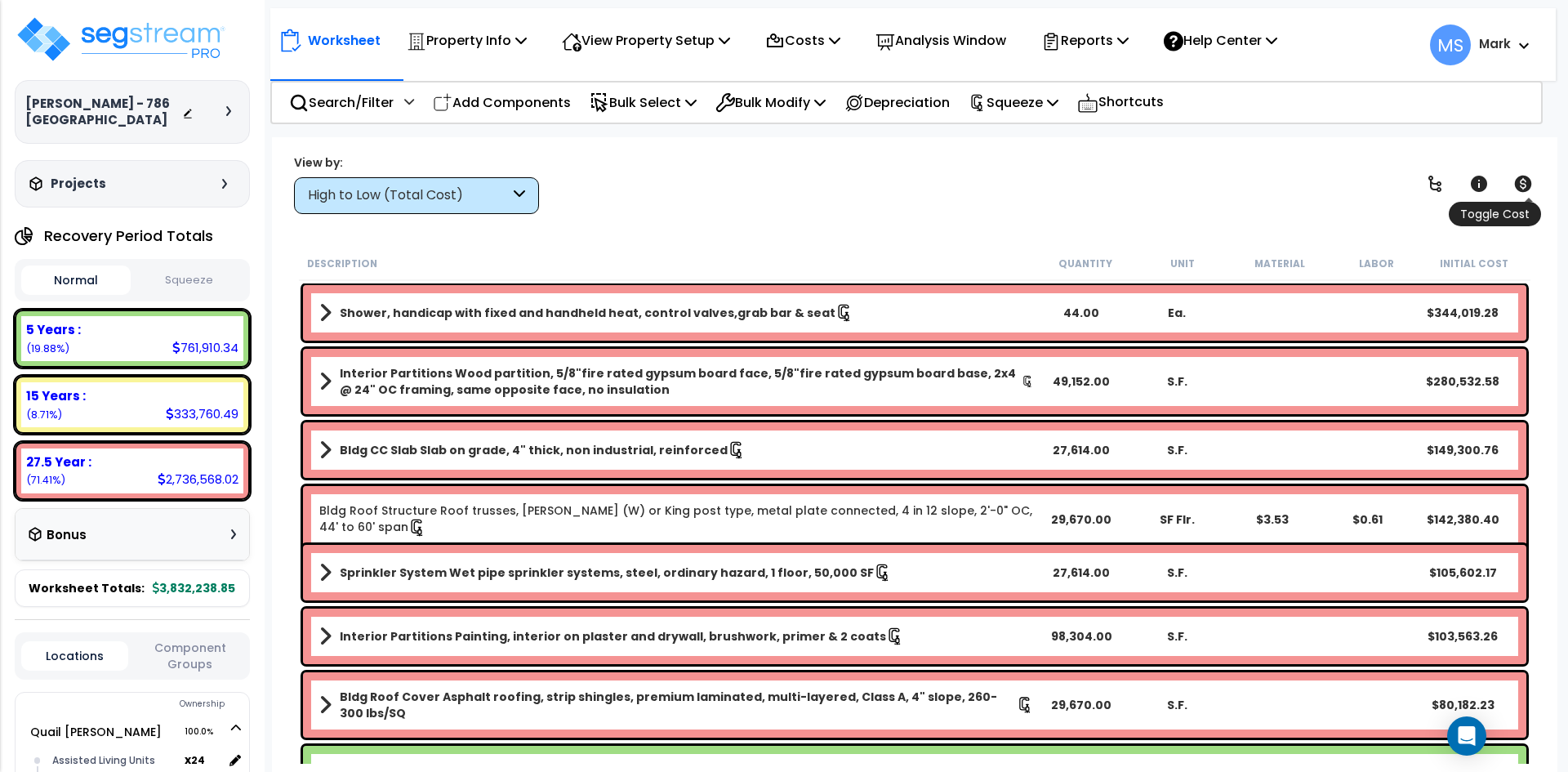
click at [1522, 184] on icon at bounding box center [1523, 184] width 20 height 20
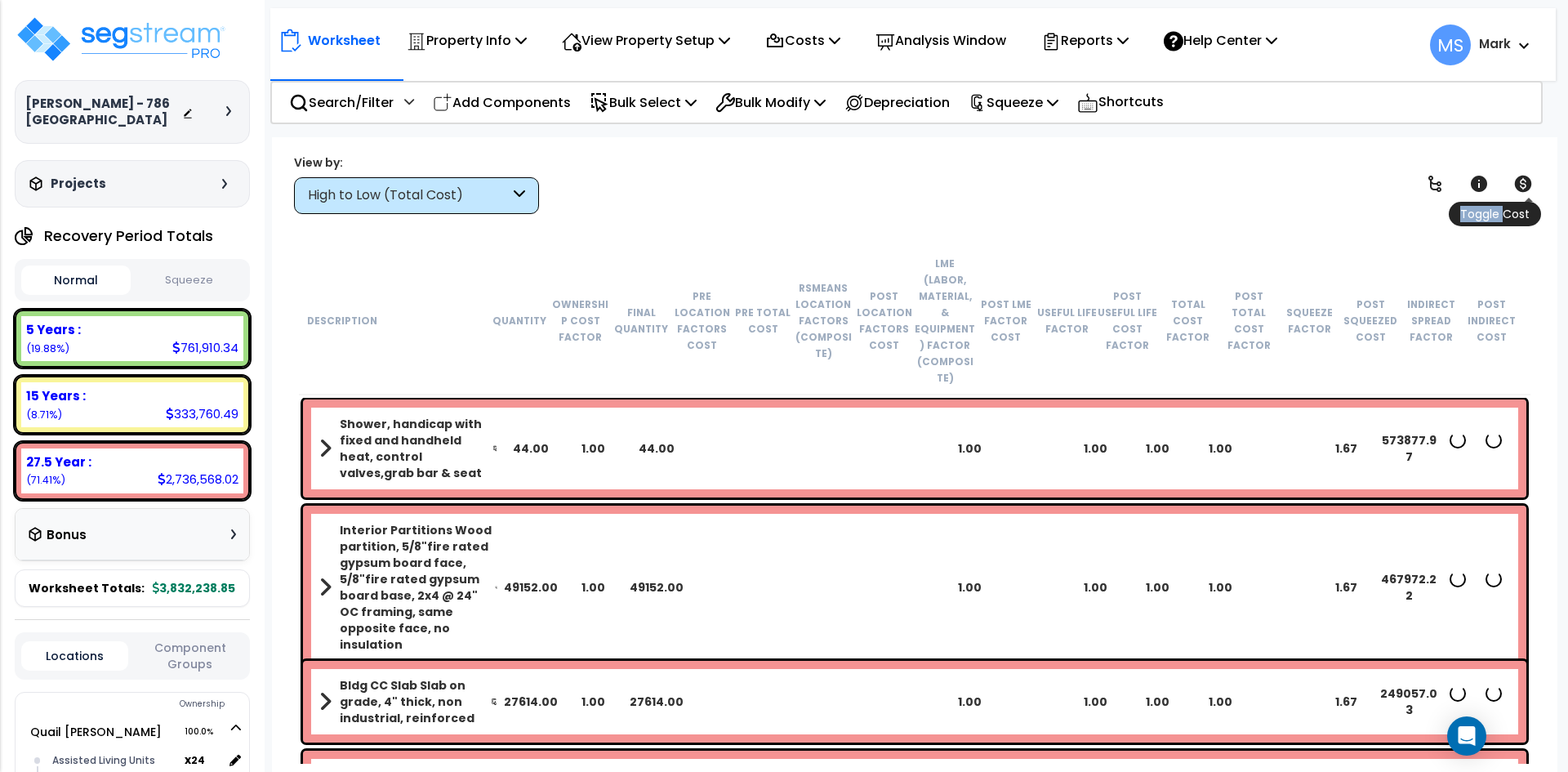
click at [1522, 184] on icon at bounding box center [1523, 184] width 20 height 20
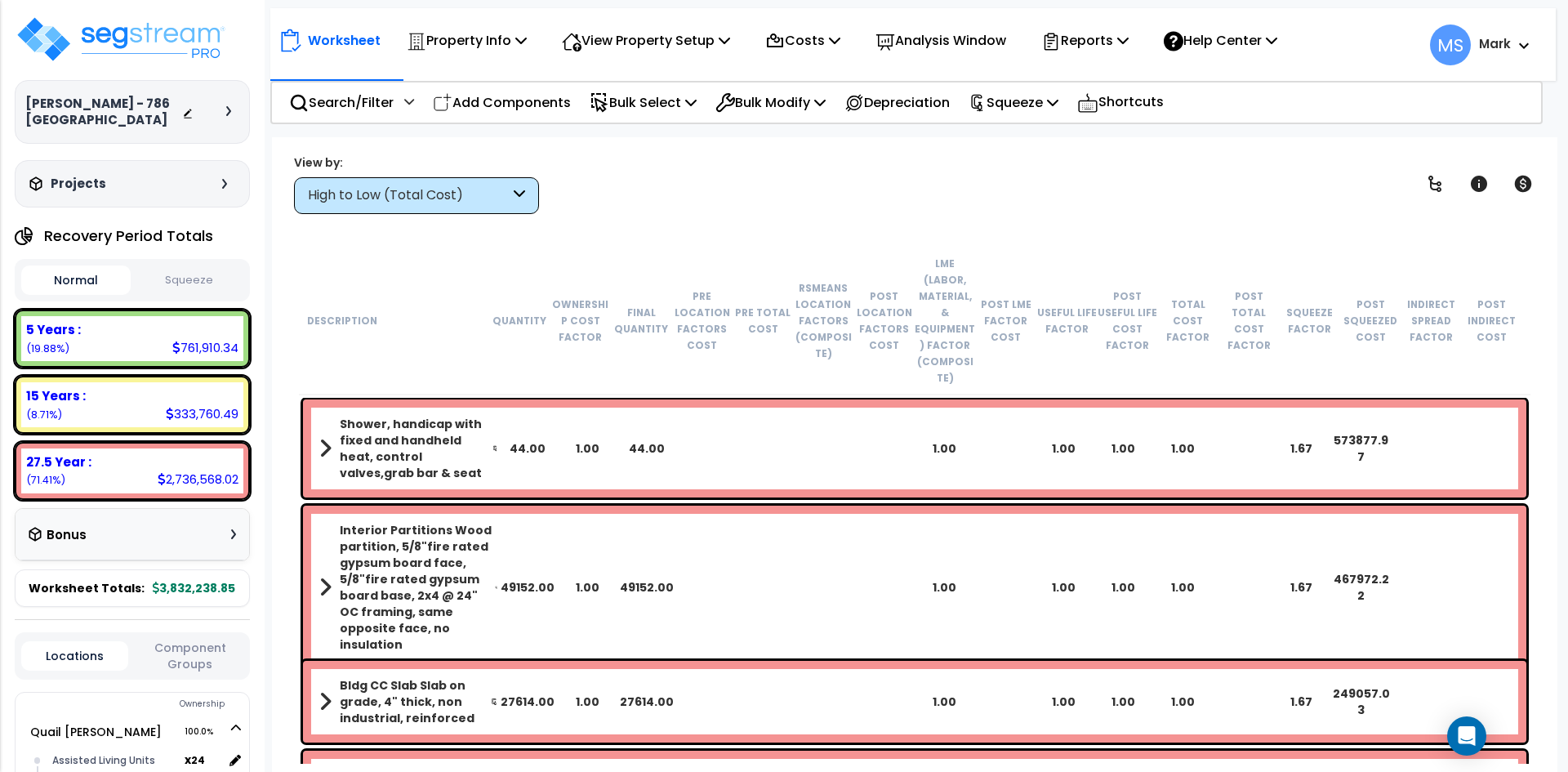
click at [199, 288] on button "Squeeze" at bounding box center [189, 281] width 109 height 29
click at [197, 41] on img at bounding box center [121, 39] width 213 height 49
